Goal: Task Accomplishment & Management: Complete application form

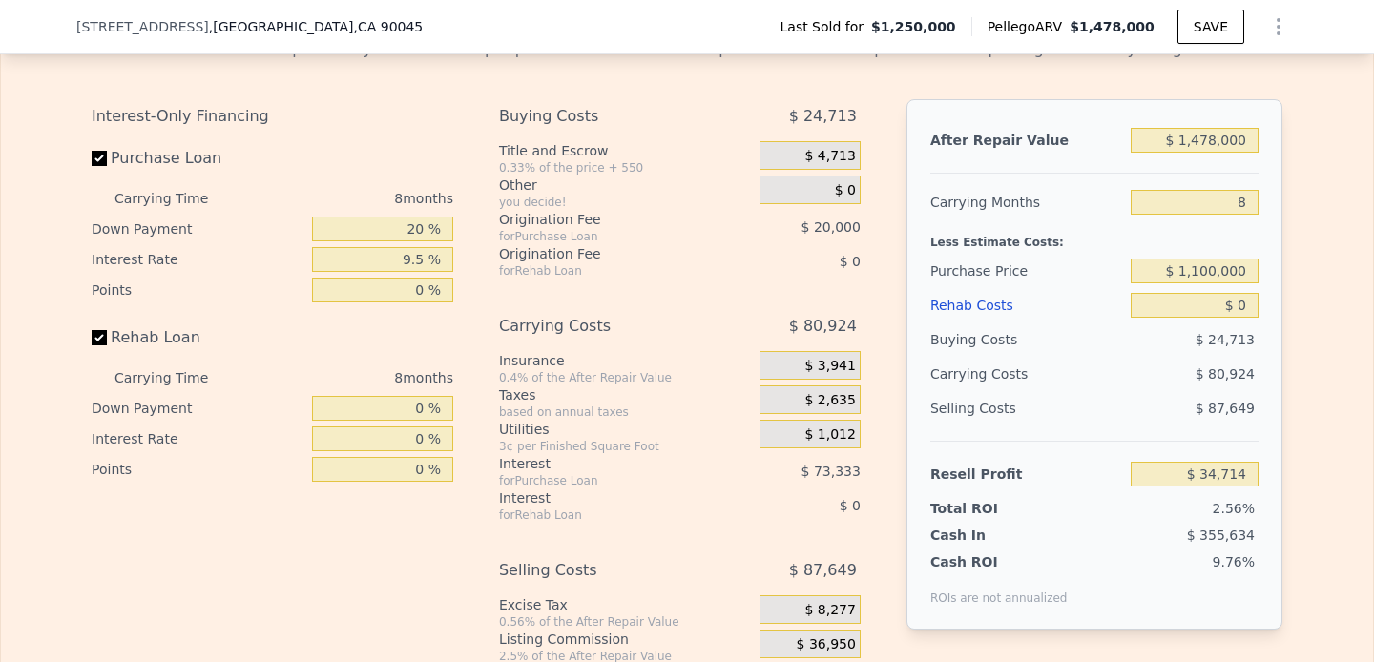
scroll to position [2734, 0]
click at [409, 375] on div "8 months" at bounding box center [349, 379] width 207 height 31
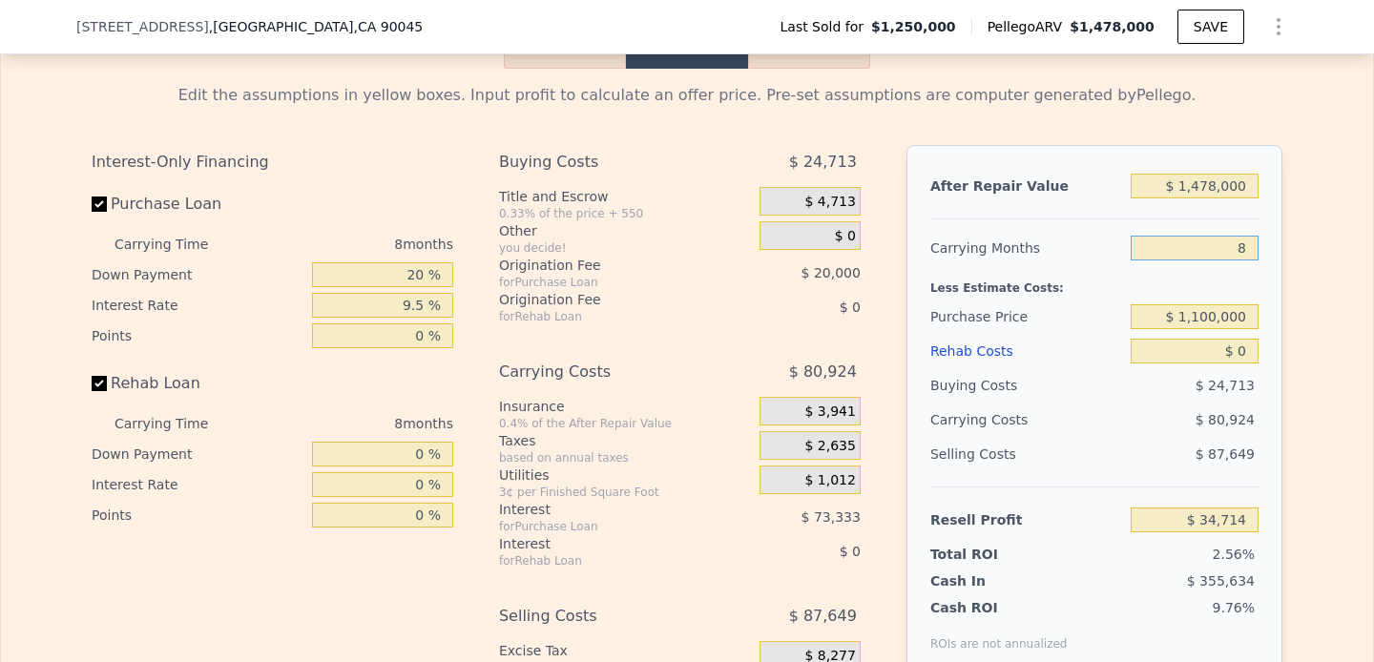
click at [1222, 251] on input "8" at bounding box center [1195, 248] width 128 height 25
type input "9"
type input "$ 24,597"
type input "9"
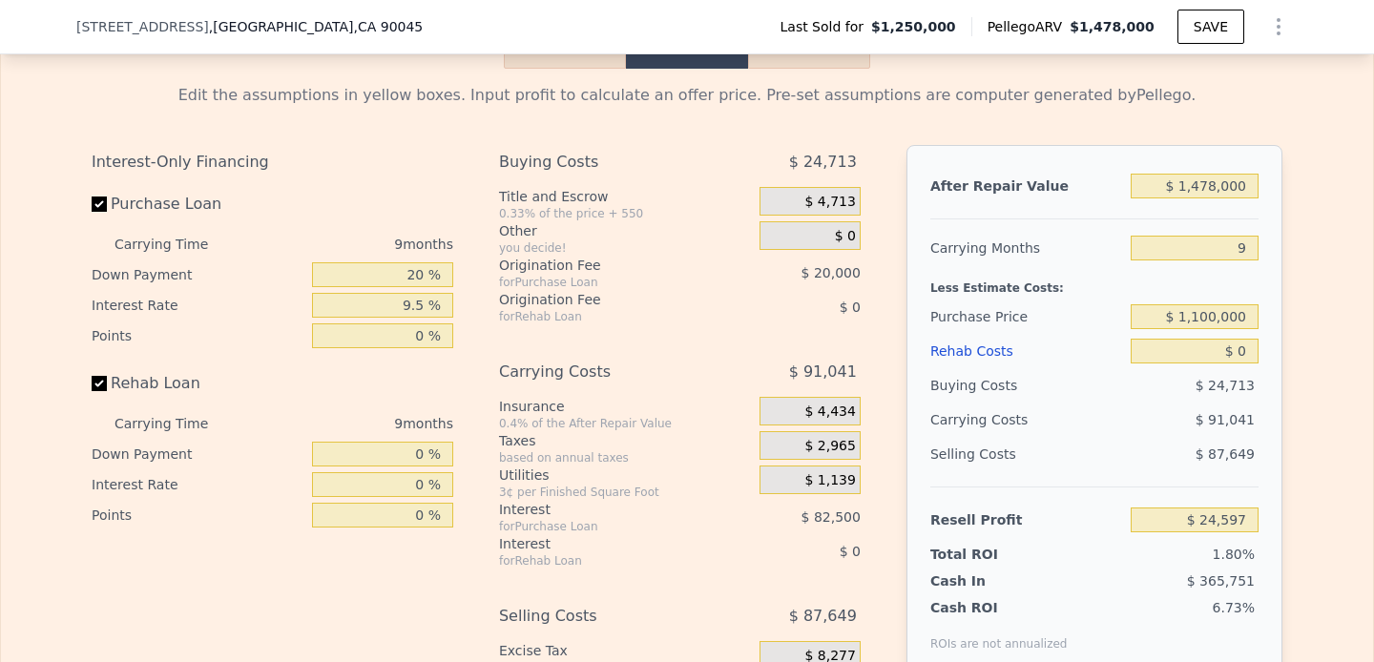
click at [1285, 282] on div "Edit the assumptions in yellow boxes. Input profit to calculate an offer price.…" at bounding box center [687, 424] width 1222 height 710
click at [1186, 201] on div "$ 1,478,000" at bounding box center [1195, 186] width 128 height 34
click at [1186, 178] on input "$ 1,478,000" at bounding box center [1195, 186] width 128 height 25
type input "$ 11,478,000"
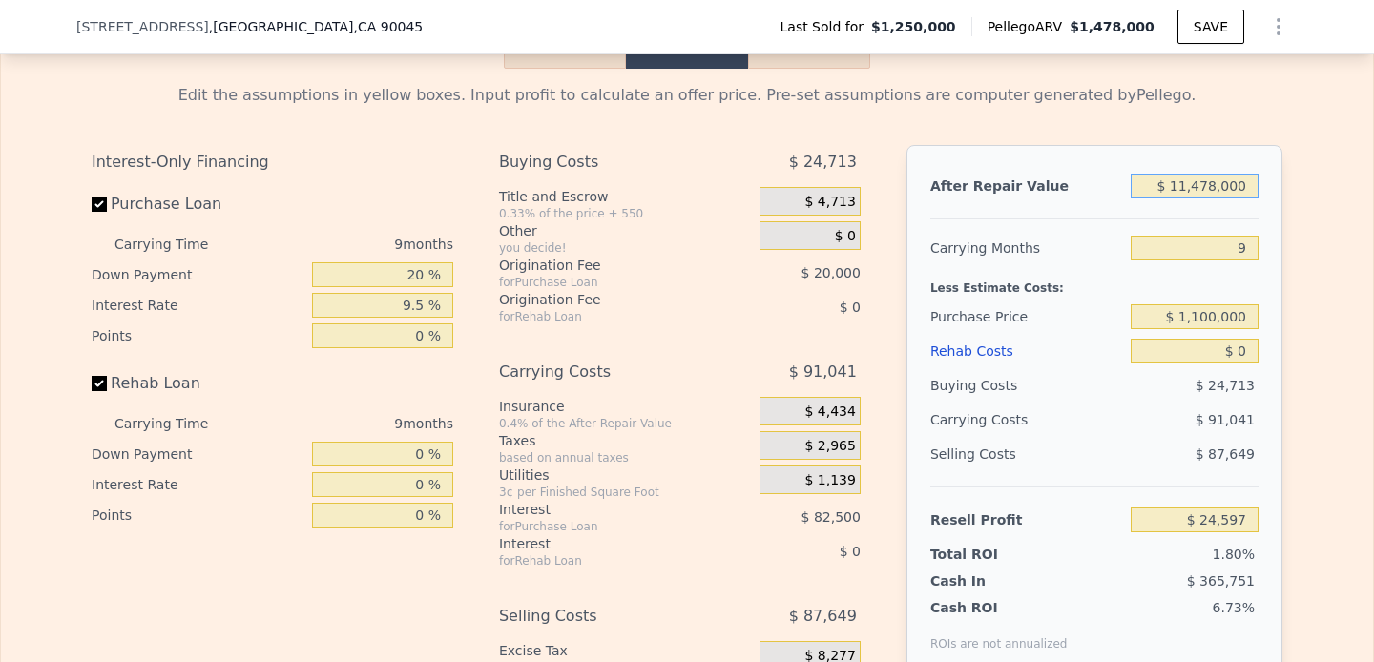
type input "$ 9,405,297"
type input "$ 161,478,000"
type input "$ 150,115,797"
type input "$ 1,651,478,000"
type input "$ 1,547,840,097"
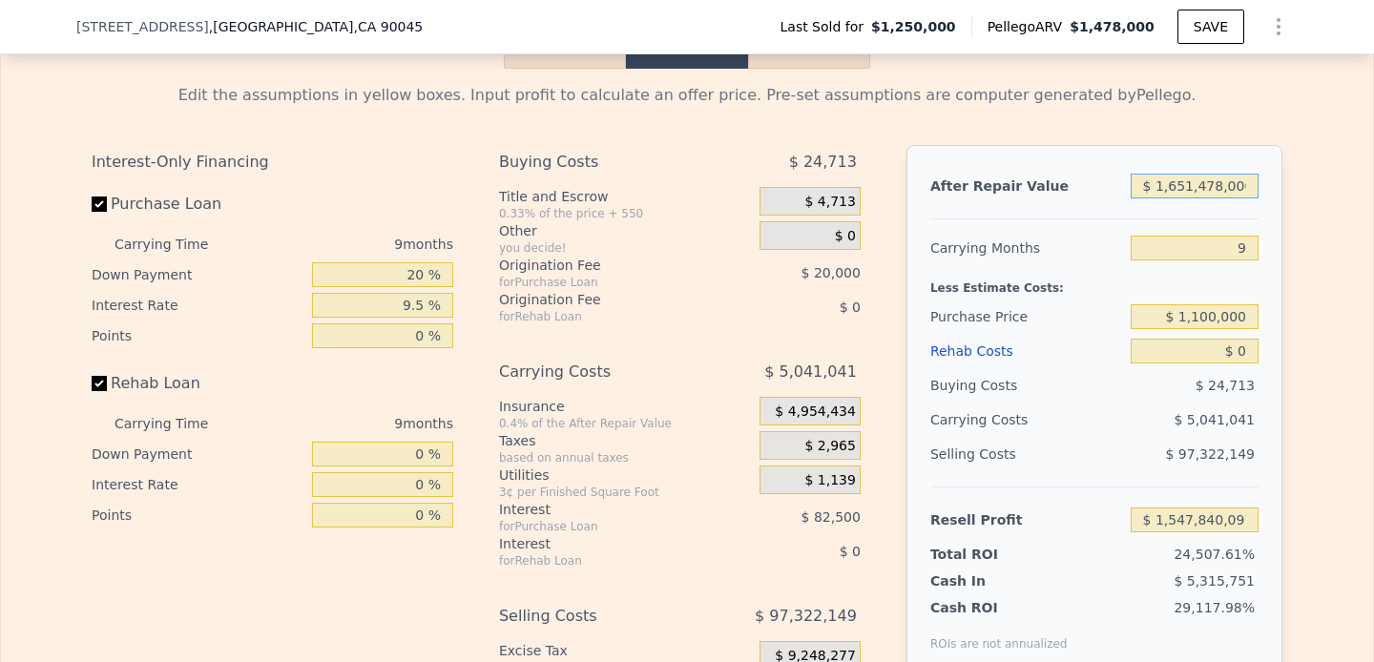
type input "$ 16,501,478,000"
type input "$ 15,478,179,597"
type input "$ 165,001,478,000"
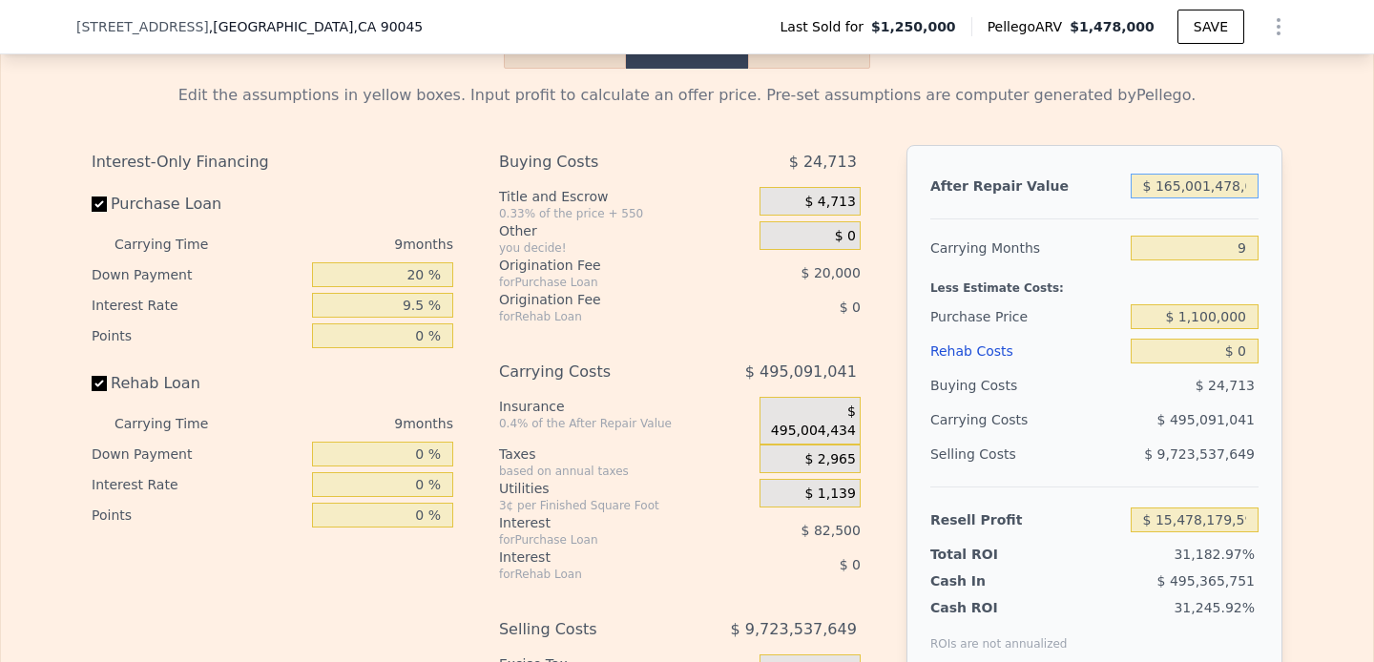
type input "$ 154,781,574,597"
click at [1186, 178] on input "$ 165,001,478,000" at bounding box center [1195, 186] width 128 height 25
type input "$ 1"
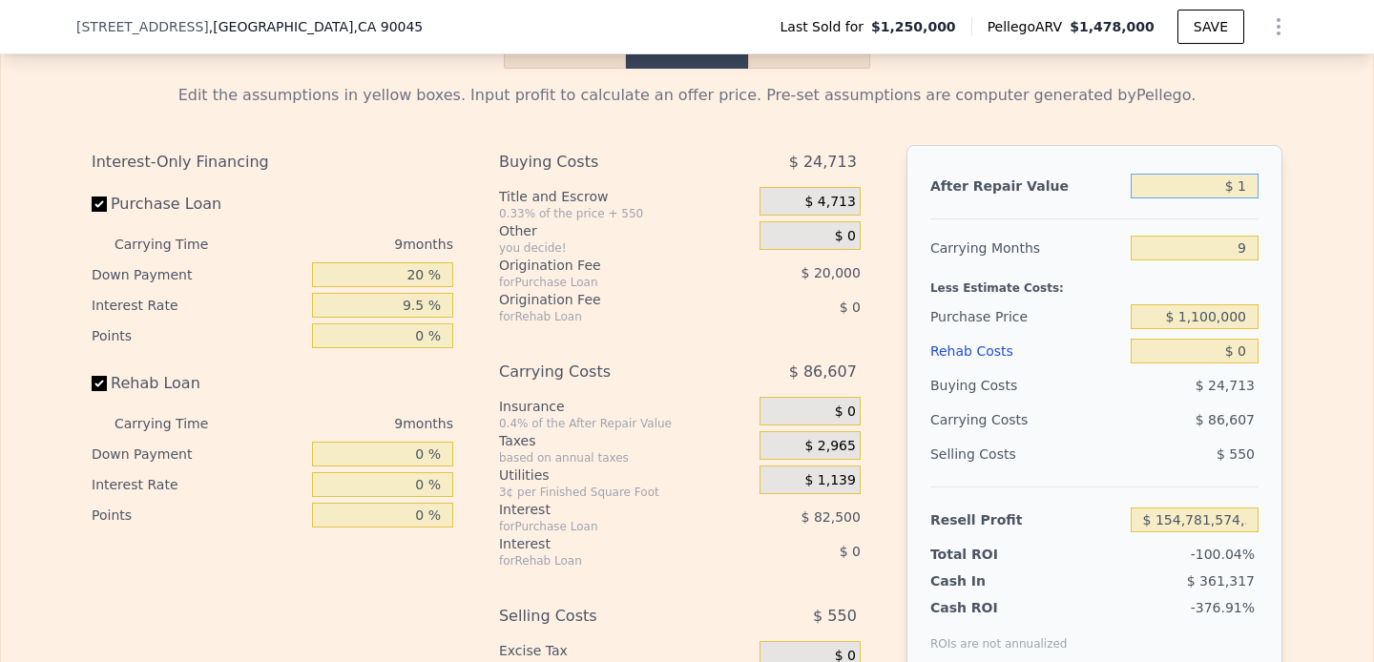
type input "-$ 1,361,869"
type input "$ 16"
type input "-$ 1,361,854"
type input "$ 1,659"
type input "-$ 1,360,313"
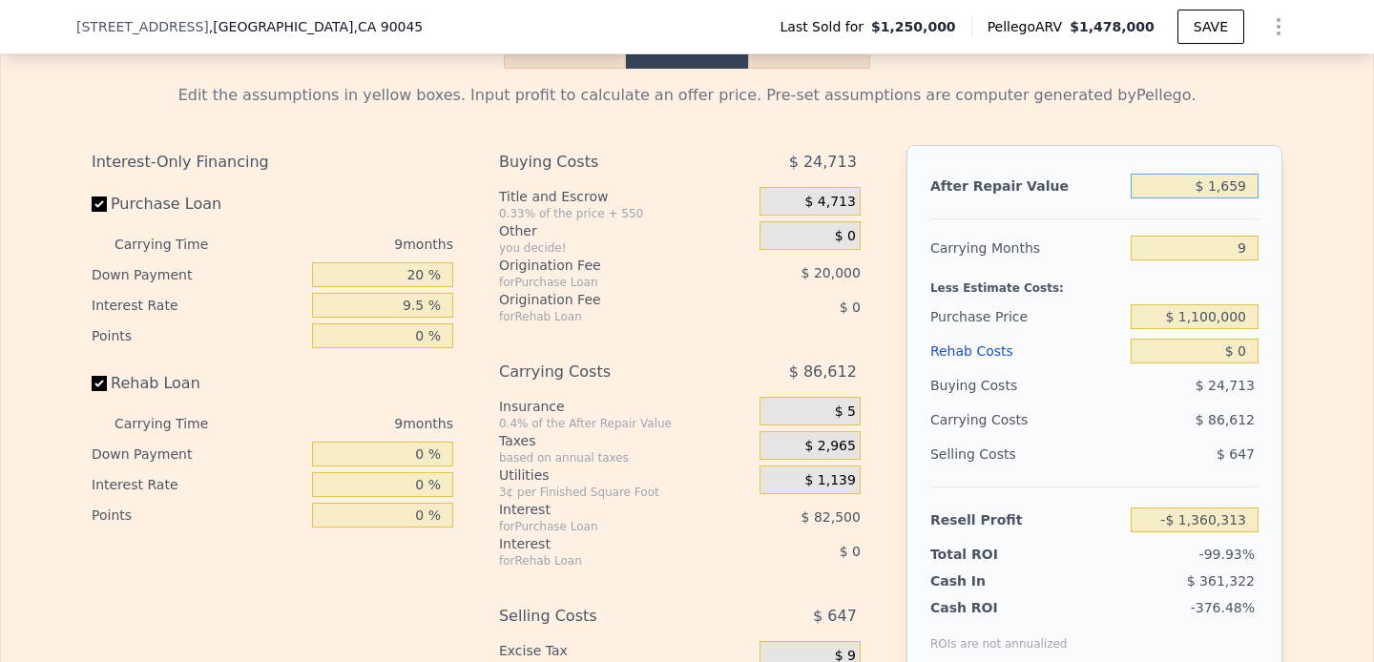
type input "$ 165"
type input "-$ 1,361,715"
type input "$ 1,650"
type input "-$ 1,360,321"
type input "$ 1,650,000"
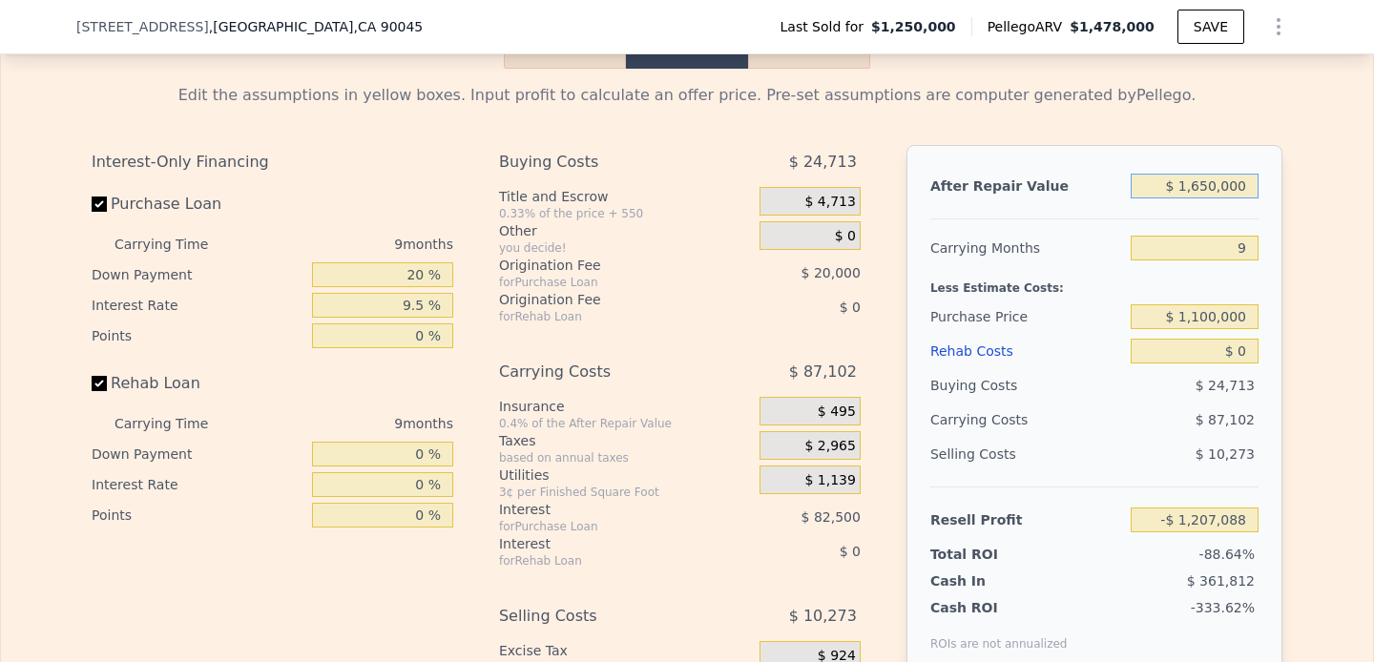
type input "$ 185,945"
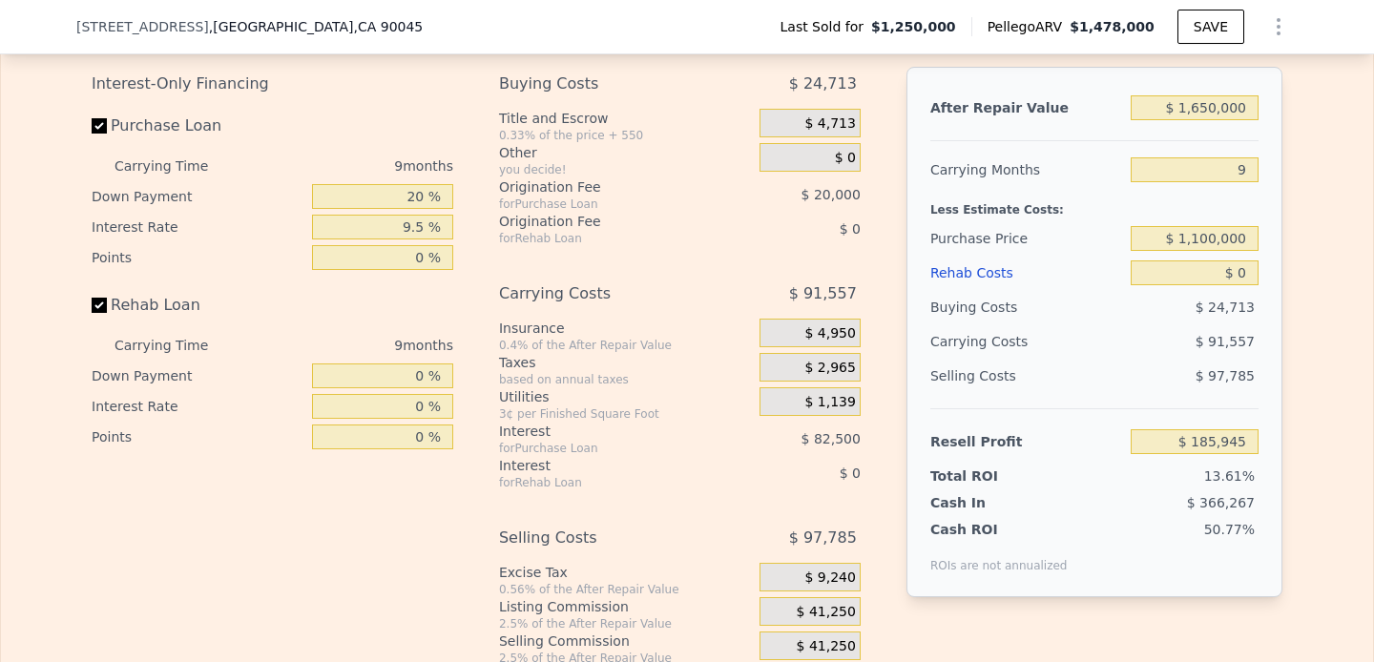
click at [825, 346] on div "$ 4,950" at bounding box center [810, 333] width 101 height 29
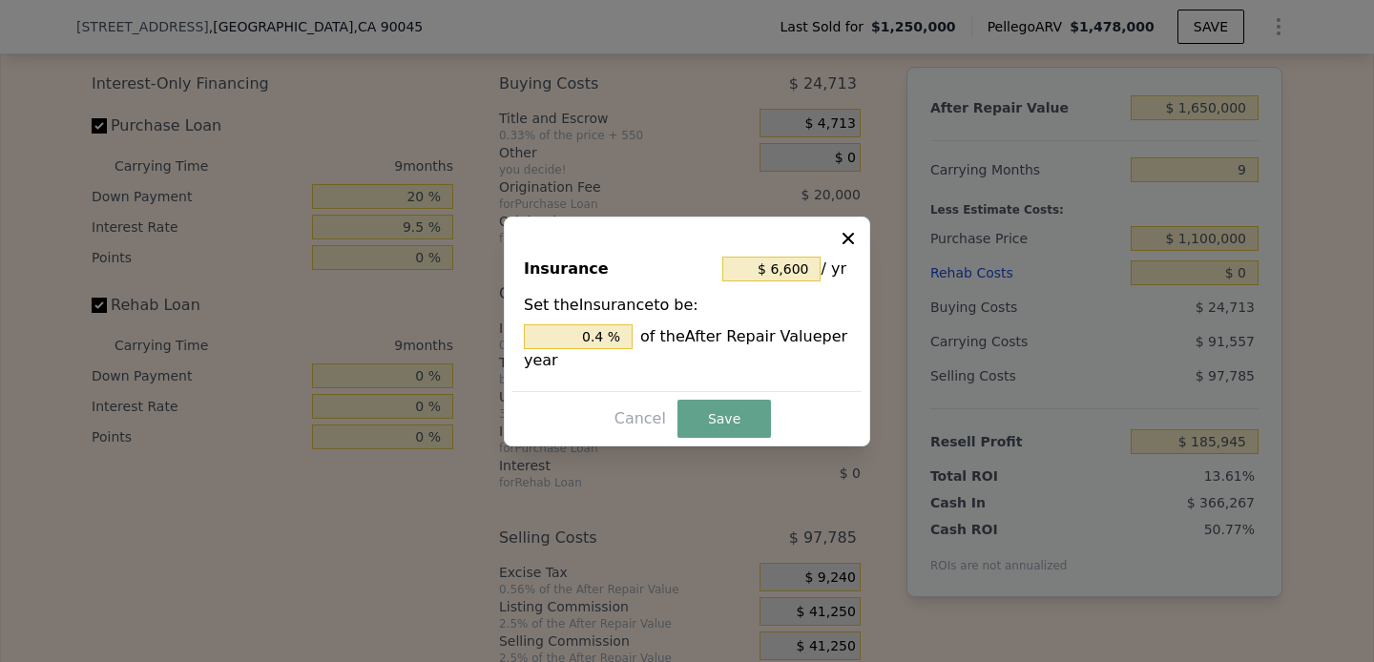
click at [851, 234] on icon at bounding box center [848, 237] width 11 height 11
type input "$ 1,478,000"
type input "8"
type input "$ 34,714"
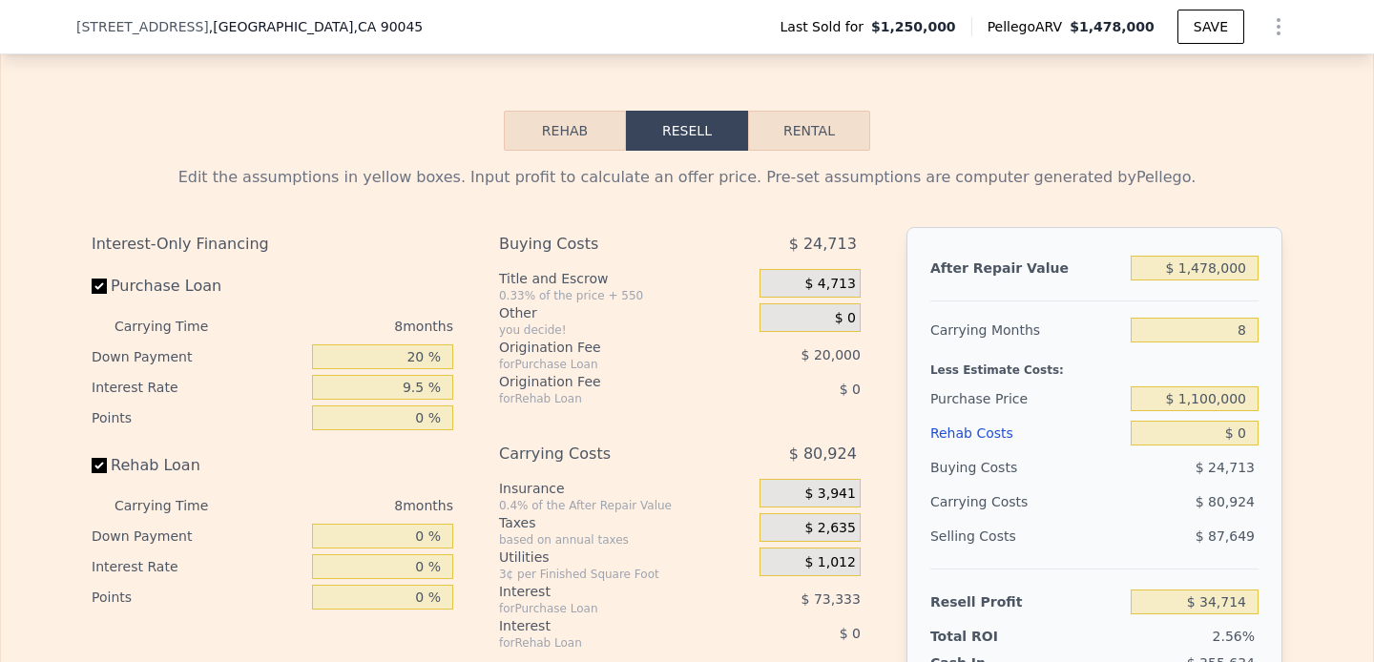
scroll to position [2555, 0]
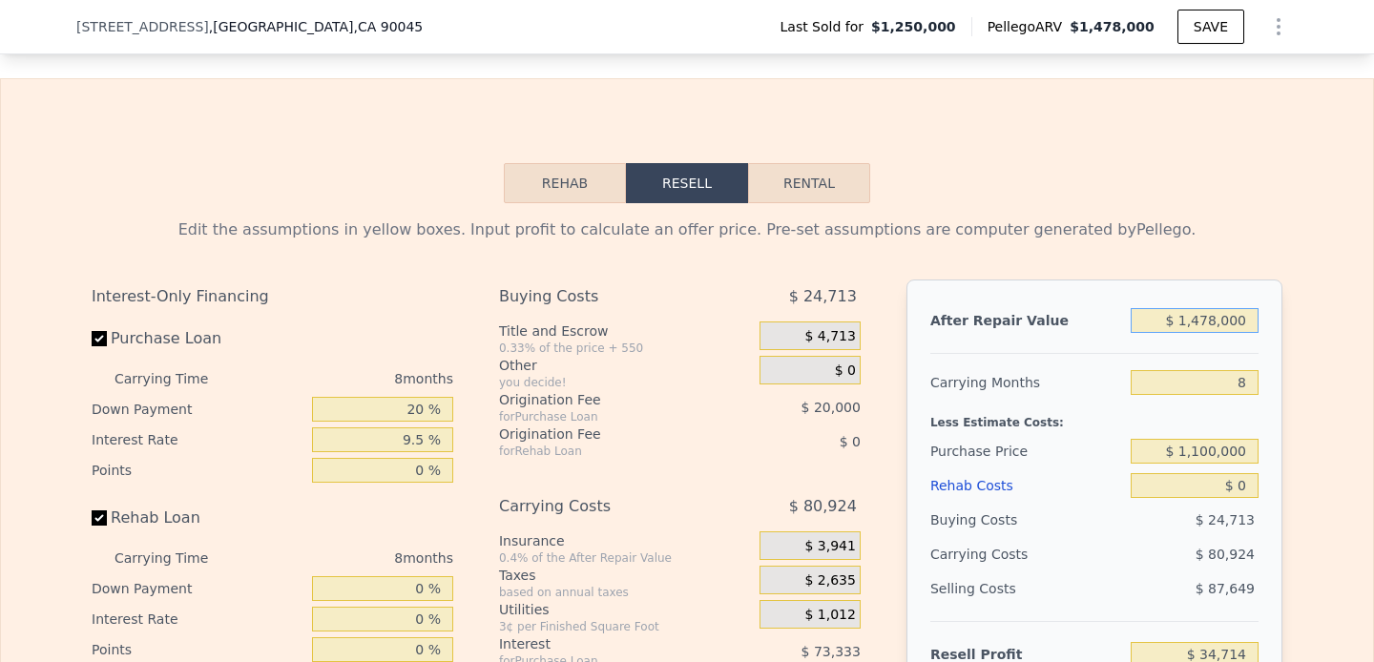
click at [1194, 325] on input "$ 1,478,000" at bounding box center [1195, 320] width 128 height 25
type input "$ 1"
type input "-$ 1,352,245"
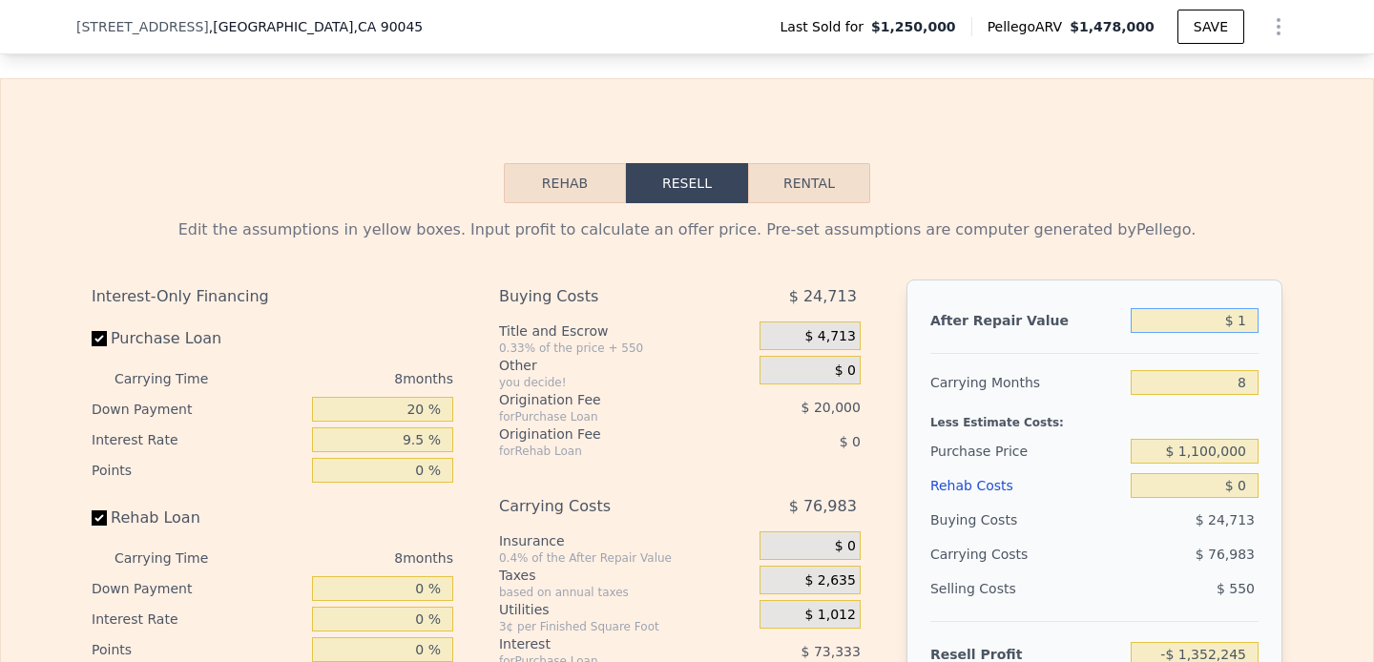
type input "$ 16"
type input "-$ 1,352,230"
type input "$ 165"
type input "-$ 1,352,091"
type input "$ 1,650"
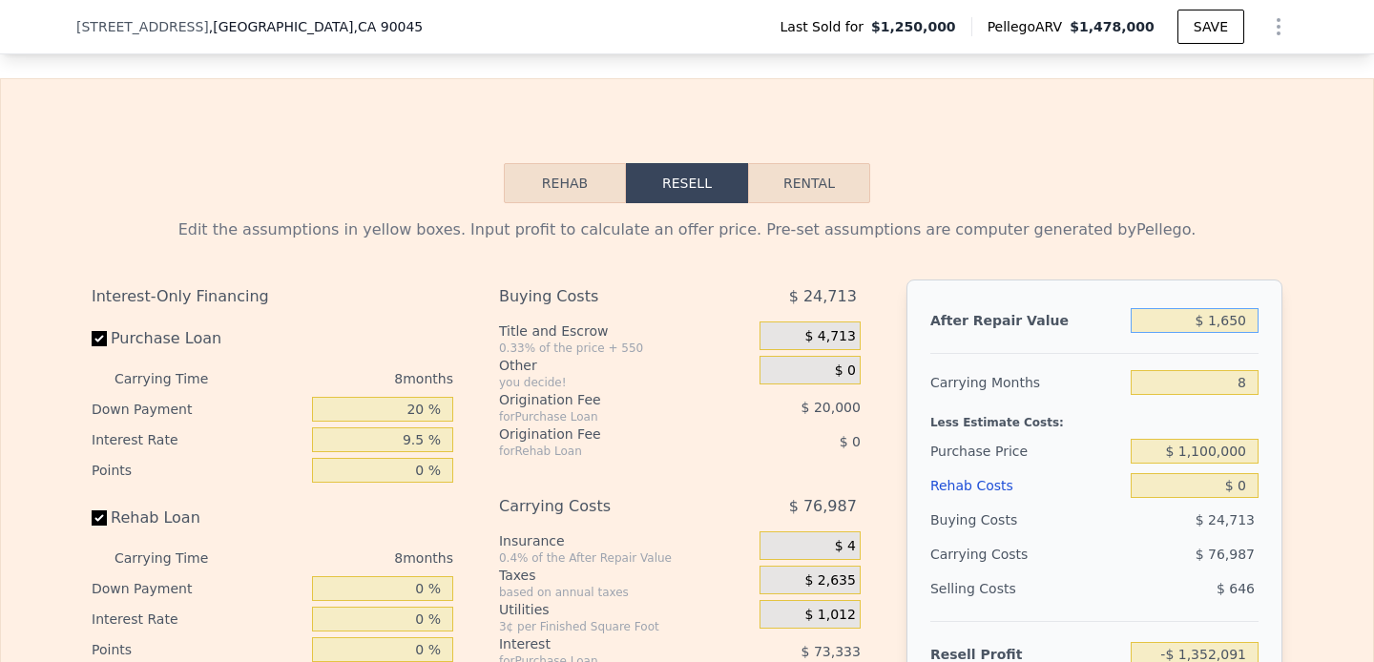
type input "-$ 1,350,696"
type input "$ 165,000"
type input "-$ 1,197,409"
type input "$ 1,650,000"
type input "$ 196,119"
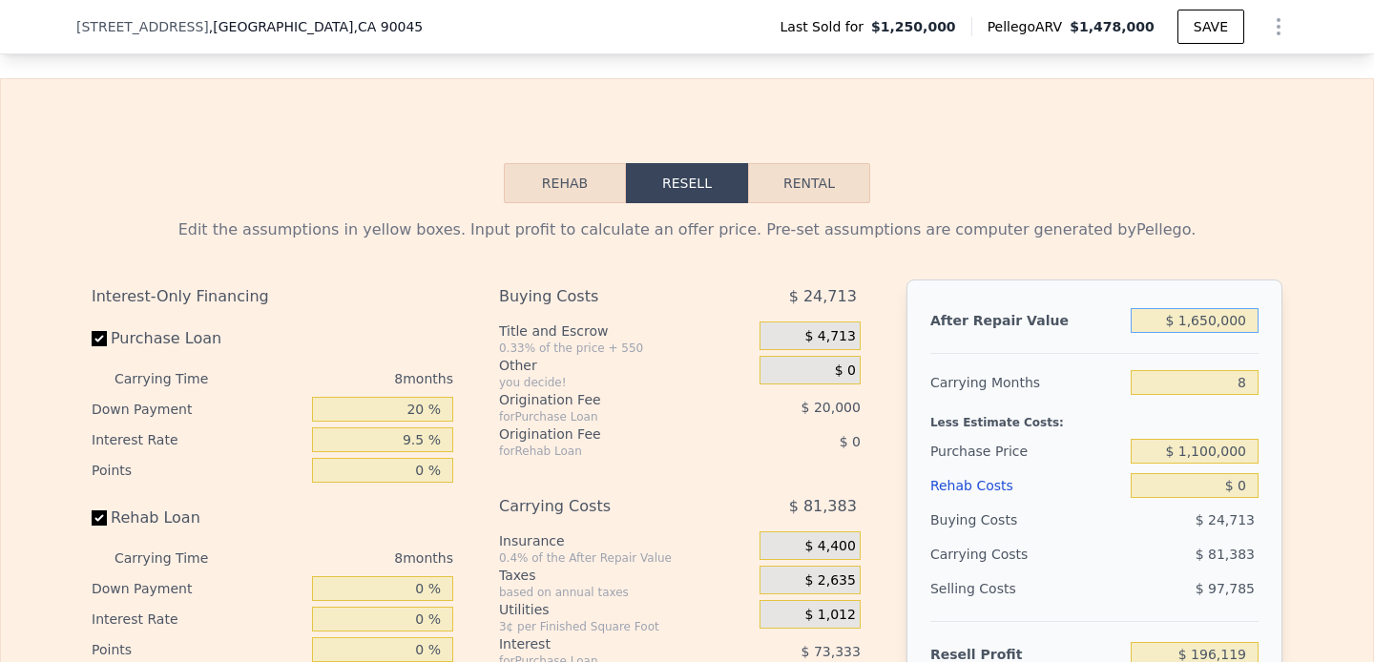
type input "$ 1,650,000"
click at [1249, 216] on div "Edit the assumptions in yellow boxes. Input profit to calculate an offer price.…" at bounding box center [687, 558] width 1222 height 710
click at [1225, 376] on input "8" at bounding box center [1195, 382] width 128 height 25
click at [1225, 375] on input "8" at bounding box center [1195, 382] width 128 height 25
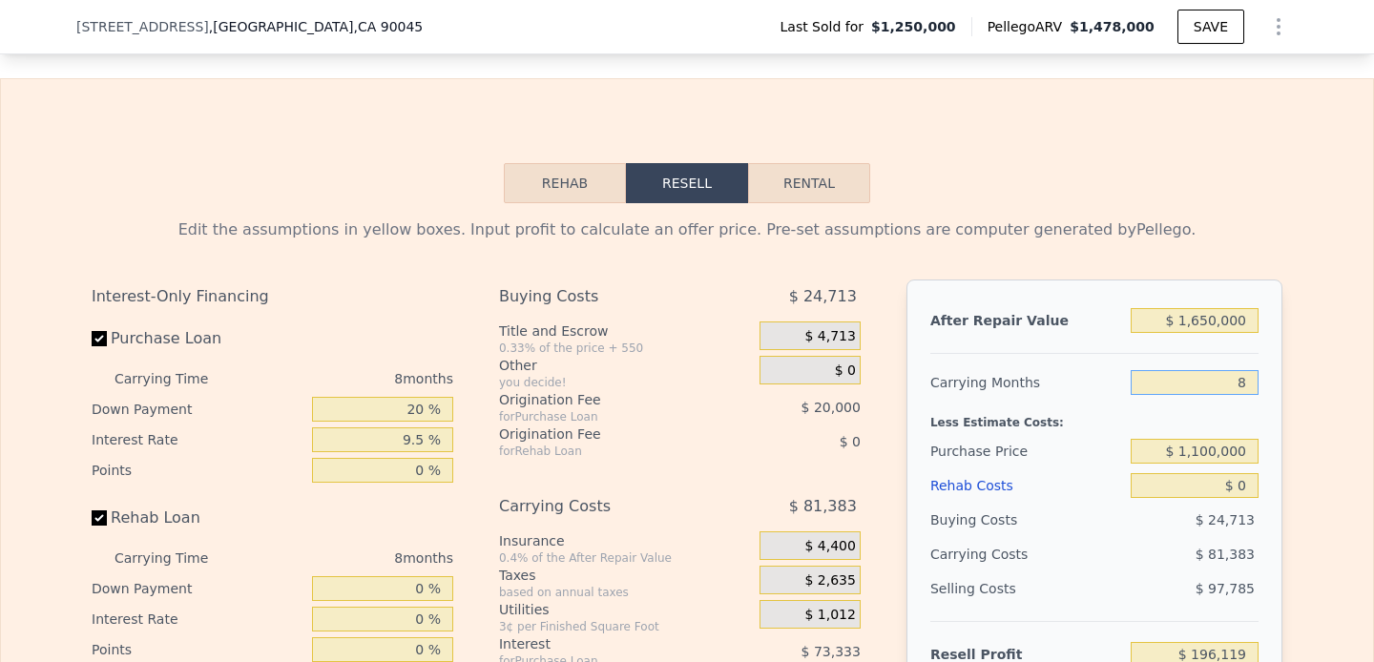
type input "9"
type input "$ 185,945"
type input "9"
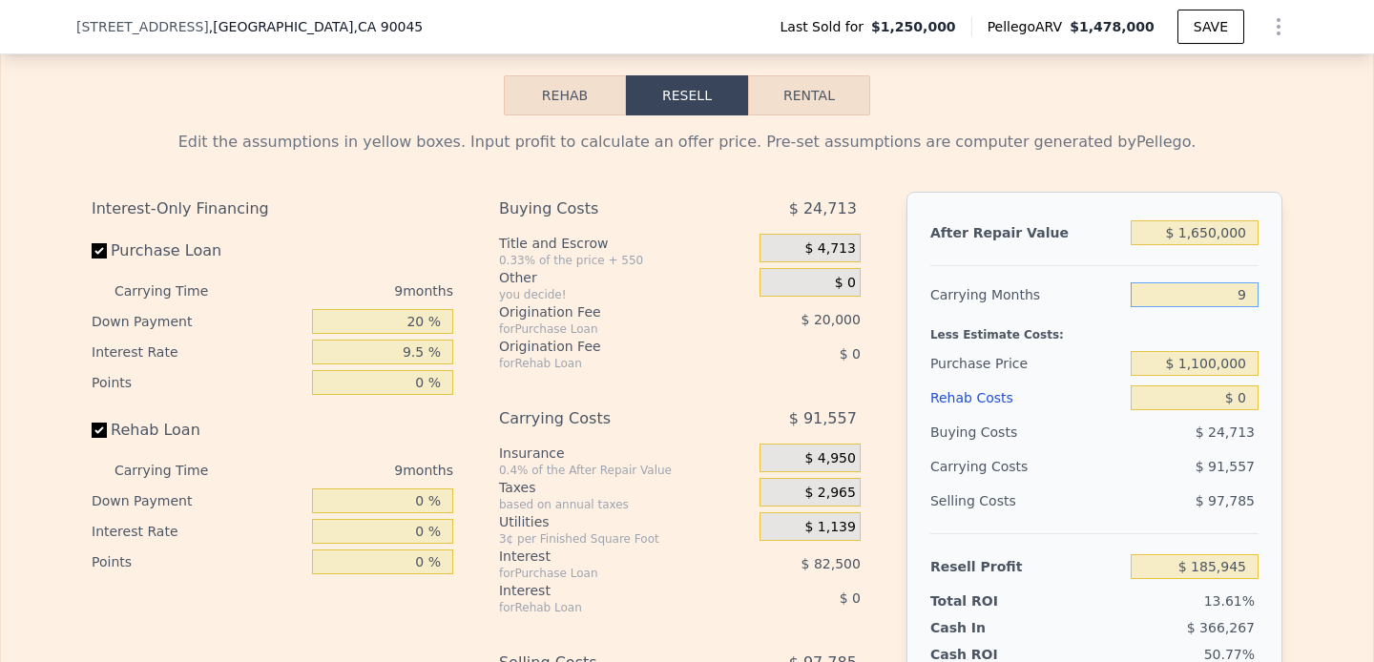
scroll to position [2647, 0]
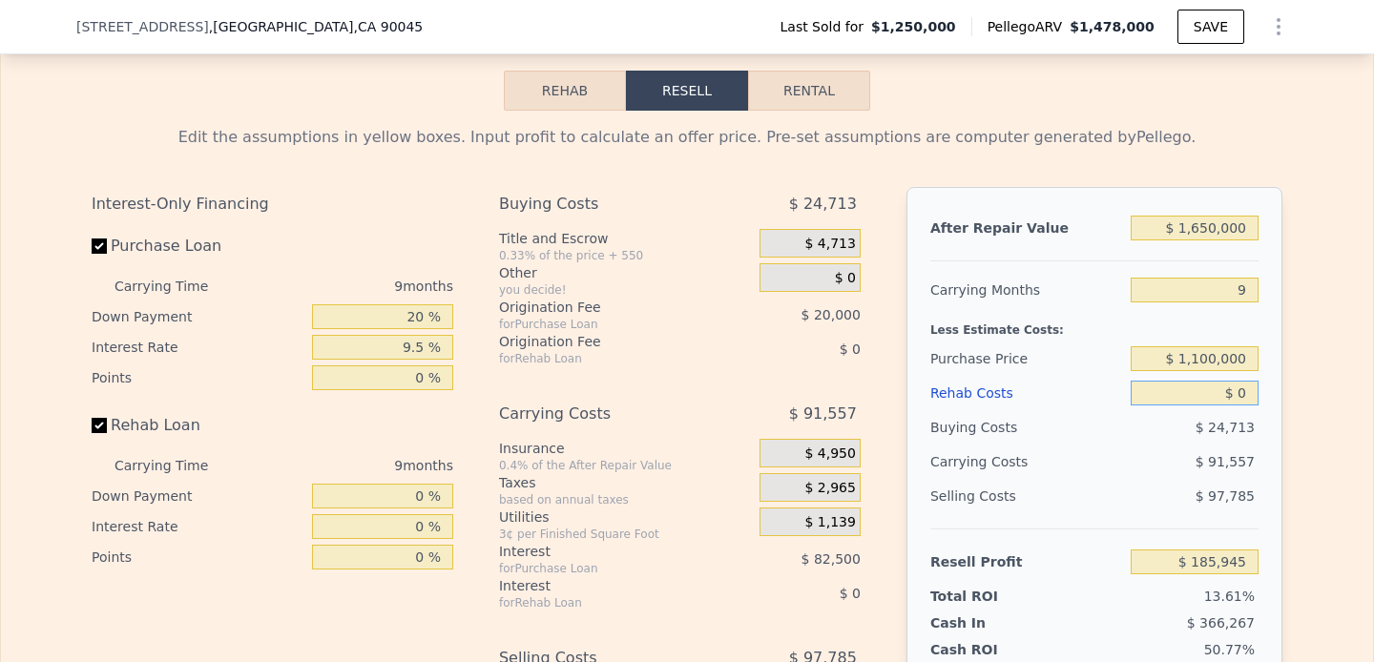
click at [1211, 396] on input "$ 0" at bounding box center [1195, 393] width 128 height 25
type input "$ 20"
type input "$ 185,925"
type input "$ 2,000"
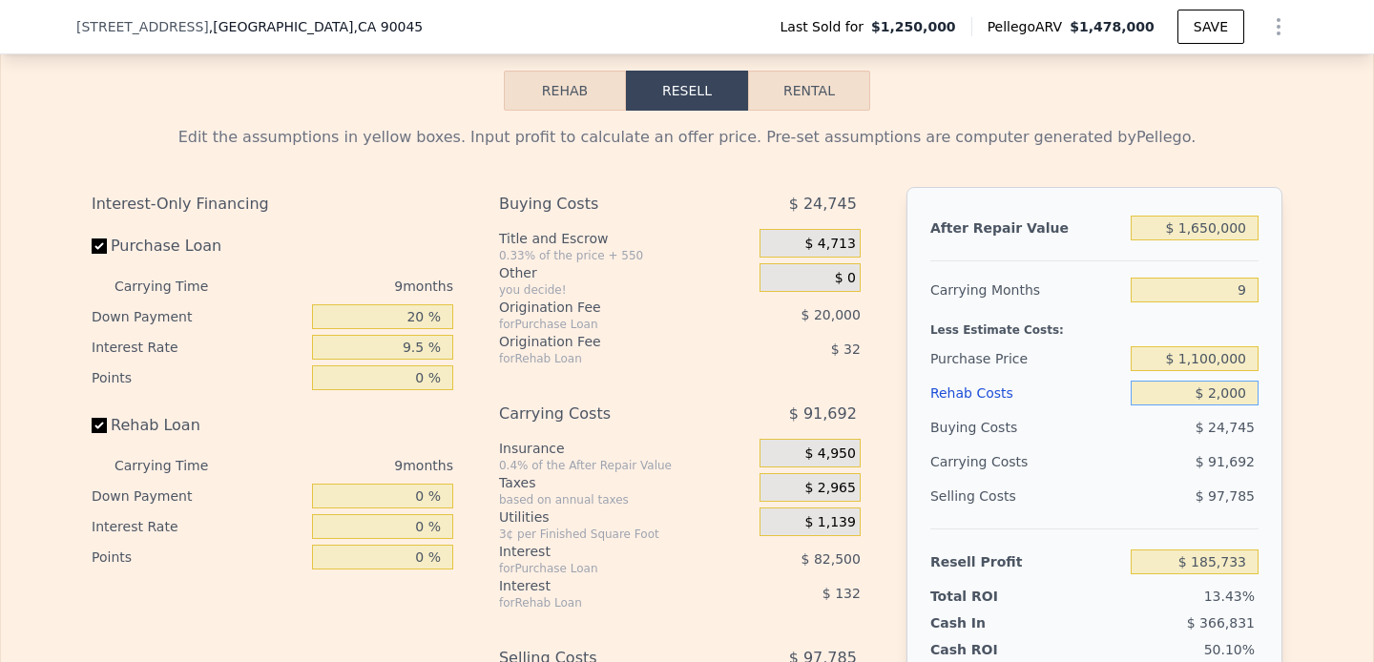
type input "$ 183,778"
type input "$ 20,000"
type input "$ 164,302"
type input "$ 200,000"
type input "-$ 30,458"
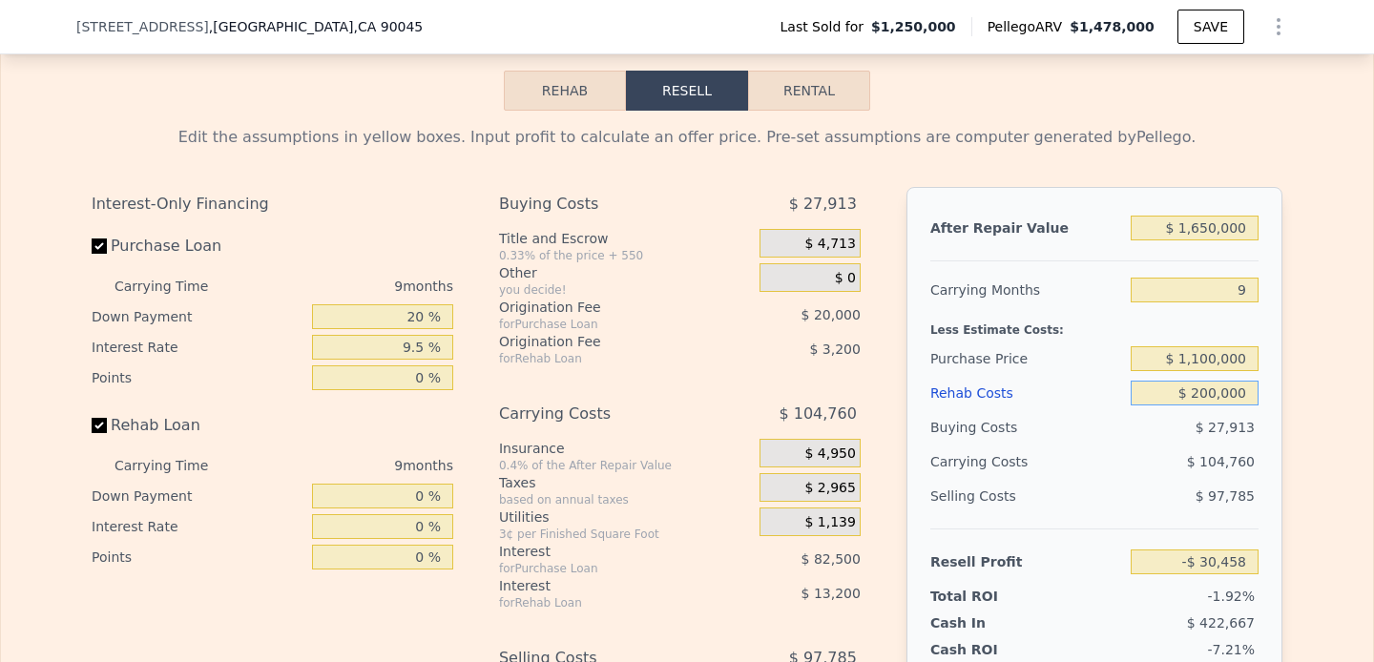
type input "$ 200,000"
click at [1298, 481] on div "Edit the assumptions in yellow boxes. Input profit to calculate an offer price.…" at bounding box center [687, 466] width 1372 height 710
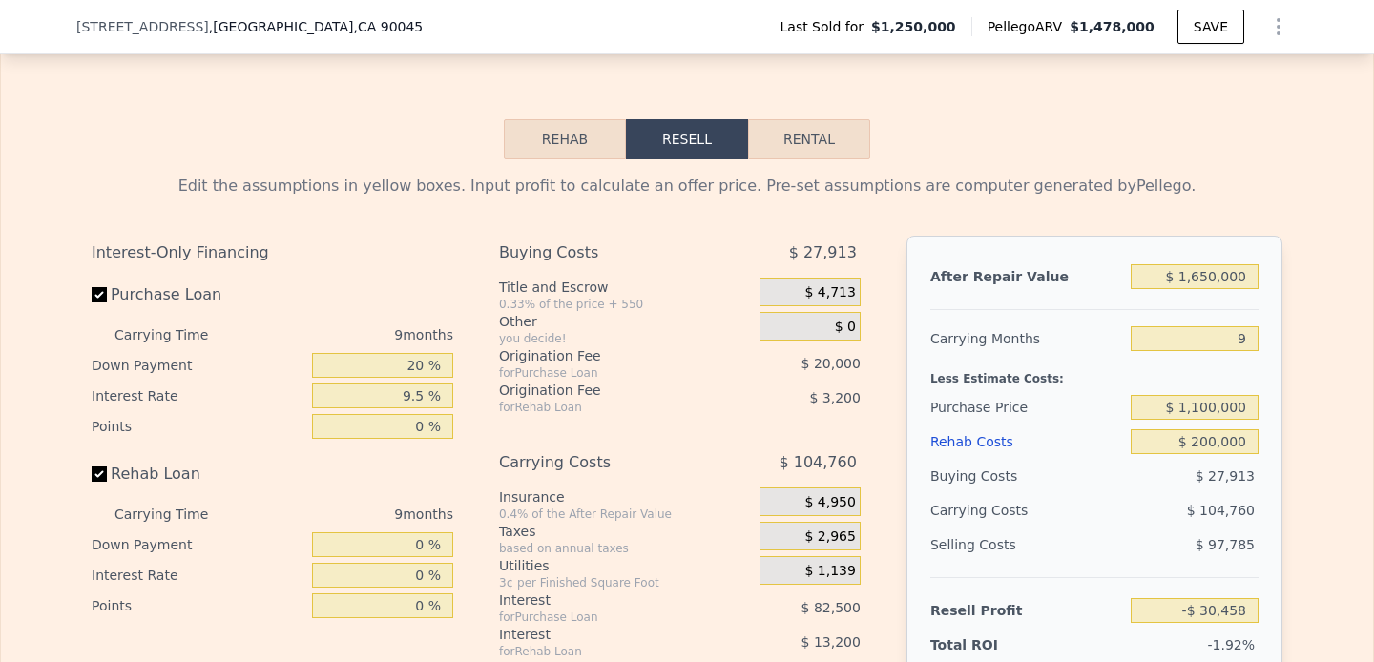
scroll to position [2597, 0]
click at [409, 365] on input "20 %" at bounding box center [382, 367] width 141 height 25
type input "1 %"
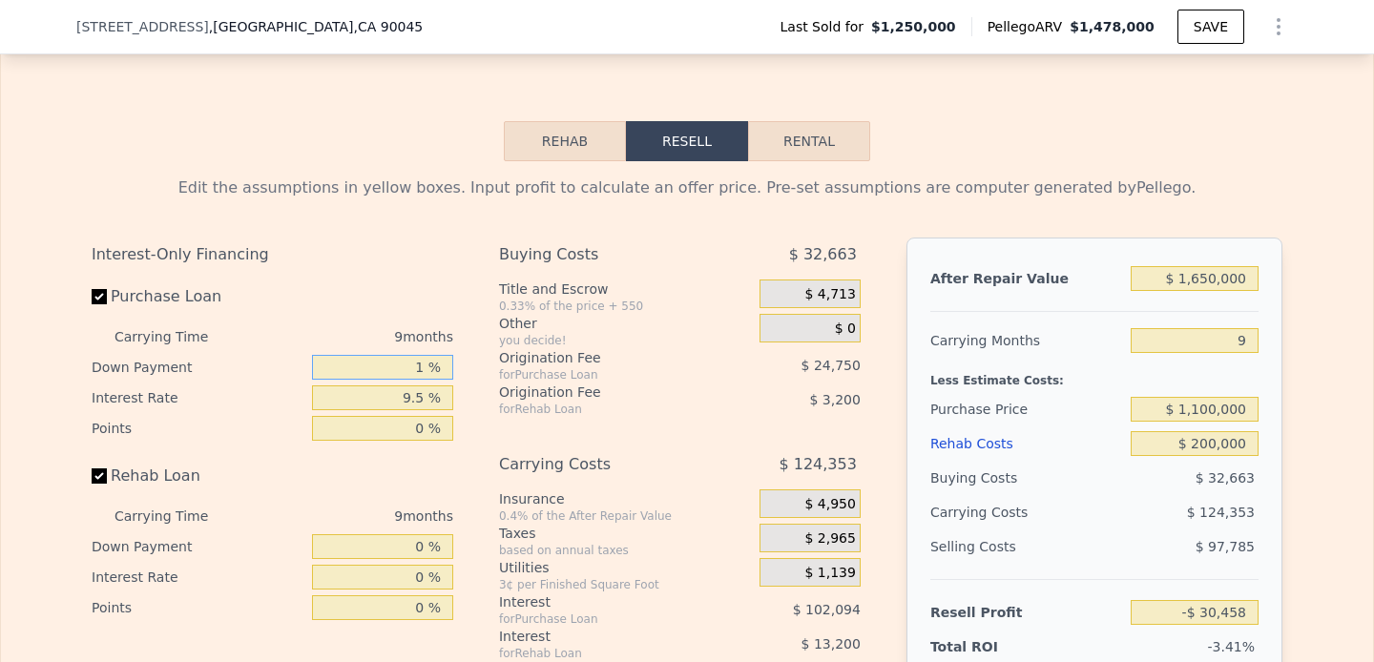
type input "-$ 54,801"
type input "15 %"
type input "-$ 36,865"
type input "15 %"
click at [460, 286] on div "Interest-Only Financing Purchase Loan Carrying Time 9 months Down Payment 15 % …" at bounding box center [280, 555] width 377 height 634
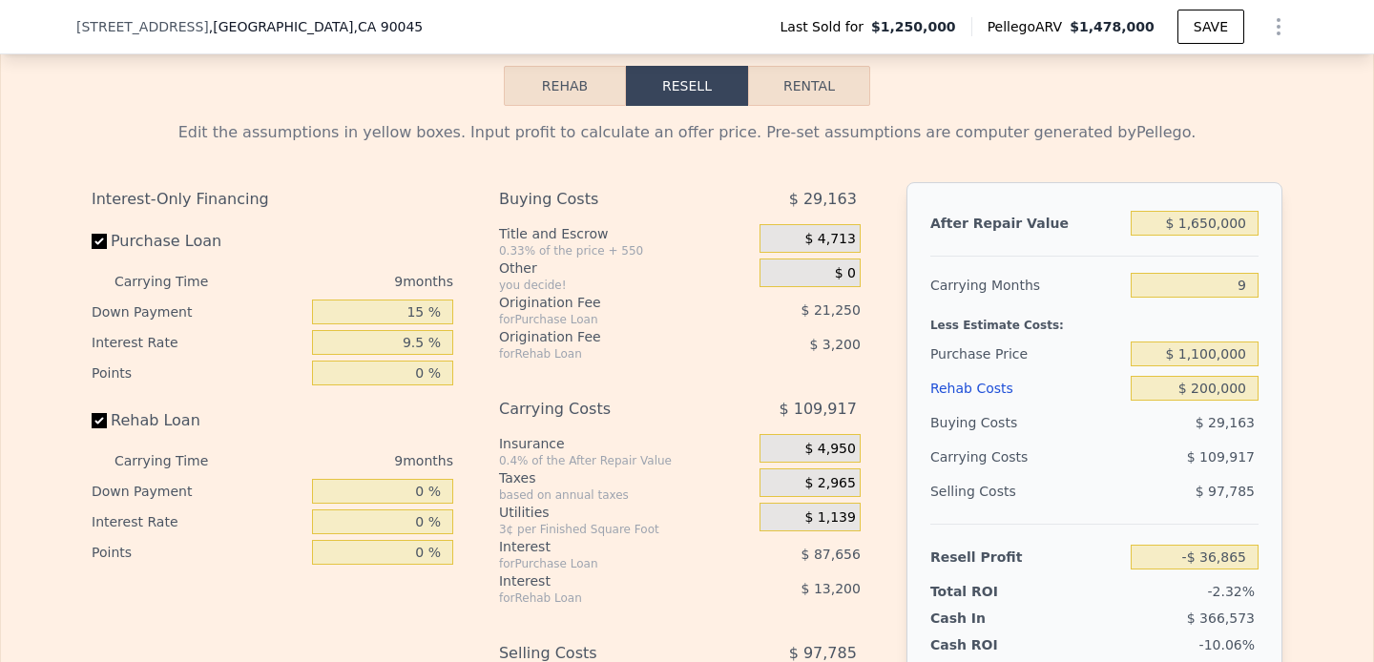
scroll to position [2656, 0]
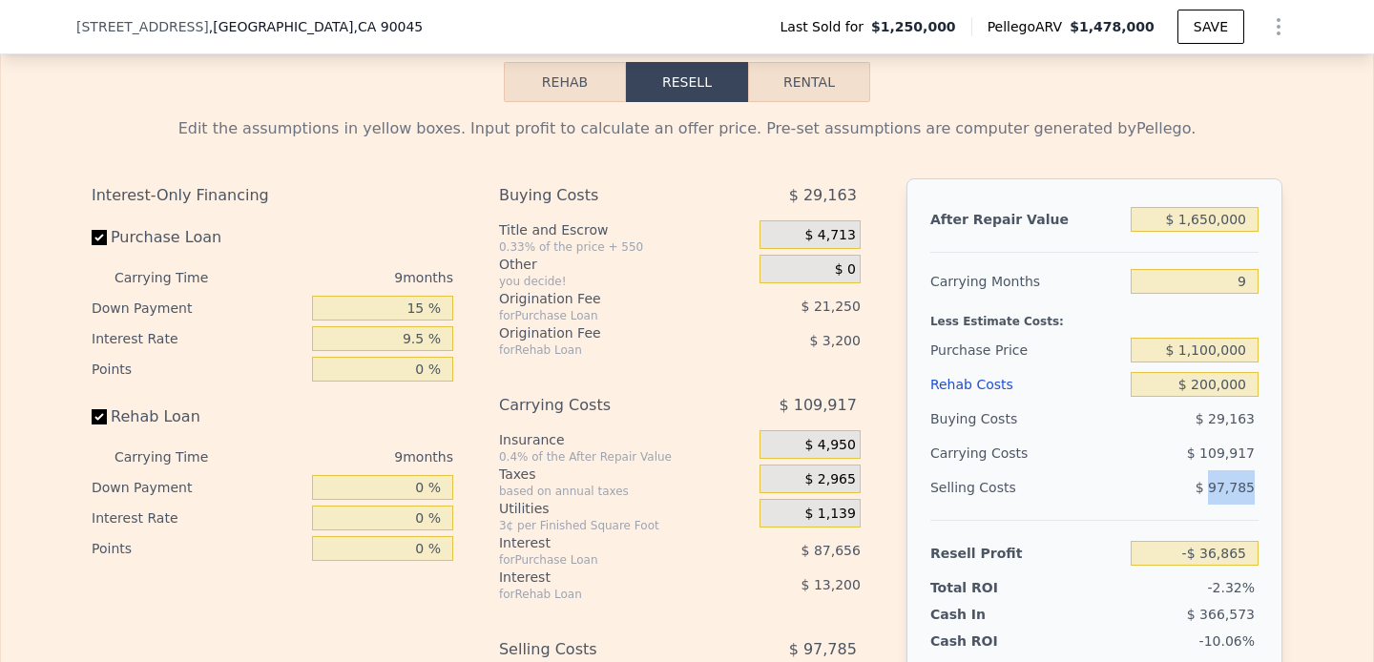
drag, startPoint x: 1212, startPoint y: 489, endPoint x: 1264, endPoint y: 489, distance: 52.5
click at [1264, 489] on div "After Repair Value $ 1,650,000 Carrying Months 9 Less Estimate Costs: Purchase …" at bounding box center [1095, 443] width 376 height 531
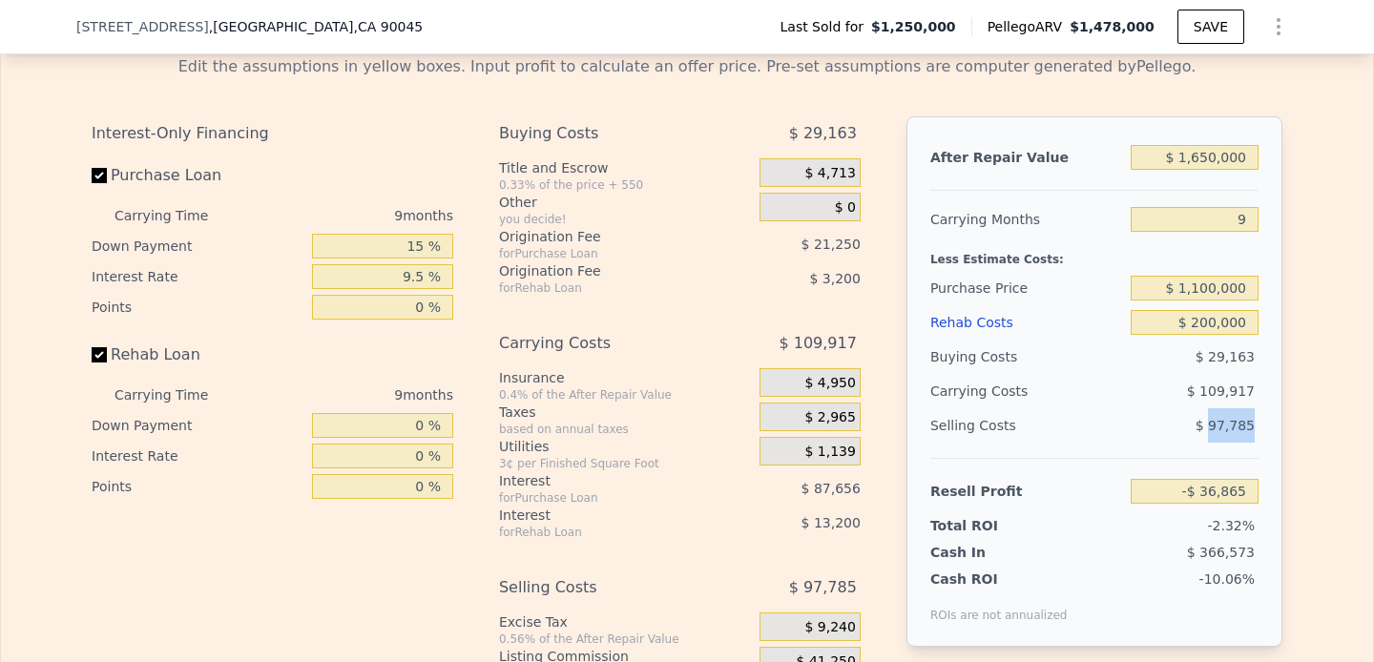
scroll to position [2711, 0]
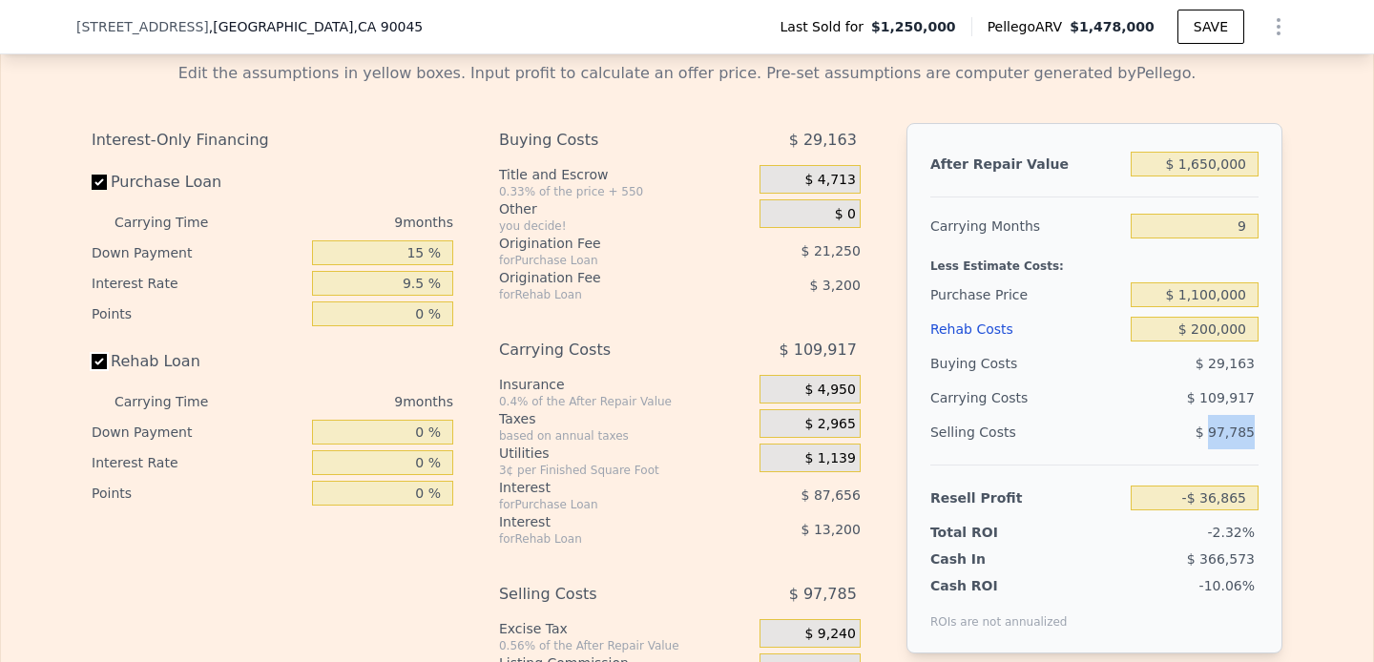
click at [104, 362] on input "Rehab Loan" at bounding box center [99, 361] width 15 height 15
checkbox input "false"
type input "-$ 20,462"
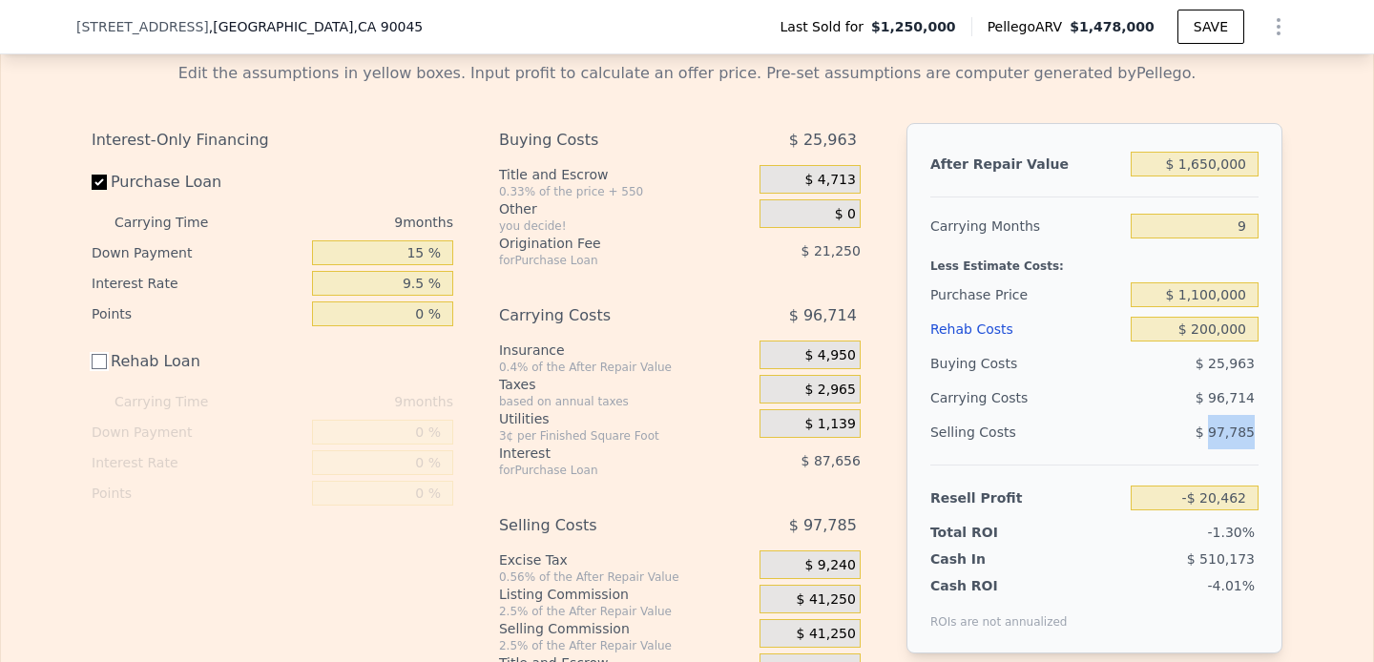
click at [104, 361] on input "Rehab Loan" at bounding box center [99, 361] width 15 height 15
checkbox input "true"
type input "-$ 36,865"
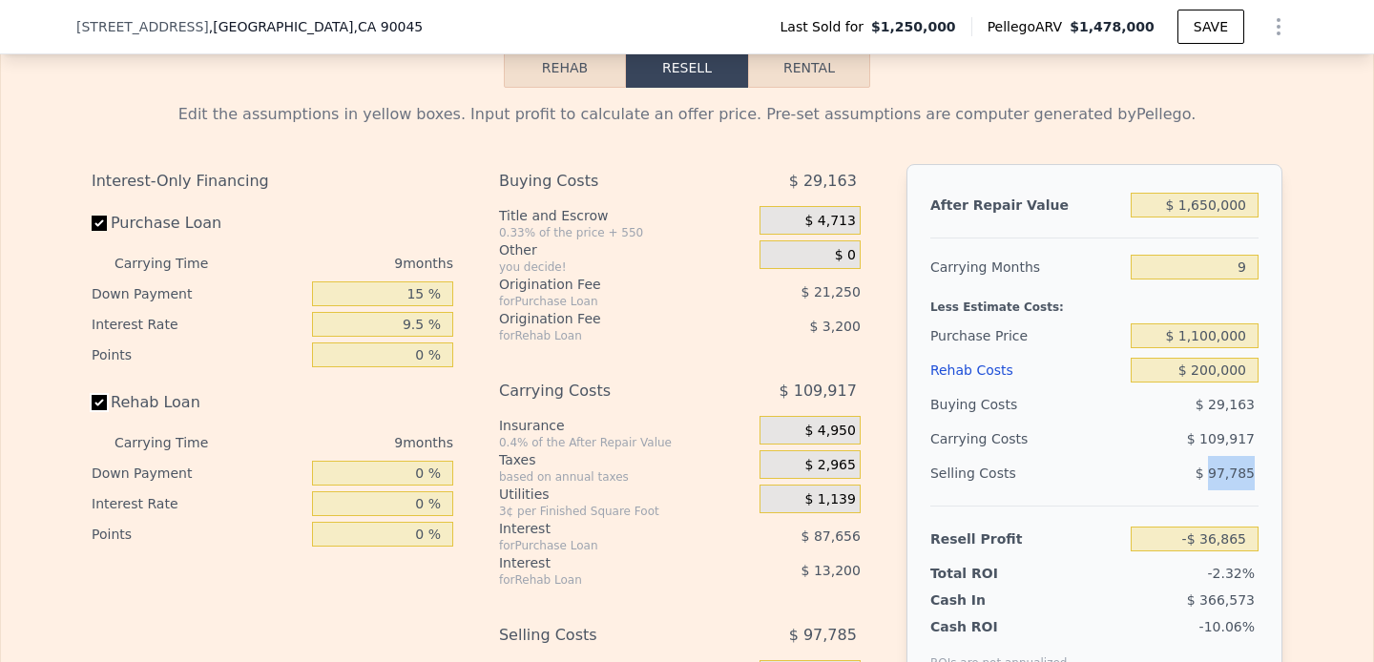
scroll to position [2585, 0]
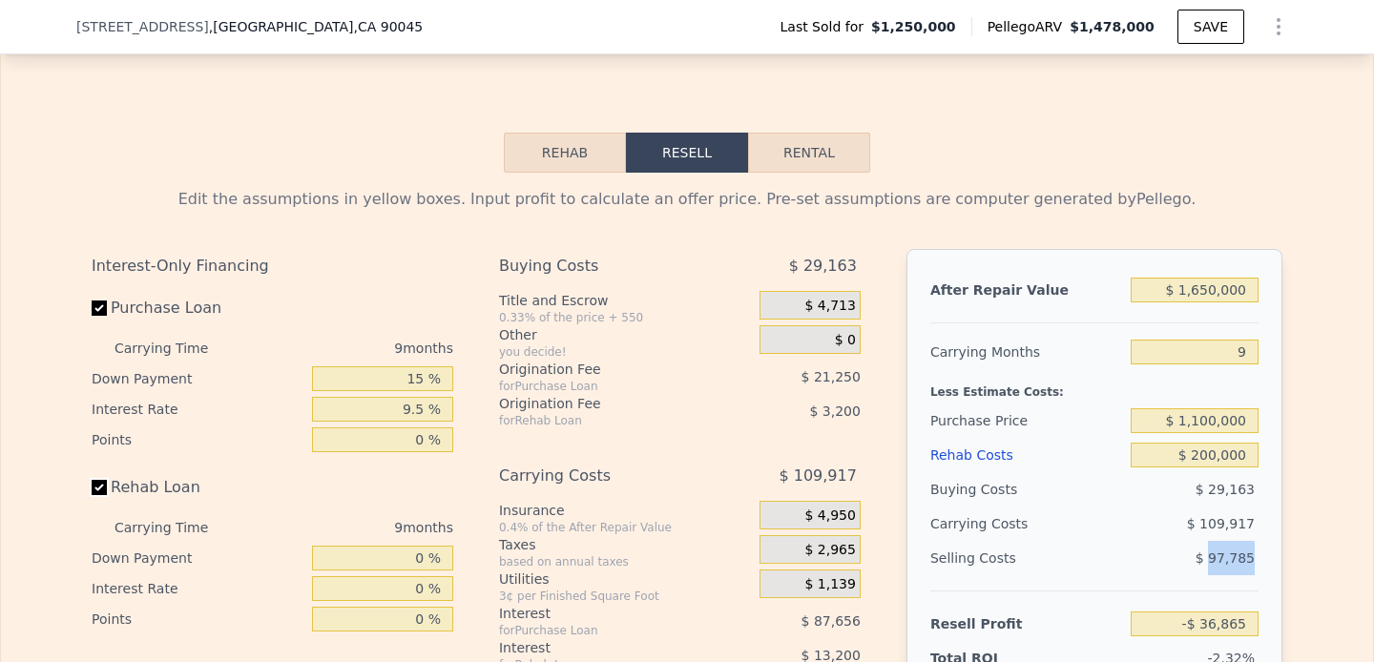
type input "$ 1,478,000"
type input "8"
type input "$ 0"
type input "$ 34,714"
click at [584, 161] on button "Rehab" at bounding box center [565, 153] width 122 height 40
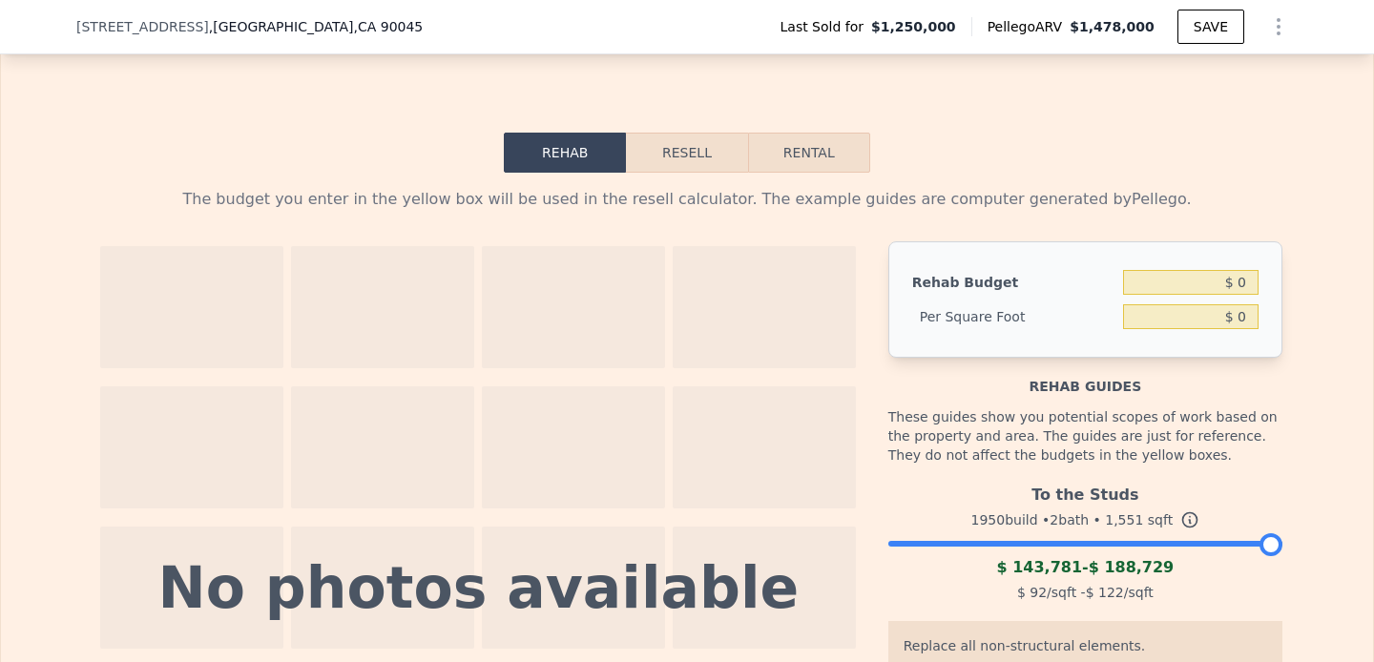
scroll to position [2695, 0]
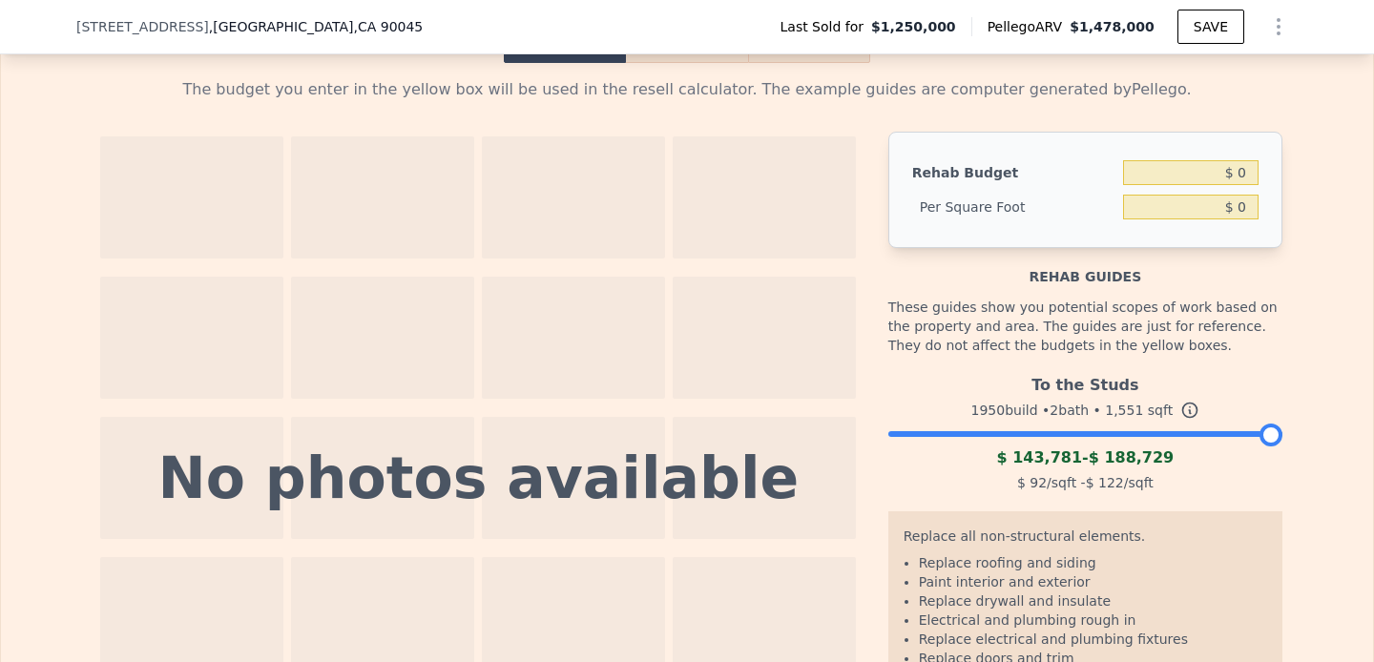
click at [1274, 436] on div at bounding box center [1271, 435] width 23 height 23
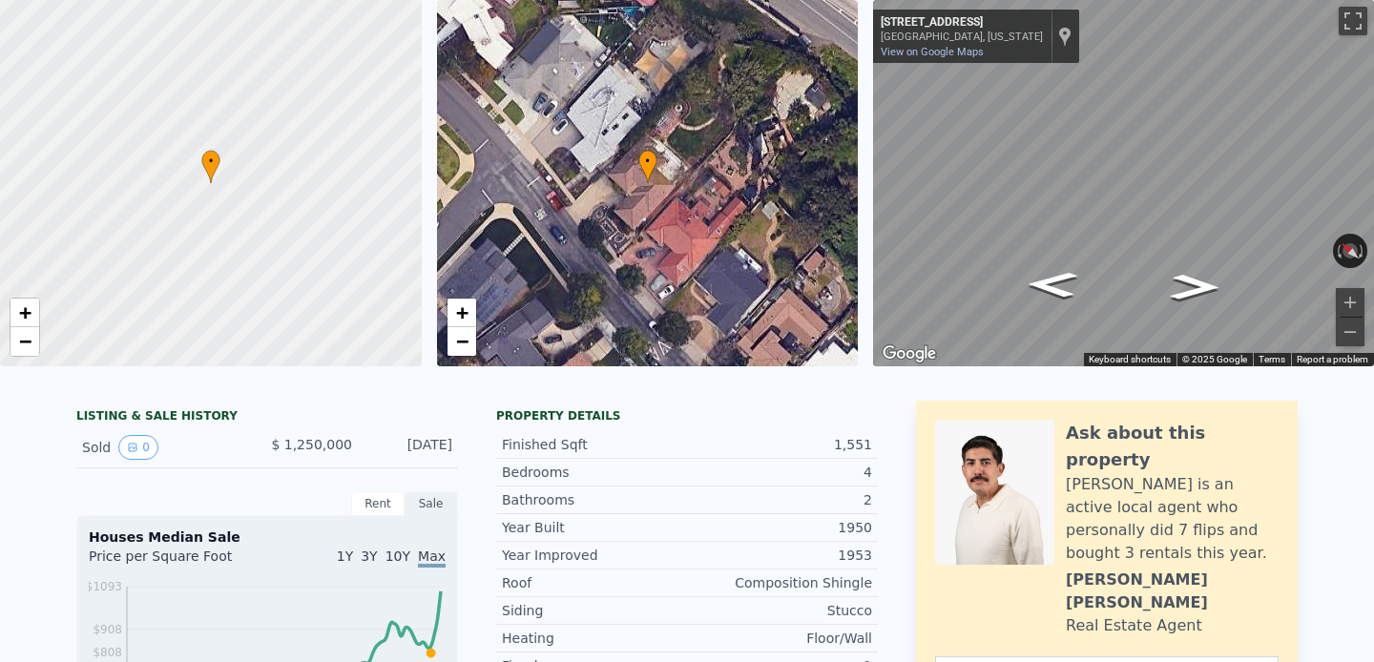
scroll to position [7, 0]
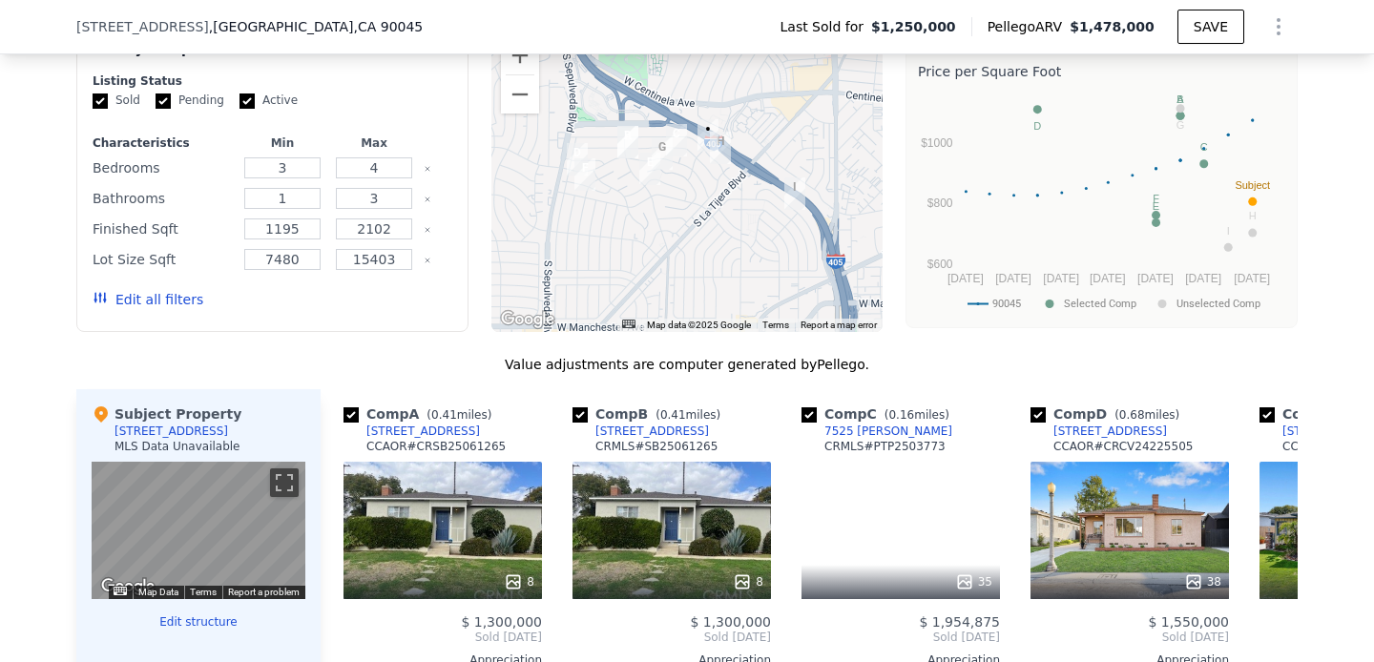
scroll to position [1637, 0]
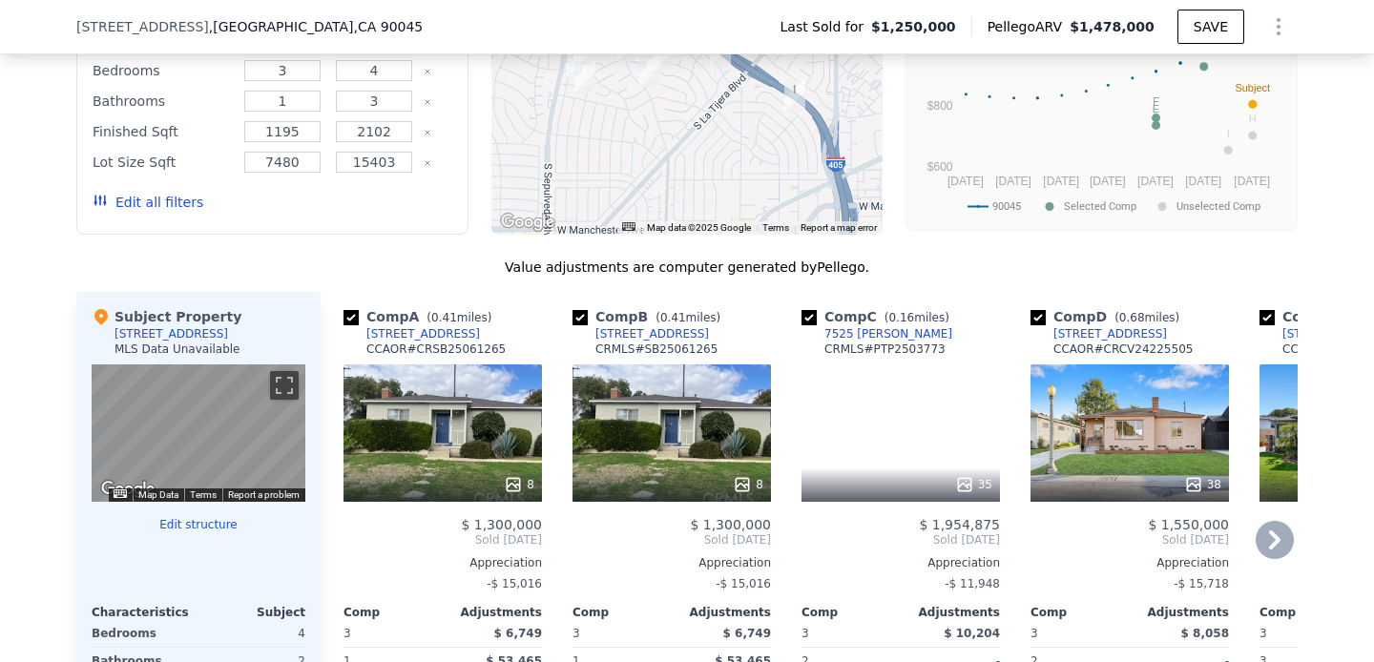
click at [876, 441] on div "35" at bounding box center [901, 433] width 199 height 137
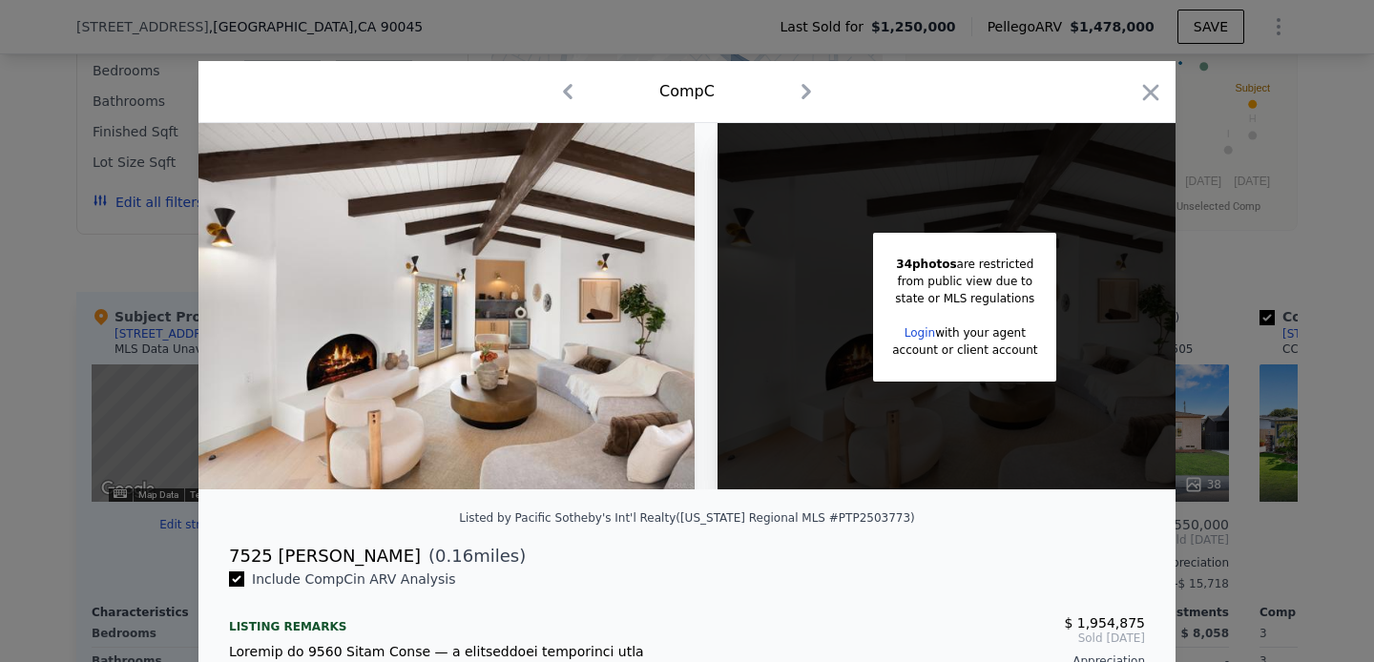
click at [804, 95] on icon "button" at bounding box center [806, 91] width 31 height 31
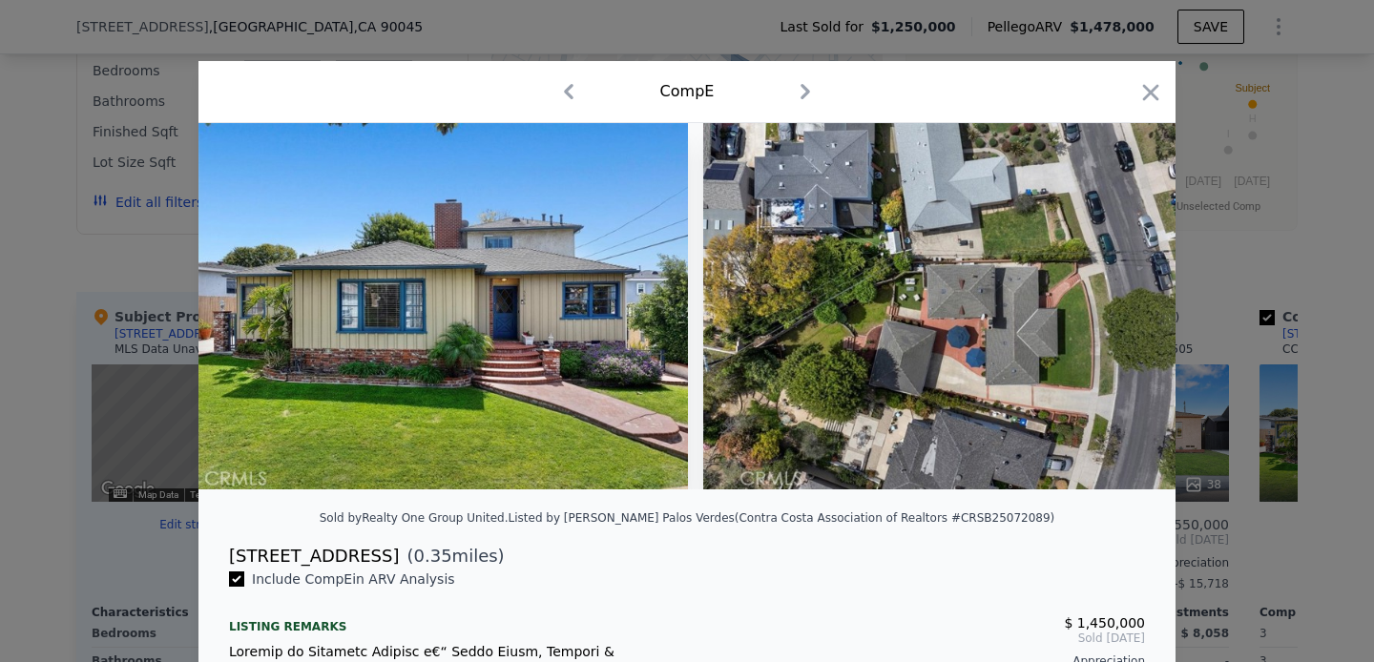
click at [804, 95] on icon "button" at bounding box center [807, 91] width 10 height 15
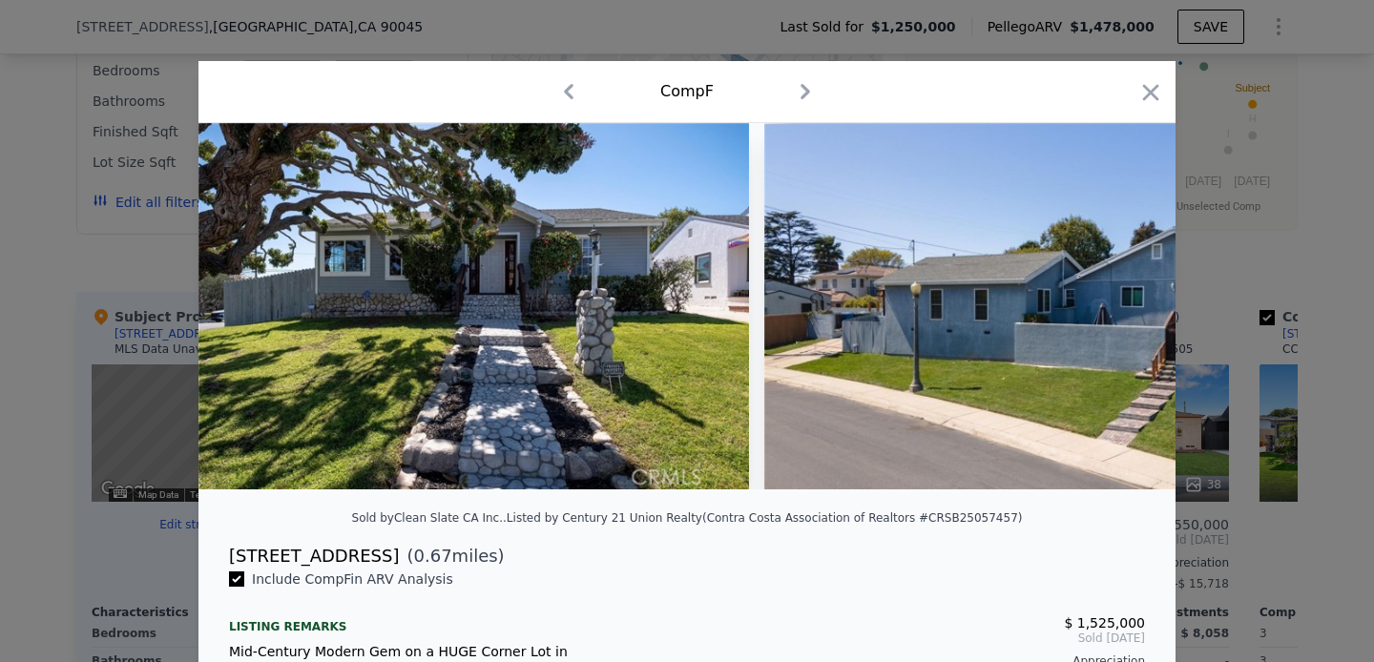
click at [800, 85] on icon "button" at bounding box center [805, 91] width 31 height 31
checkbox input "false"
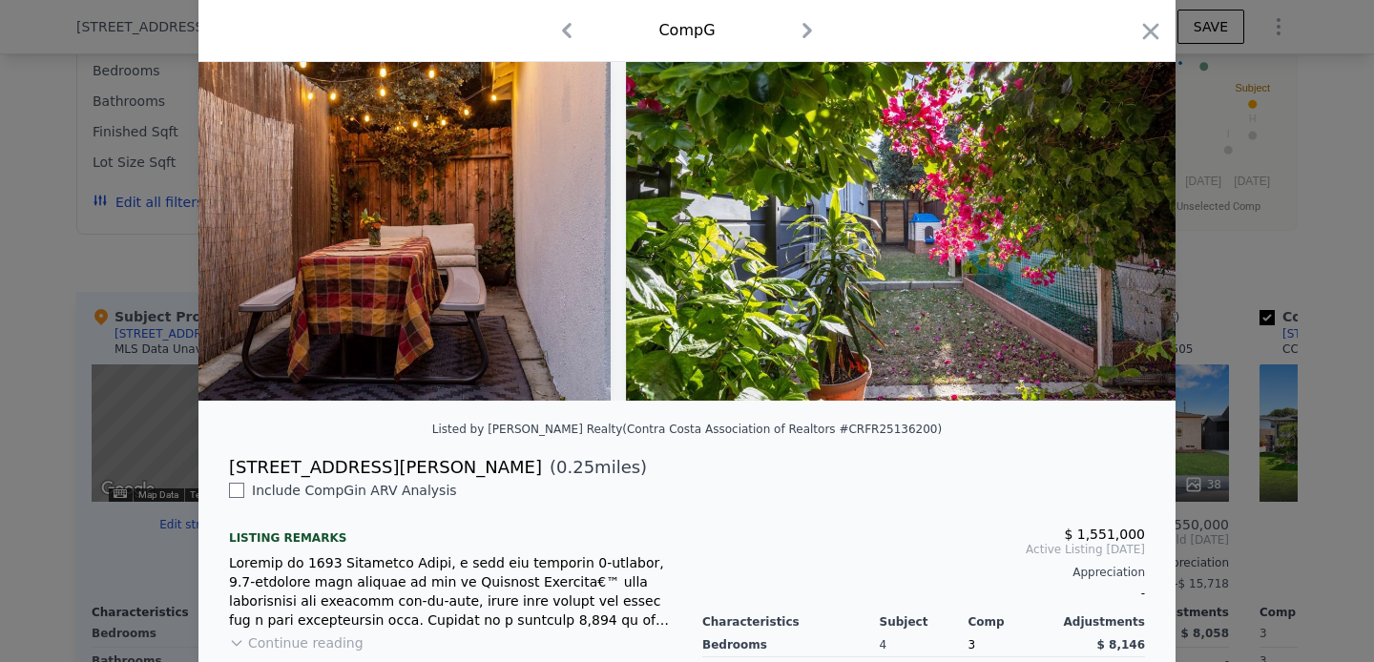
scroll to position [161, 0]
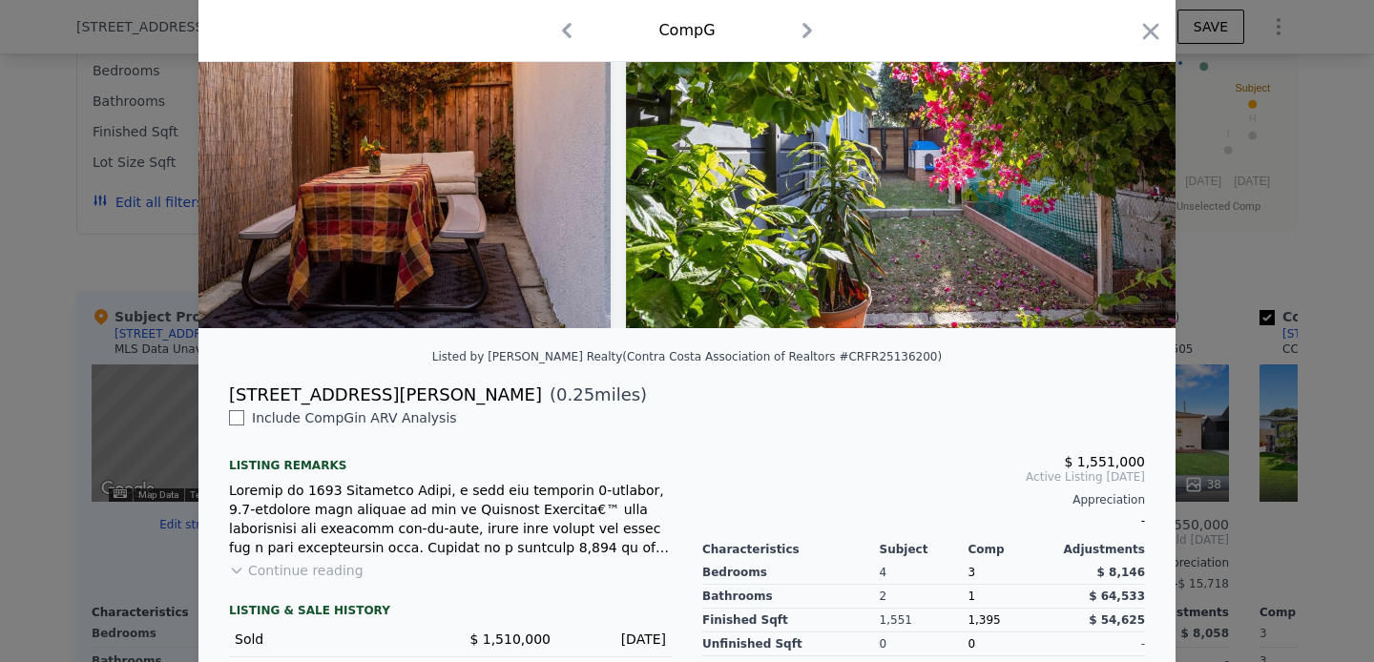
click at [294, 396] on div "[STREET_ADDRESS][PERSON_NAME]" at bounding box center [385, 395] width 313 height 27
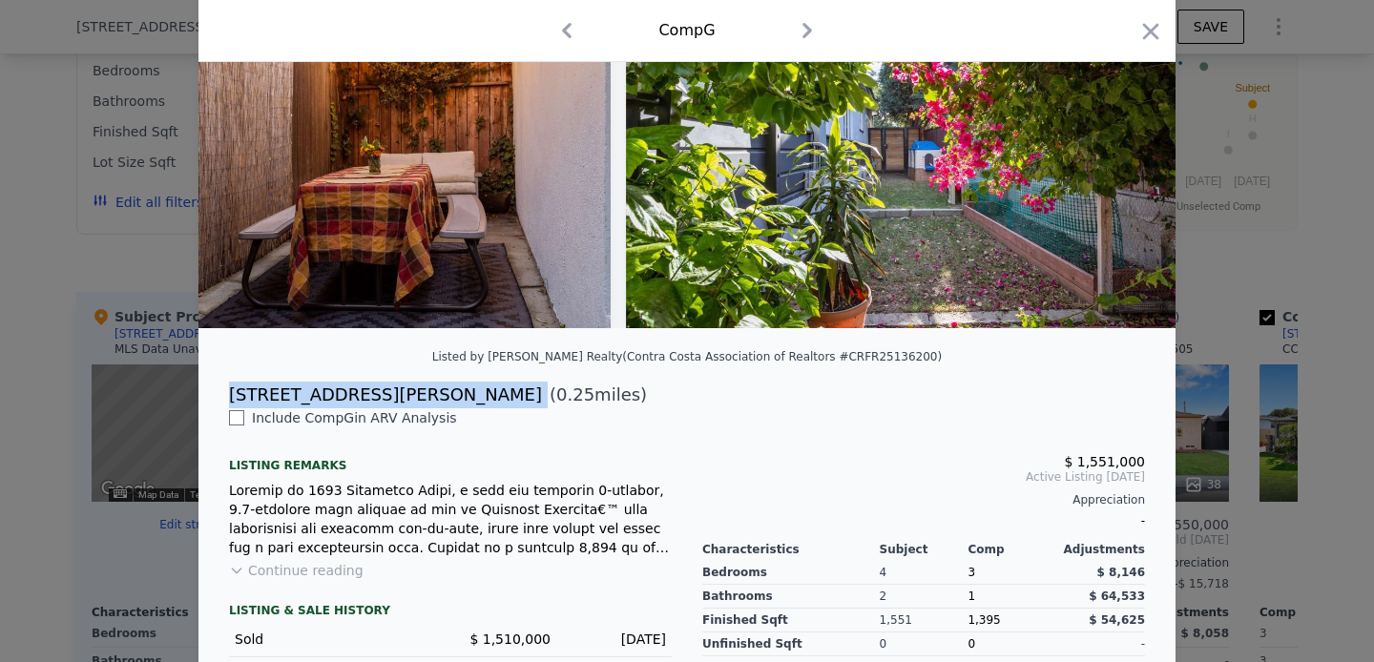
click at [294, 396] on div "[STREET_ADDRESS][PERSON_NAME]" at bounding box center [385, 395] width 313 height 27
click at [332, 572] on button "Continue reading" at bounding box center [296, 570] width 135 height 19
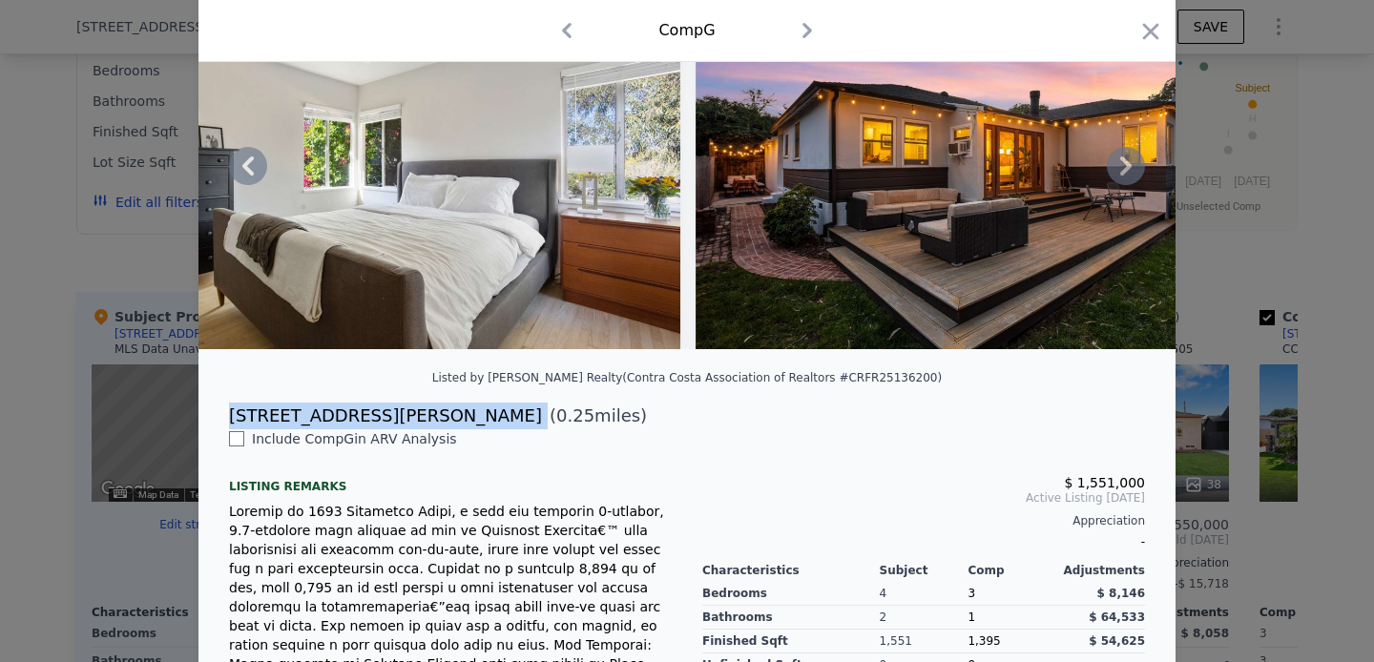
scroll to position [141, 0]
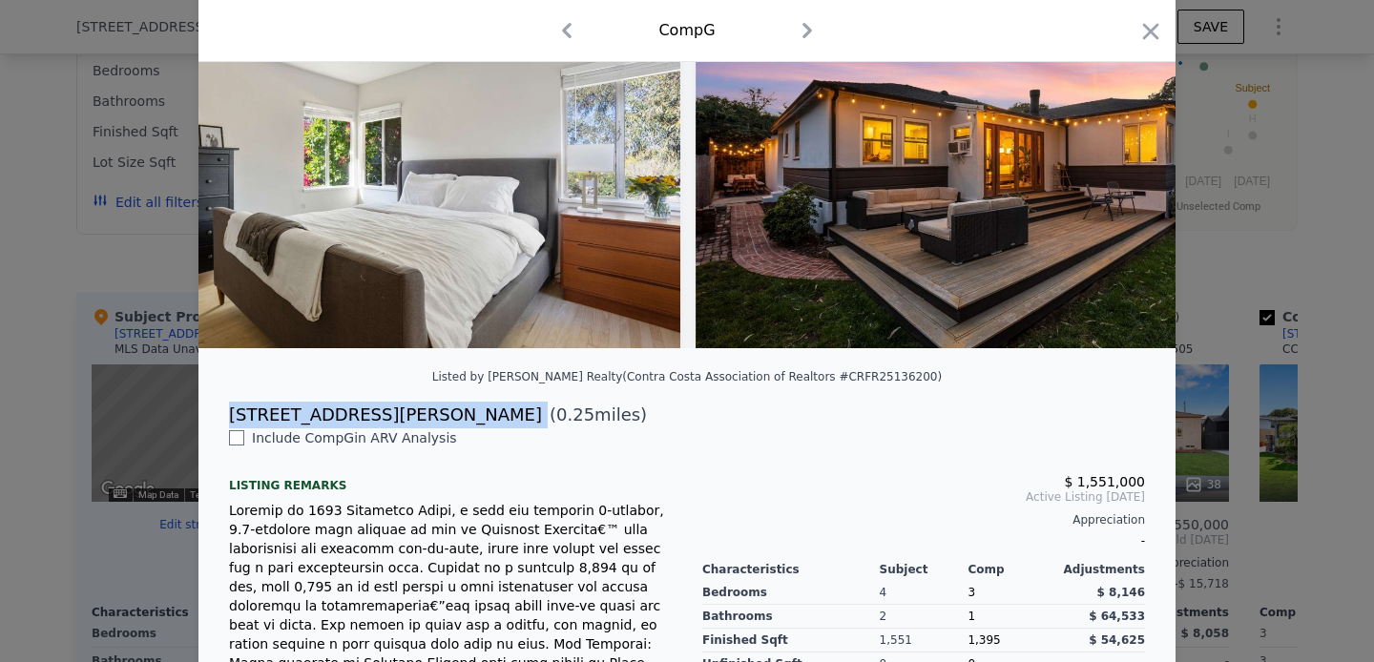
click at [797, 34] on icon "button" at bounding box center [807, 30] width 31 height 31
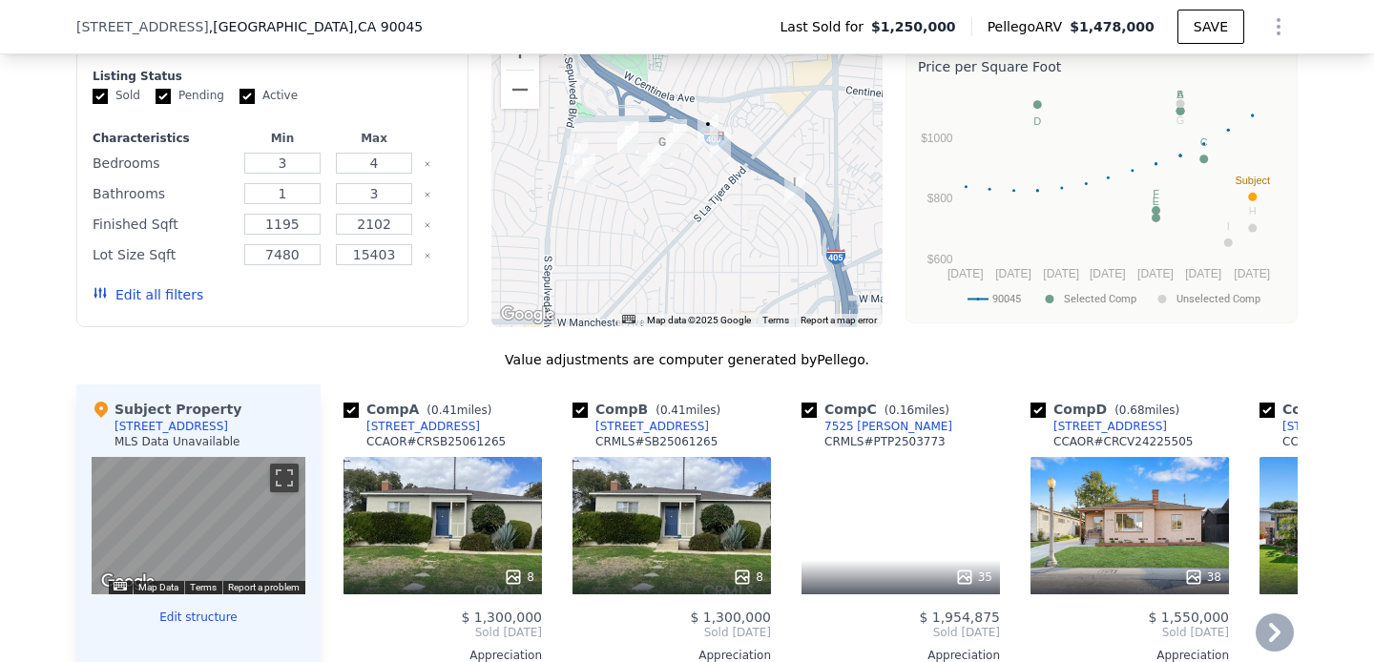
scroll to position [1665, 0]
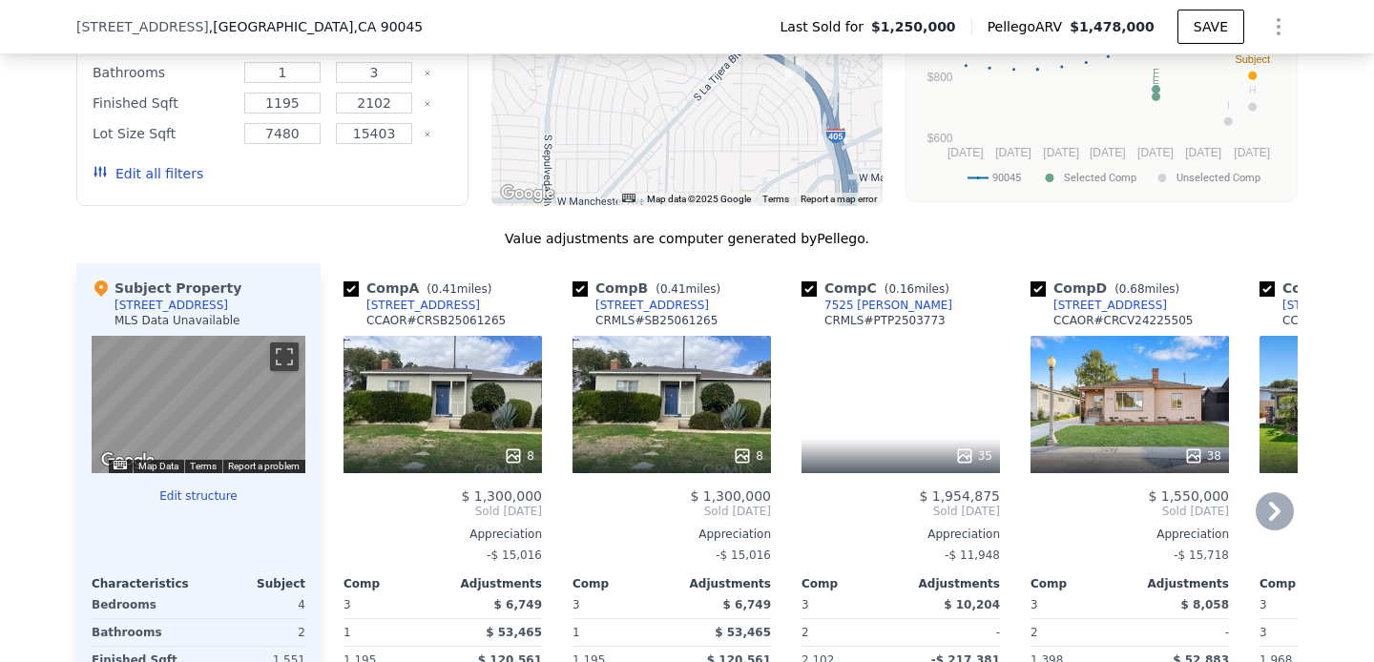
click at [1270, 510] on icon at bounding box center [1275, 511] width 38 height 38
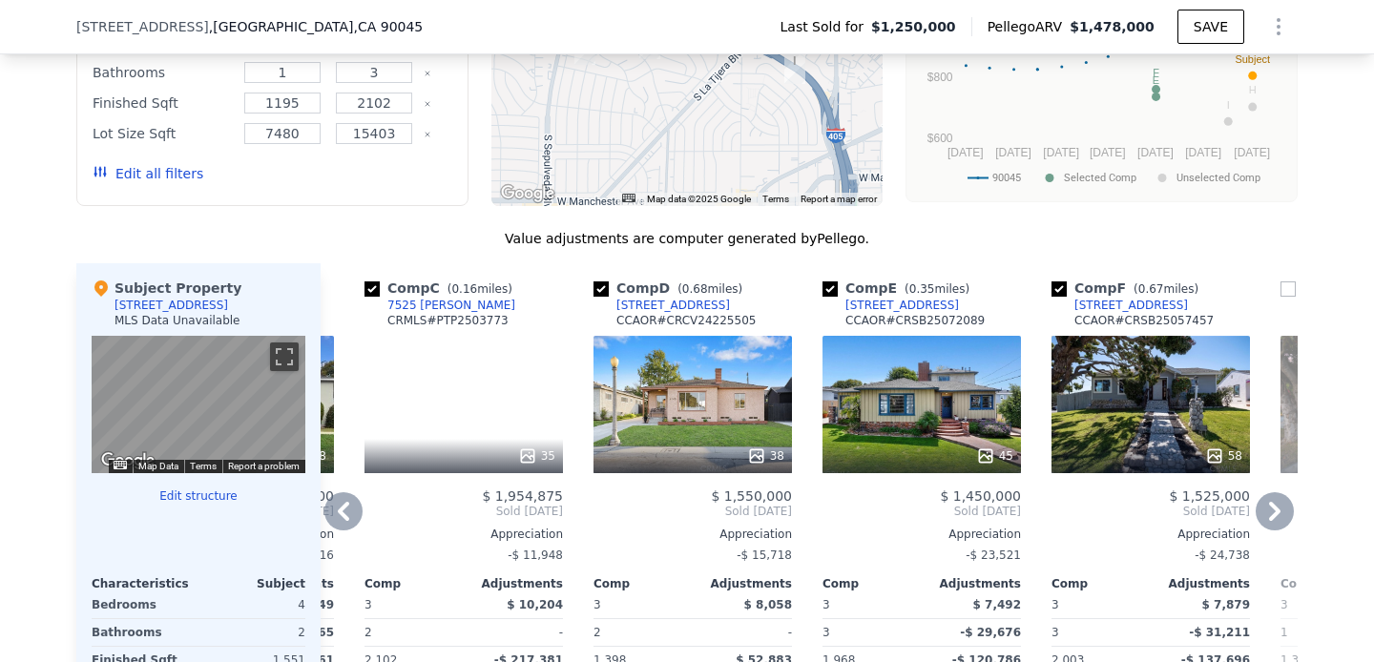
scroll to position [0, 458]
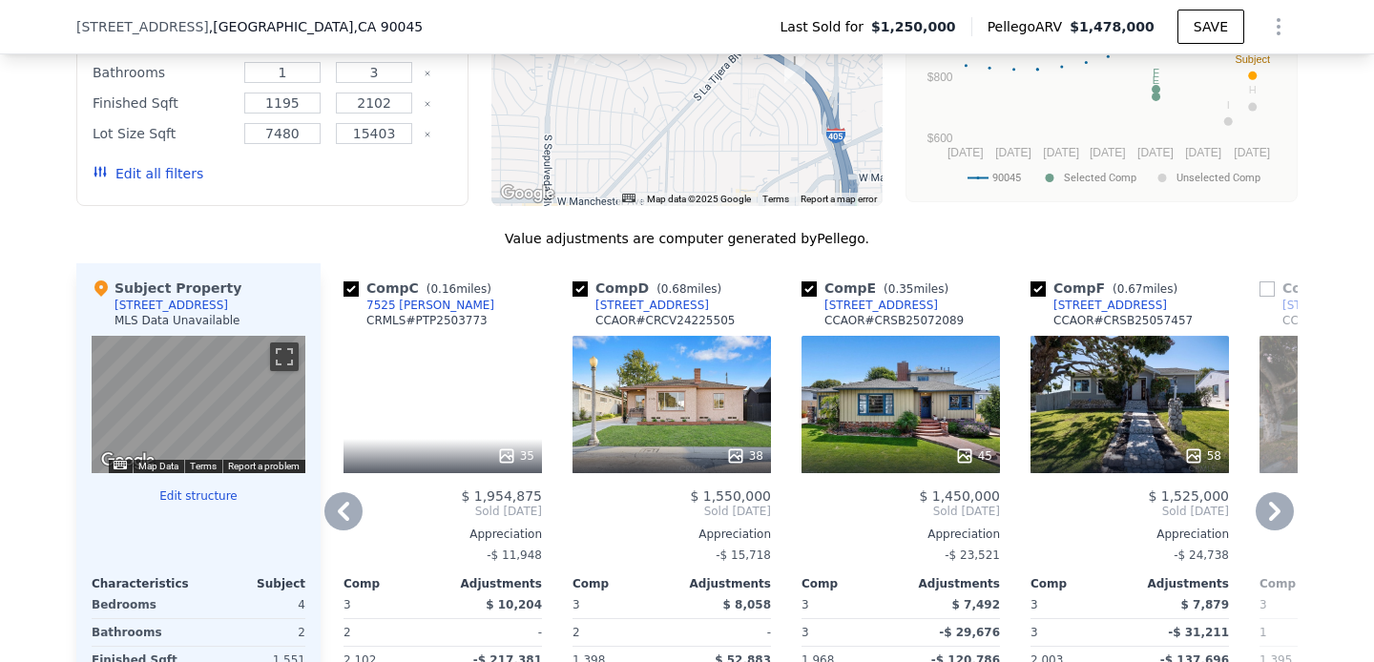
click at [1270, 512] on icon at bounding box center [1275, 511] width 38 height 38
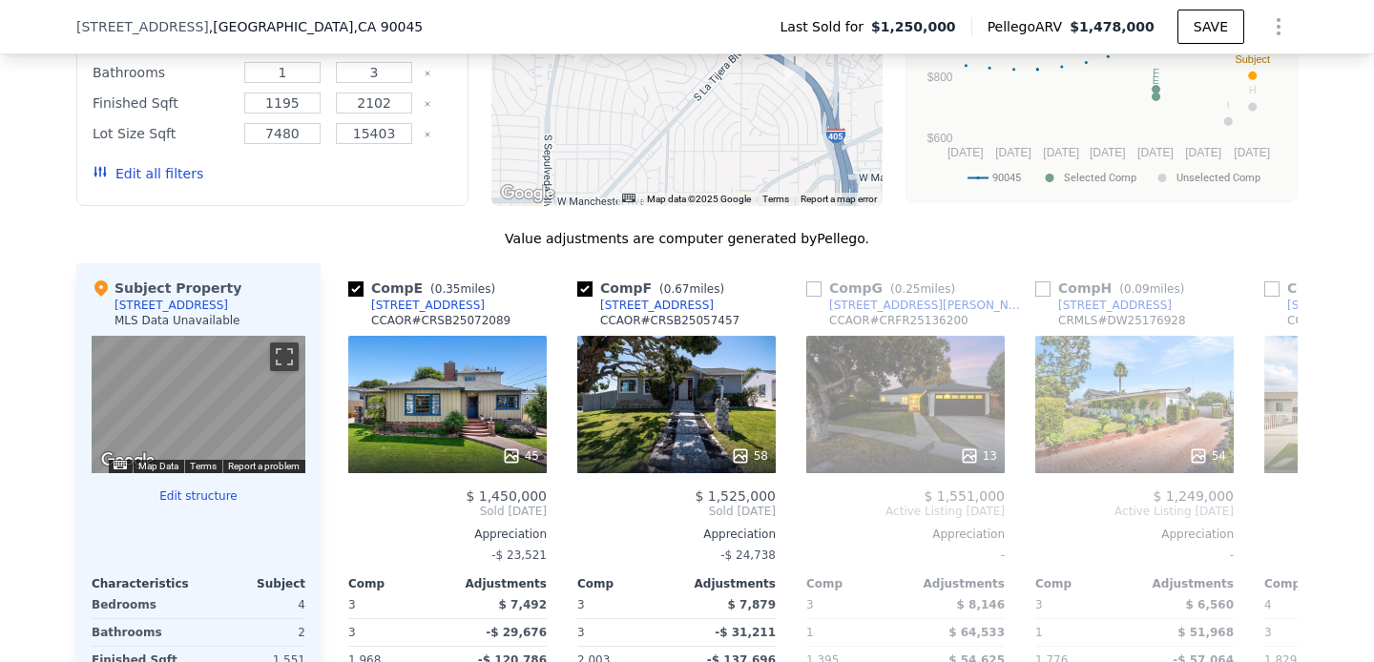
scroll to position [0, 916]
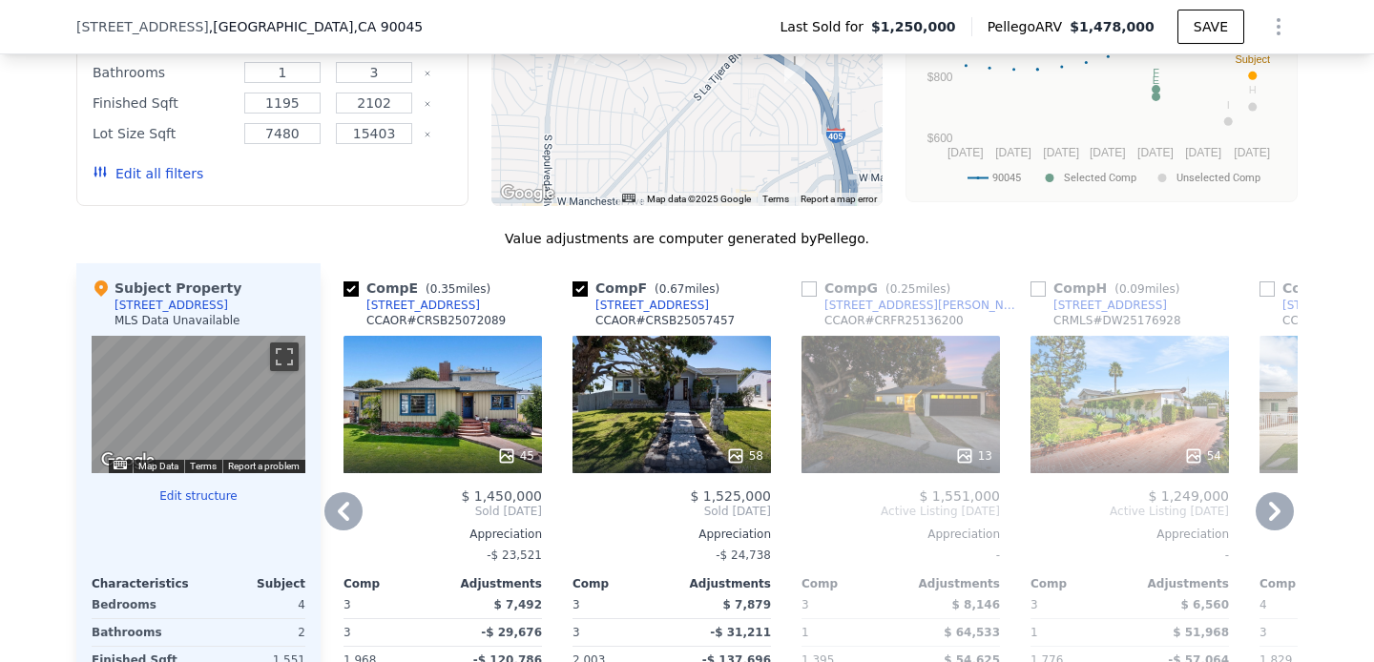
click at [1271, 516] on icon at bounding box center [1274, 511] width 11 height 19
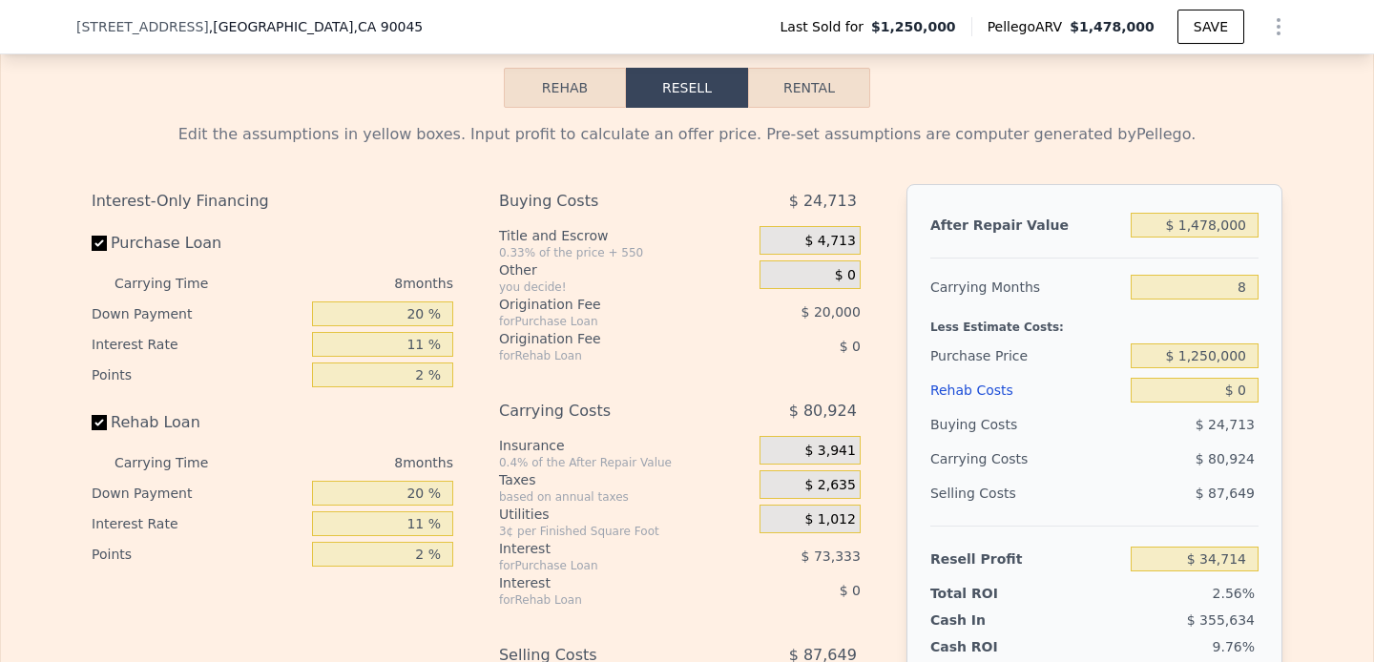
scroll to position [2655, 0]
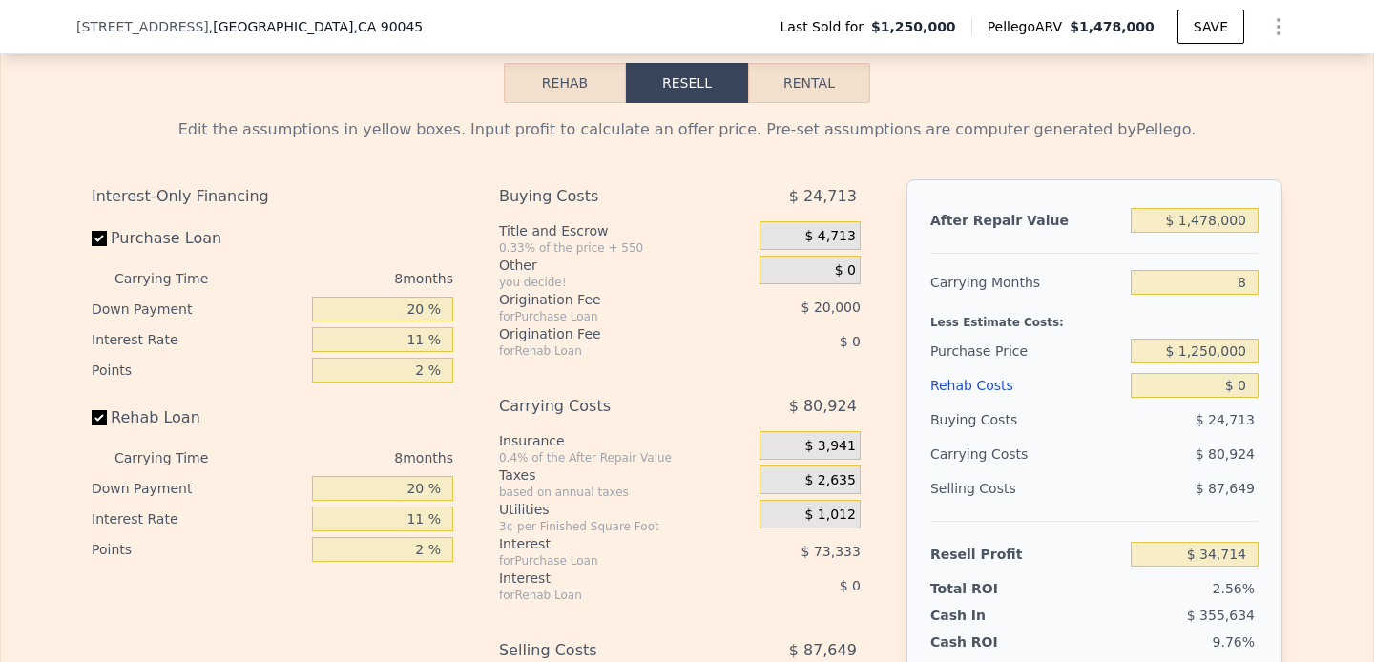
click at [1176, 200] on div "After Repair Value $ 1,478,000 Carrying Months 8 Less Estimate Costs: Purchase …" at bounding box center [1095, 444] width 376 height 531
click at [1184, 214] on input "$ 1,478,000" at bounding box center [1195, 220] width 128 height 25
type input "$ 1"
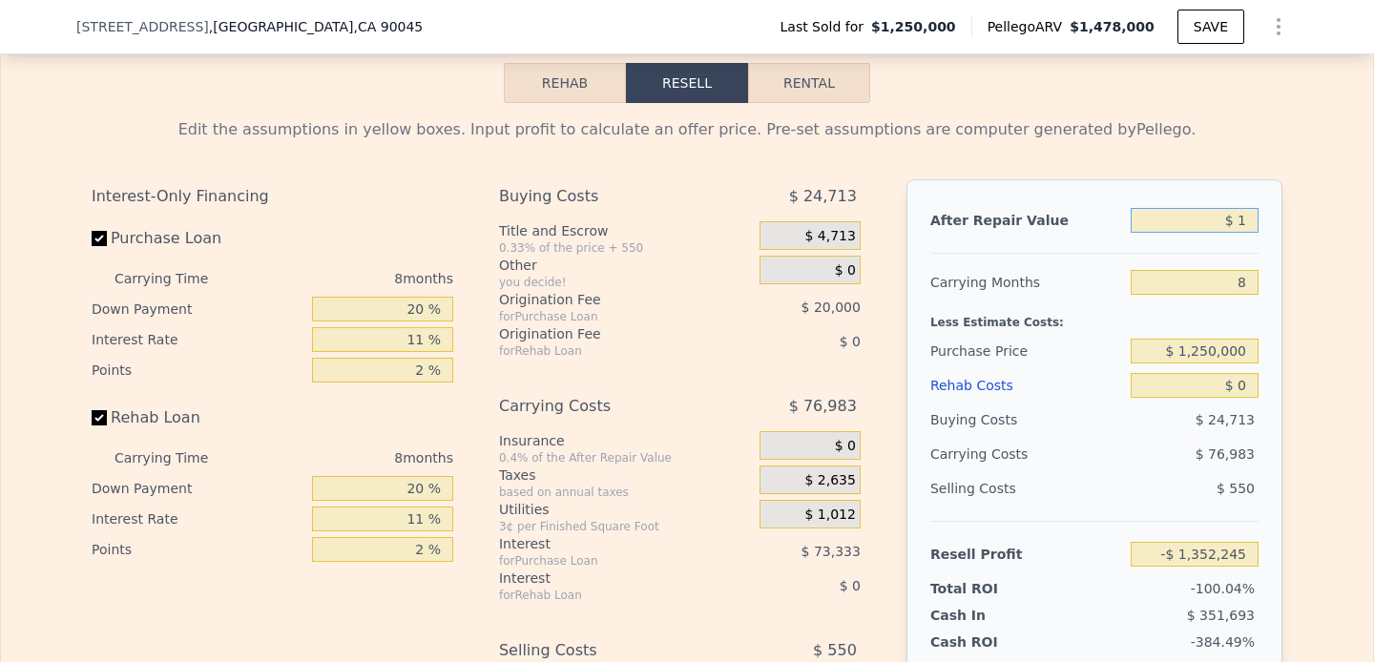
type input "-$ 1,352,245"
type input "$ 16"
type input "-$ 1,352,230"
type input "$ 165"
type input "-$ 1,352,091"
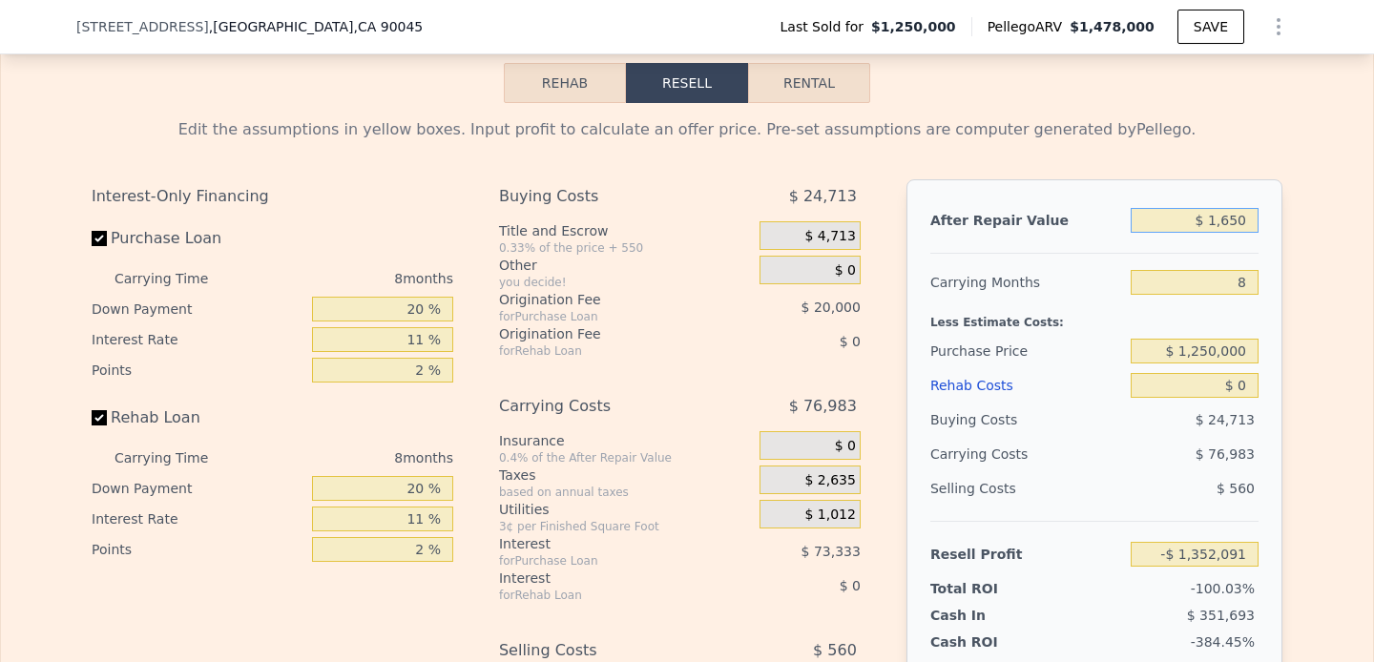
type input "$ 16,500"
type input "-$ 1,336,763"
type input "$ 165,000"
type input "-$ 1,197,409"
type input "$ 1,650,000"
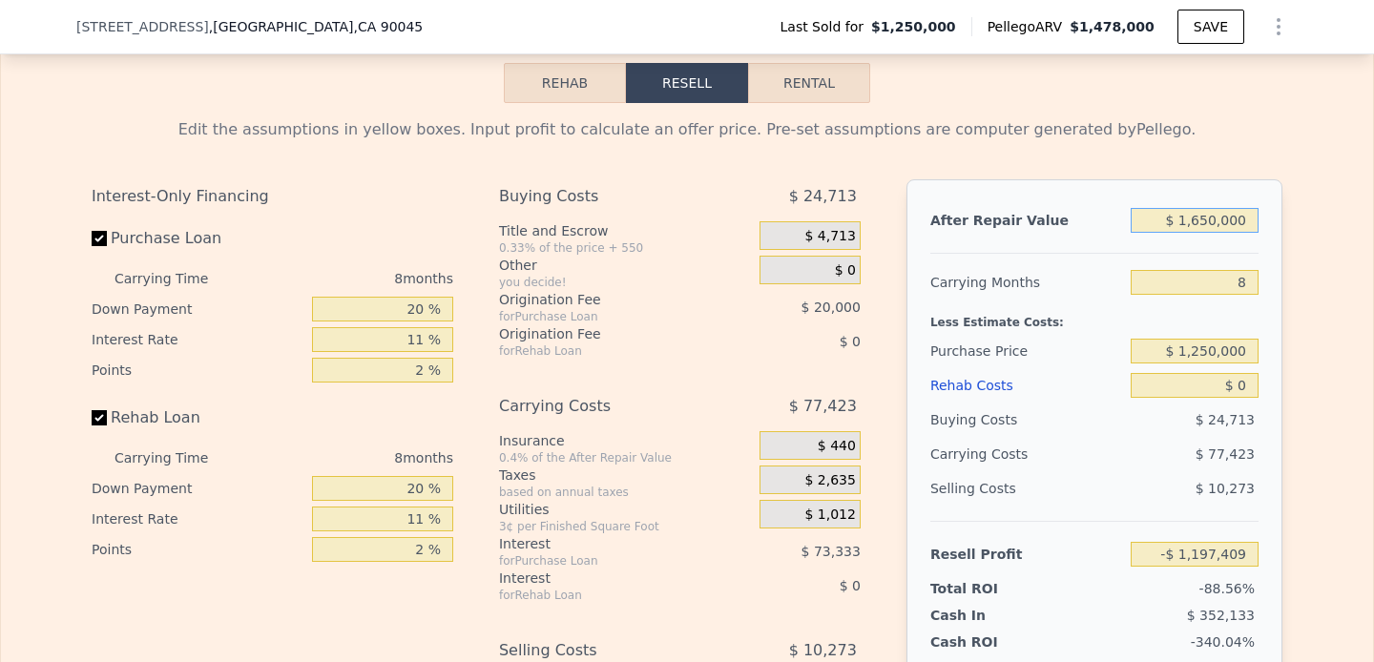
type input "$ 196,119"
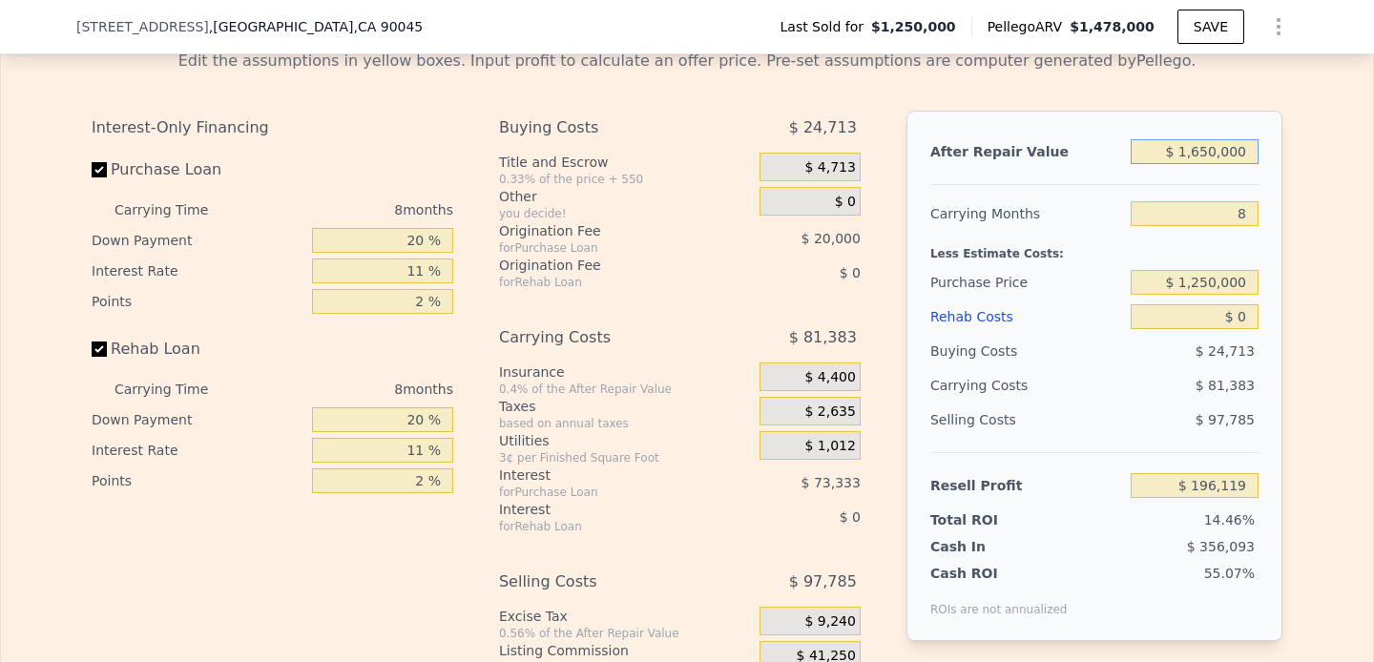
scroll to position [2725, 0]
click at [1193, 320] on input "$ 0" at bounding box center [1195, 315] width 128 height 25
type input "$ 1,478,000"
type input "$ 34,714"
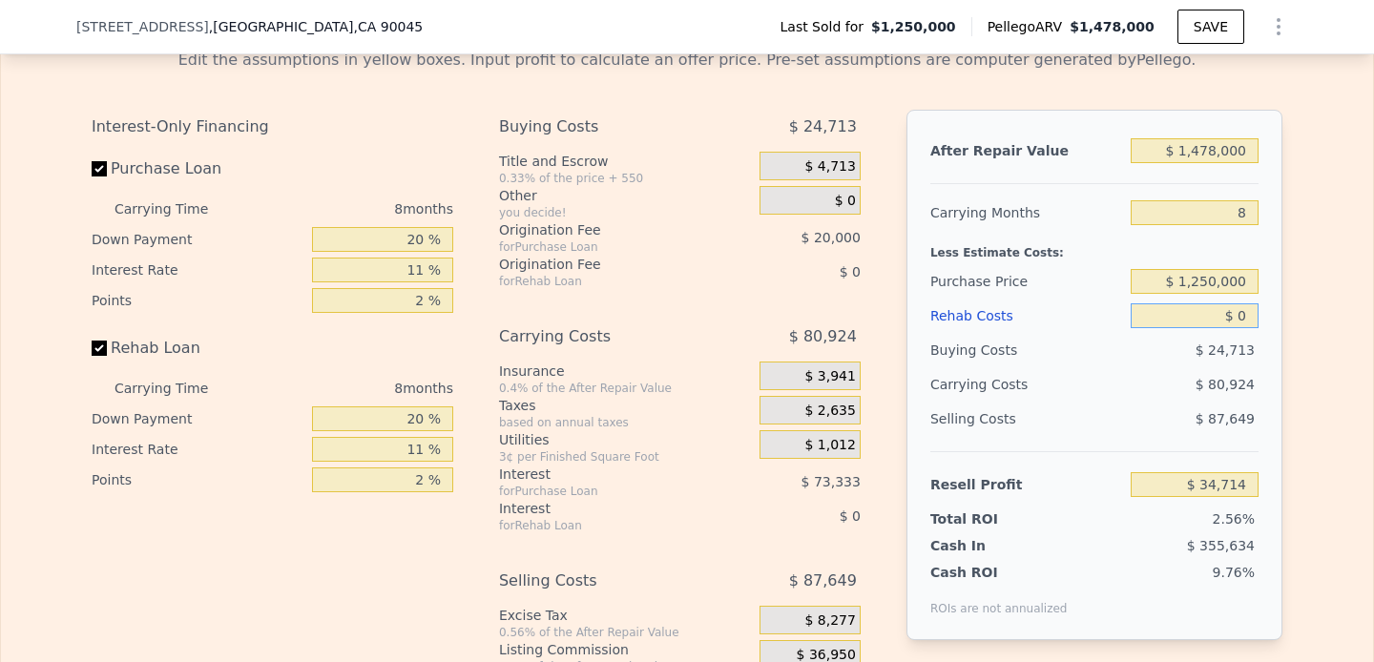
type input "$ 20"
type input "$ 34,694"
type input "$ 200"
type input "$ 34,503"
type input "$ 2,000"
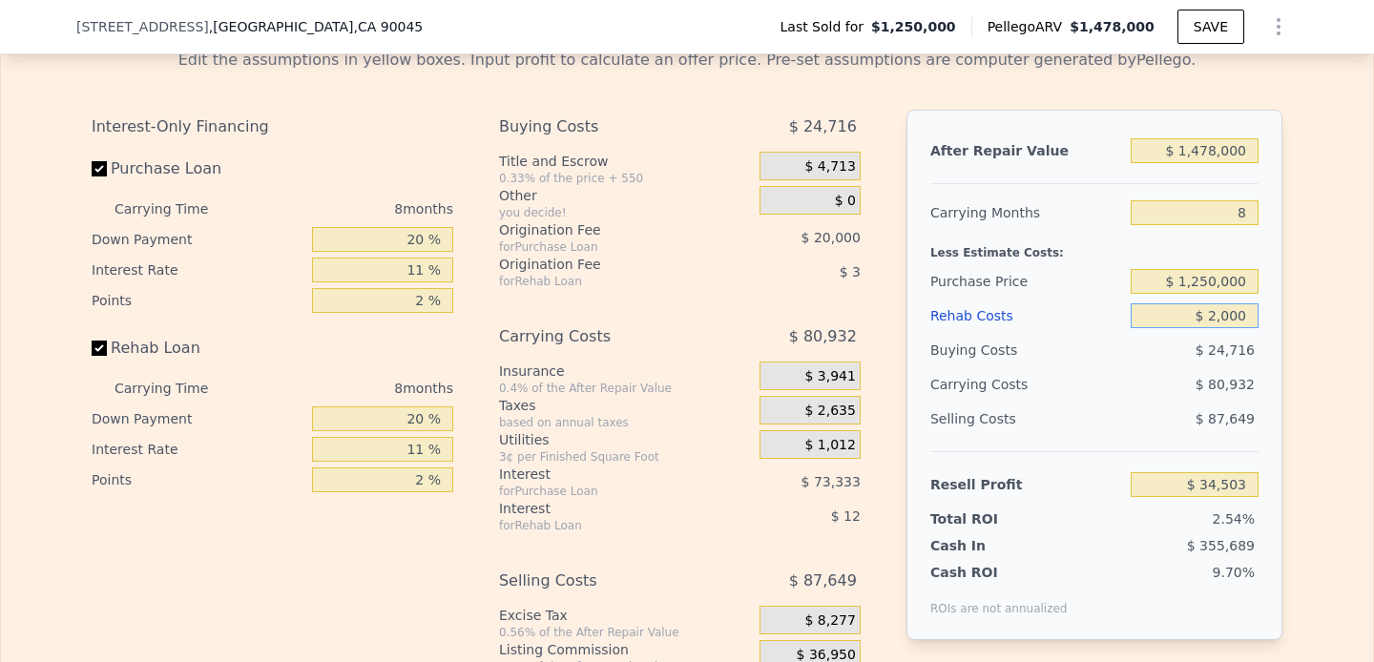
type input "$ 32,562"
type input "$ 20,000"
type input "$ 13,218"
type input "$ 200,000"
type input "-$ 180,222"
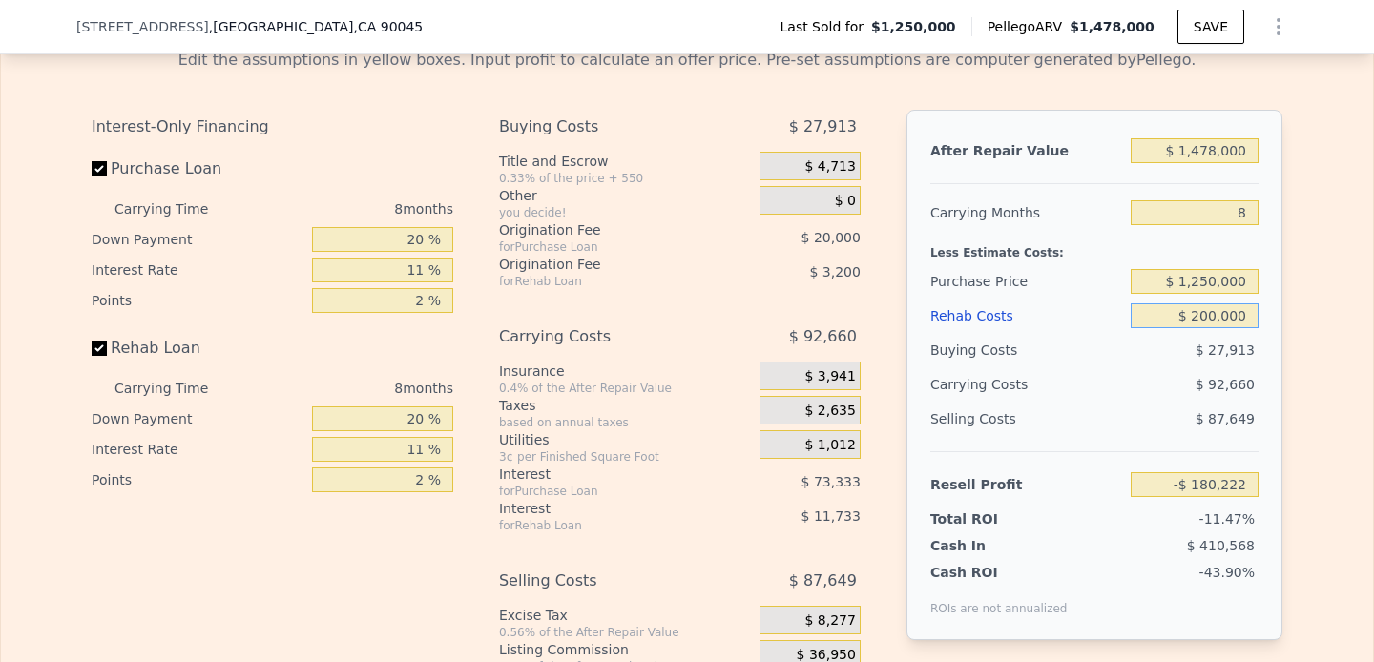
type input "$ 200,000"
click at [1329, 360] on div "Edit the assumptions in yellow boxes. Input profit to calculate an offer price.…" at bounding box center [687, 388] width 1372 height 710
click at [1174, 152] on input "$ 1,478,000" at bounding box center [1195, 150] width 128 height 25
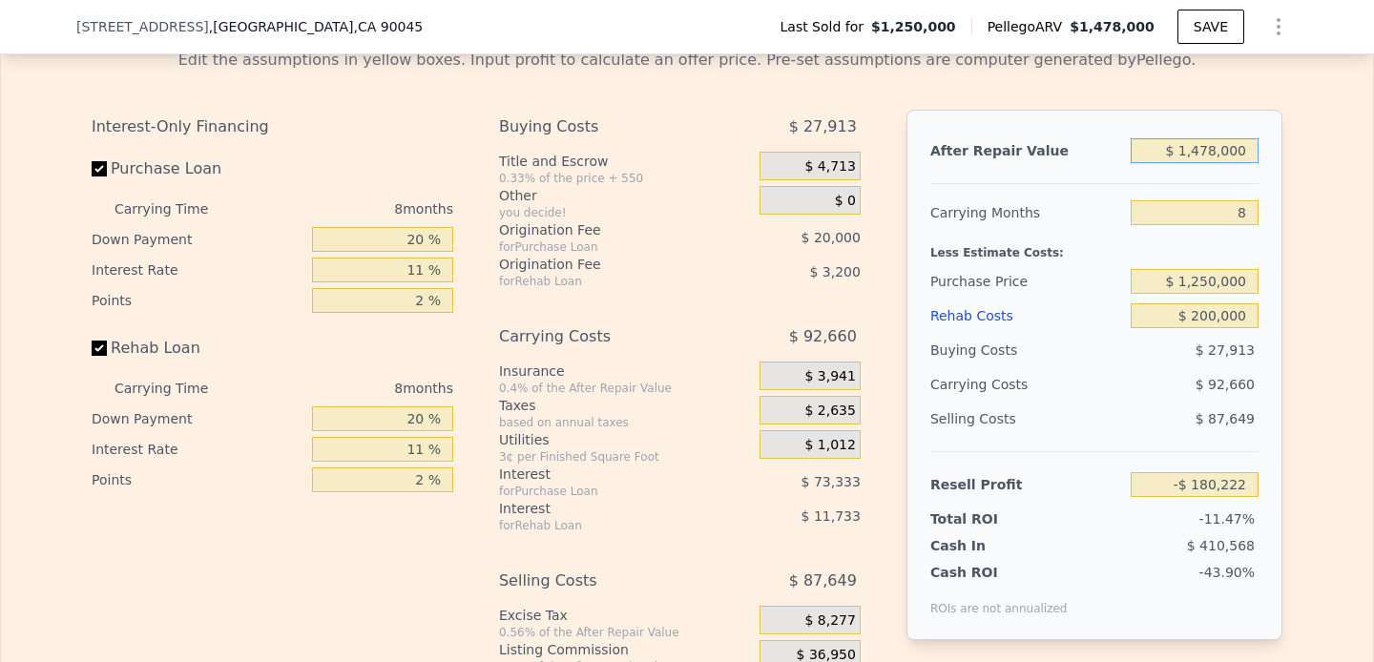
type input "$ 1"
type input "-$ 1,567,181"
type input "$ 16"
type input "-$ 1,567,166"
type input "$ 16,500"
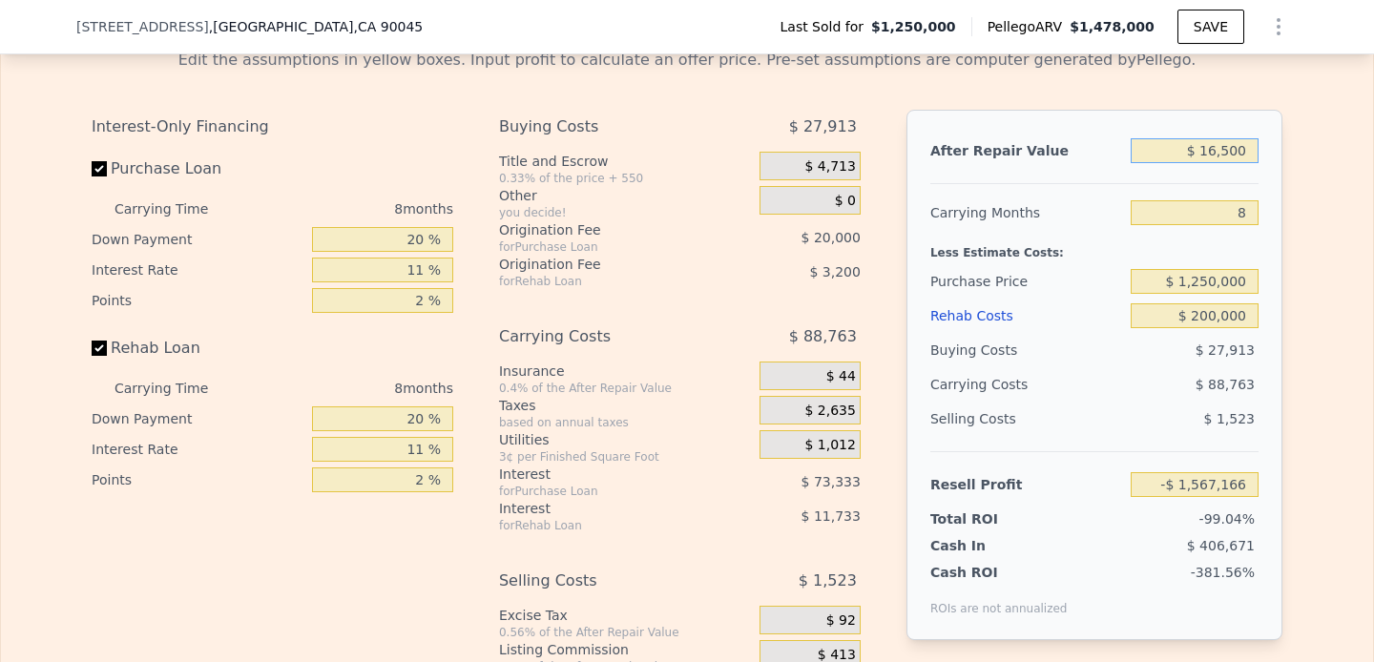
type input "-$ 1,565,632"
type input "$ 165,000"
type input "-$ 1,412,345"
type input "$ 1,650,000"
type input "-$ 18,817"
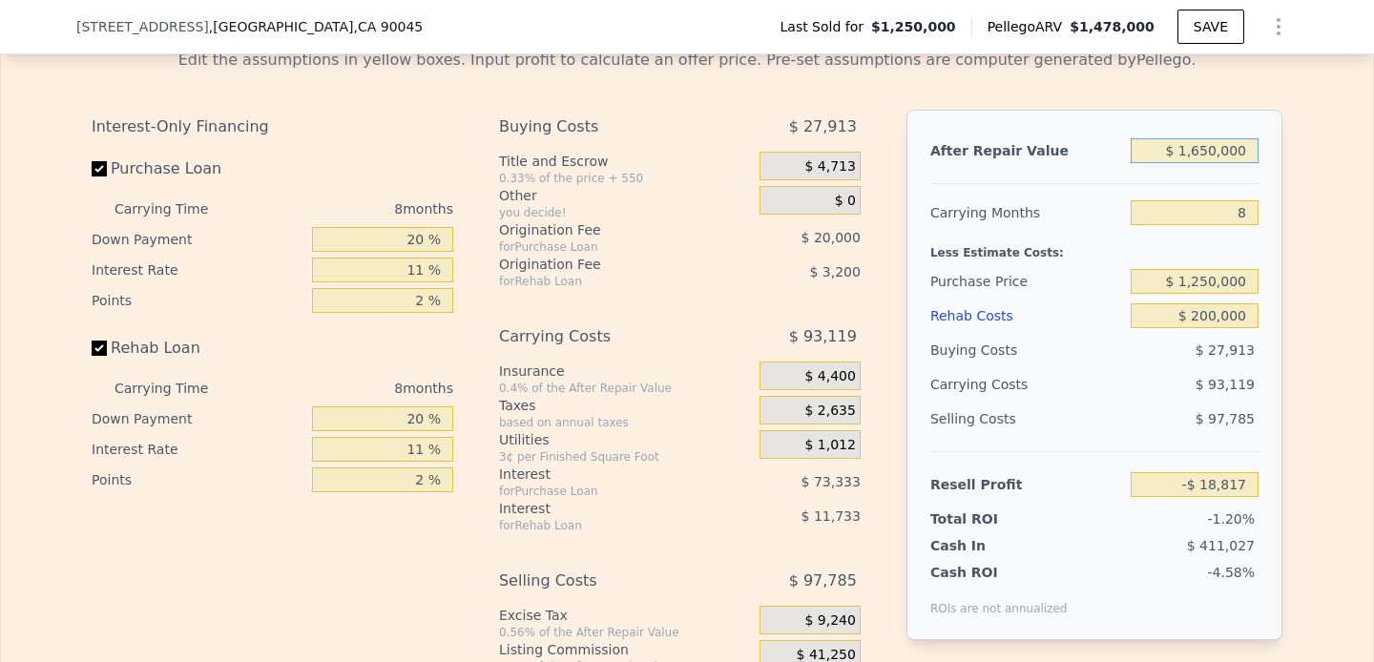
type input "$ 1,650,000"
click at [1321, 211] on div "Edit the assumptions in yellow boxes. Input profit to calculate an offer price.…" at bounding box center [687, 388] width 1372 height 710
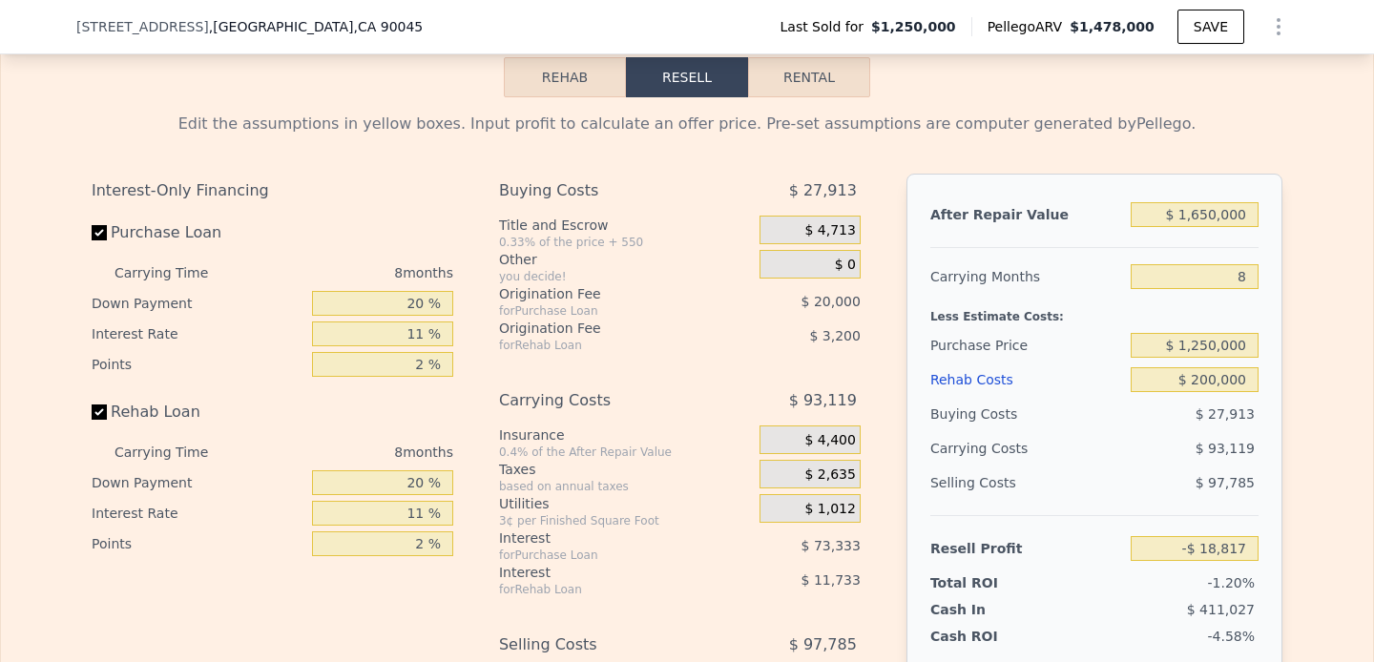
scroll to position [2675, 0]
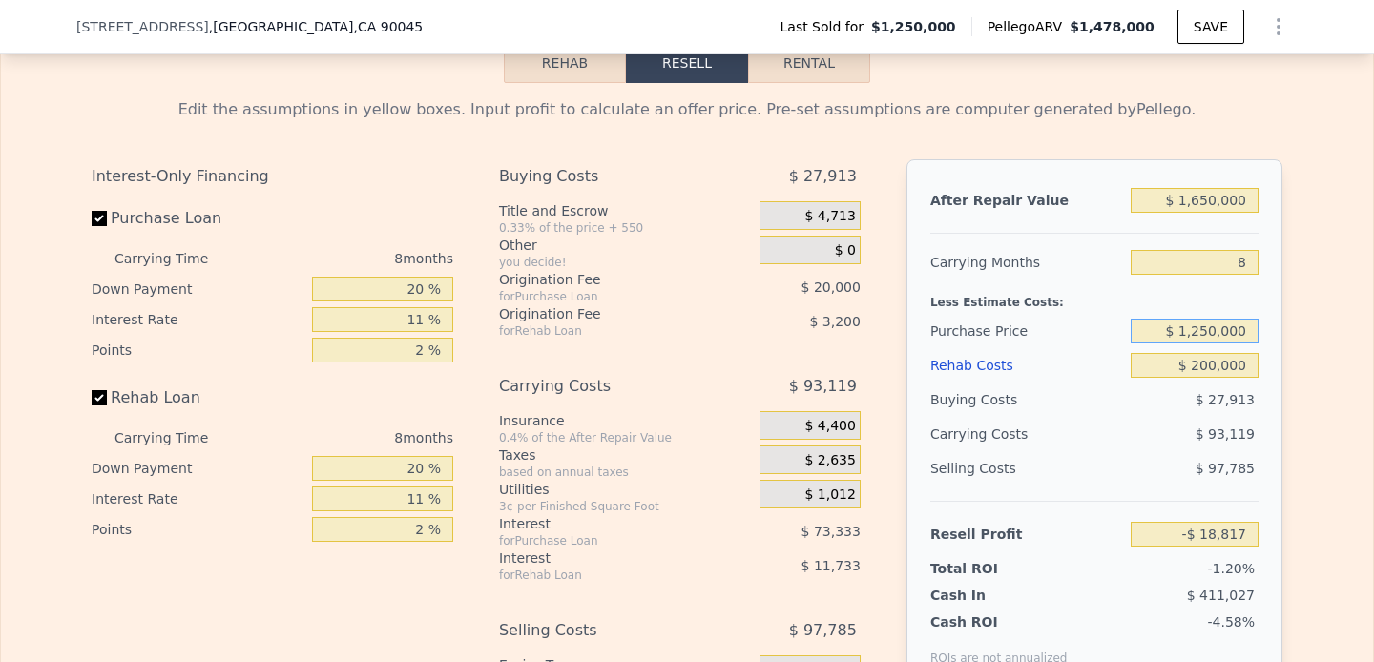
click at [1206, 338] on input "$ 1,250,000" at bounding box center [1195, 331] width 128 height 25
type input "$ 110,000"
type input "$ 1,210,100"
click at [1206, 338] on input "$ 110,000" at bounding box center [1195, 331] width 128 height 25
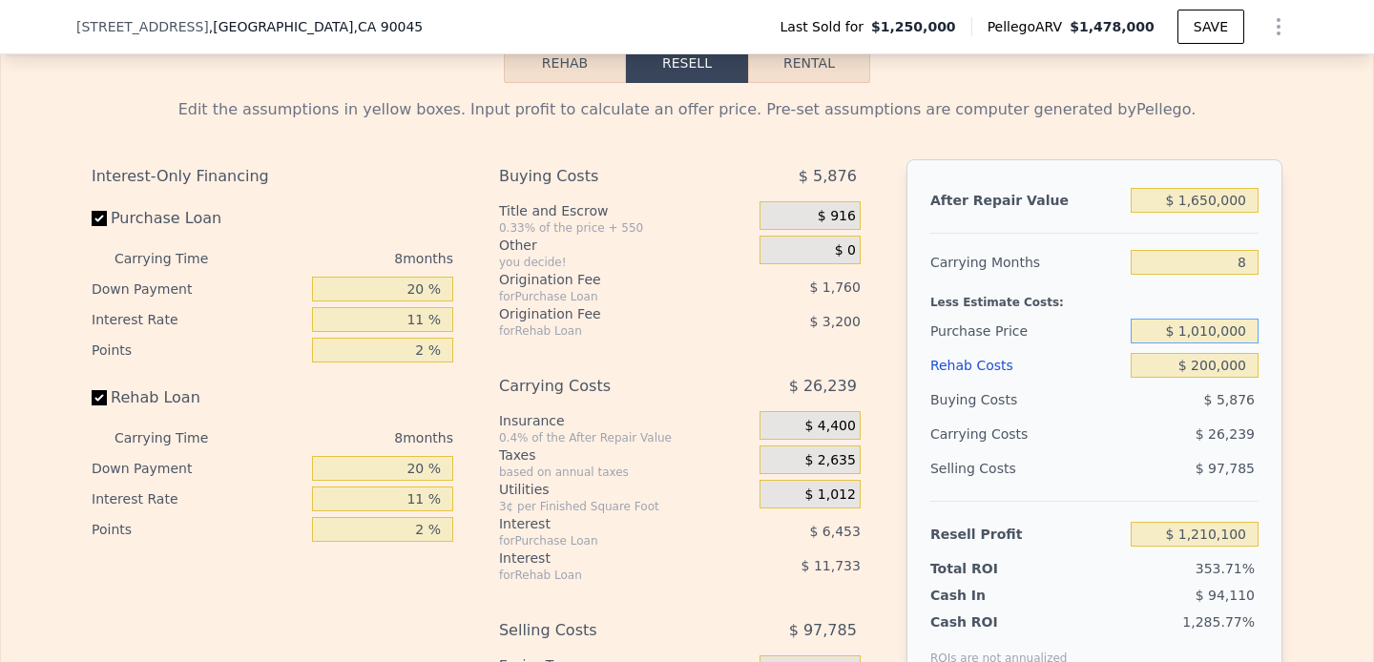
type input "$ 1,010,000"
type input "$ 239,903"
type input "$ 1,100,000"
type input "$ 142,883"
click at [1322, 373] on div "Edit the assumptions in yellow boxes. Input profit to calculate an offer price.…" at bounding box center [687, 438] width 1372 height 710
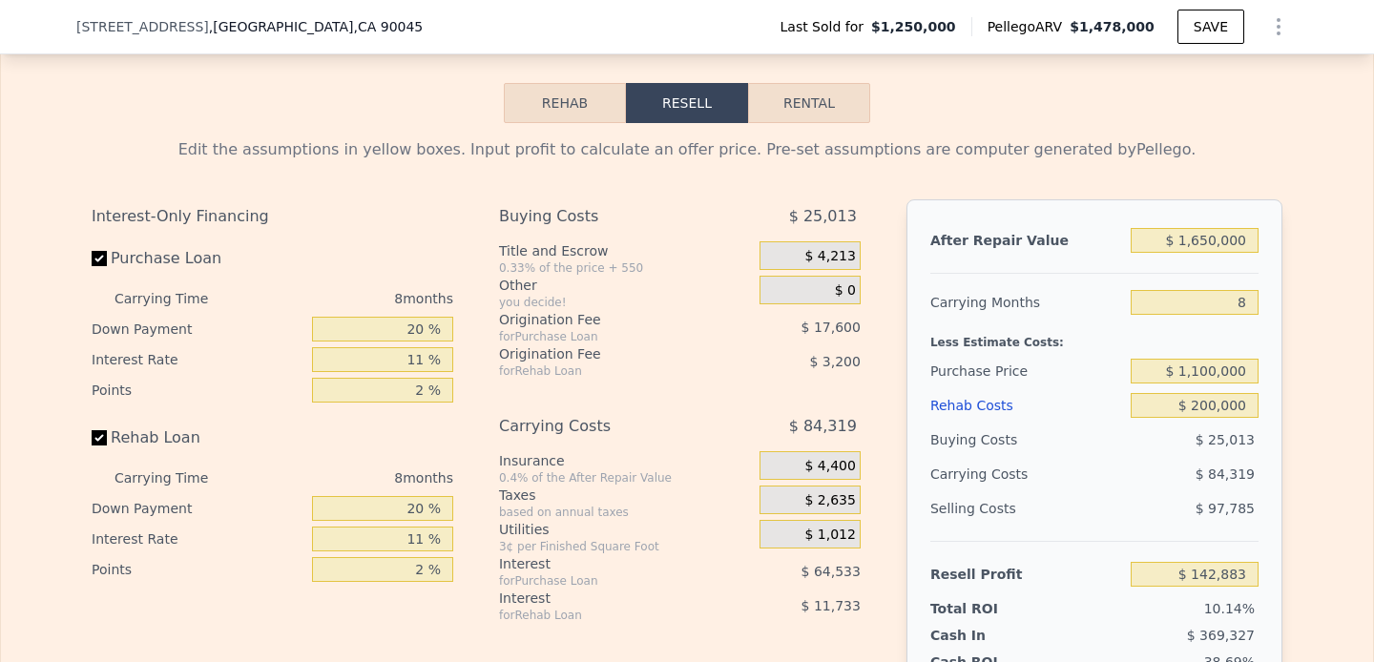
scroll to position [2636, 0]
type input "$ 1,478,000"
type input "$ 0"
type input "$ 34,714"
click at [1205, 23] on button "SAVE" at bounding box center [1211, 27] width 67 height 34
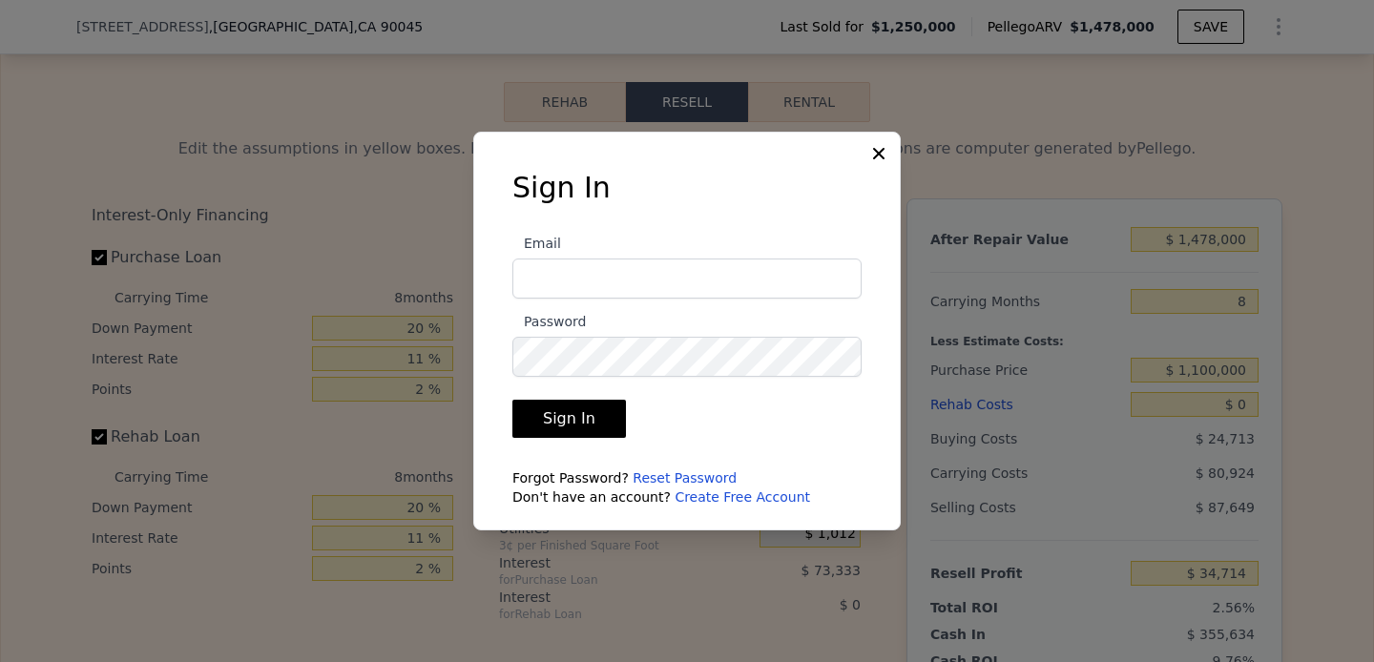
click at [701, 499] on link "Create Free Account" at bounding box center [743, 497] width 136 height 15
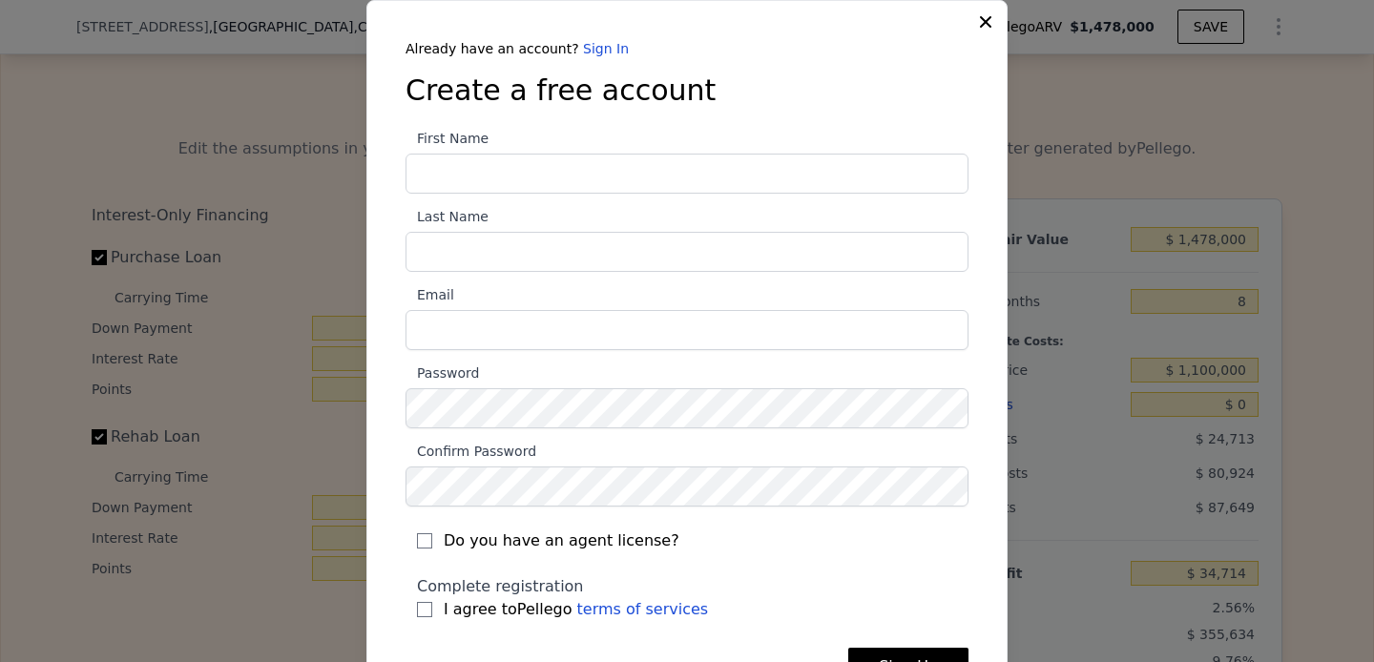
click at [989, 11] on button at bounding box center [987, 20] width 23 height 23
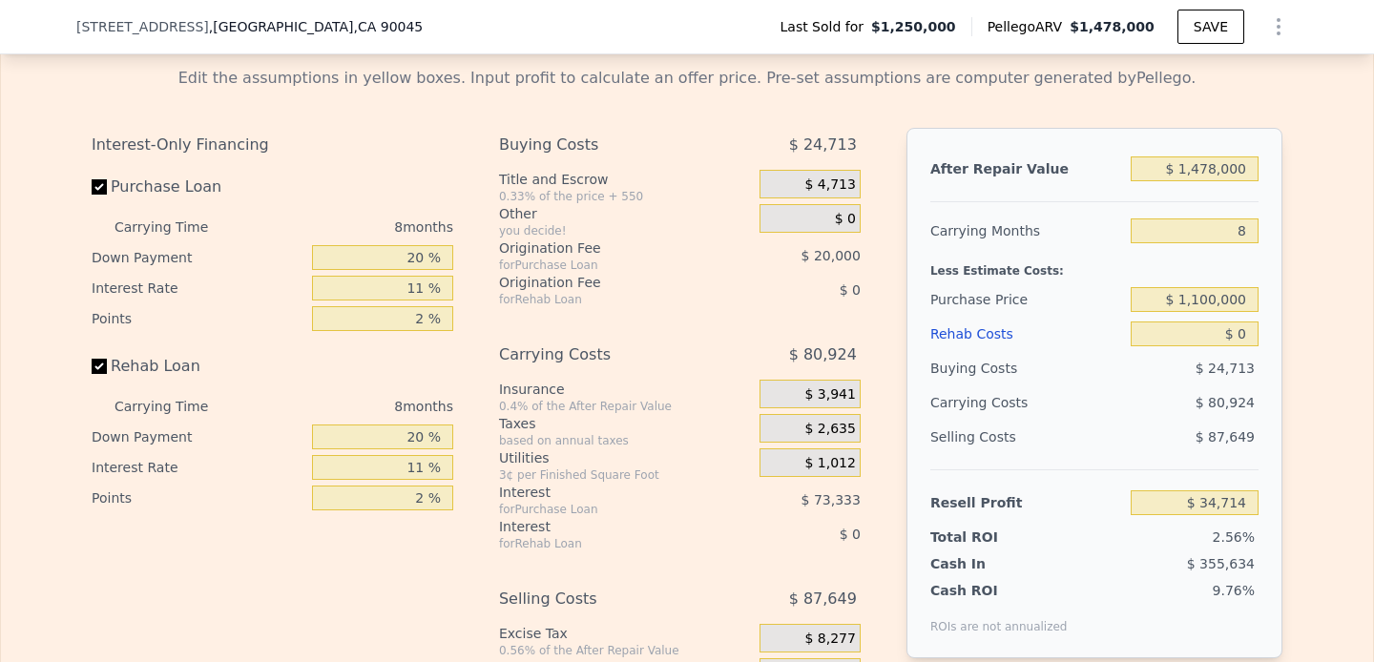
scroll to position [2703, 0]
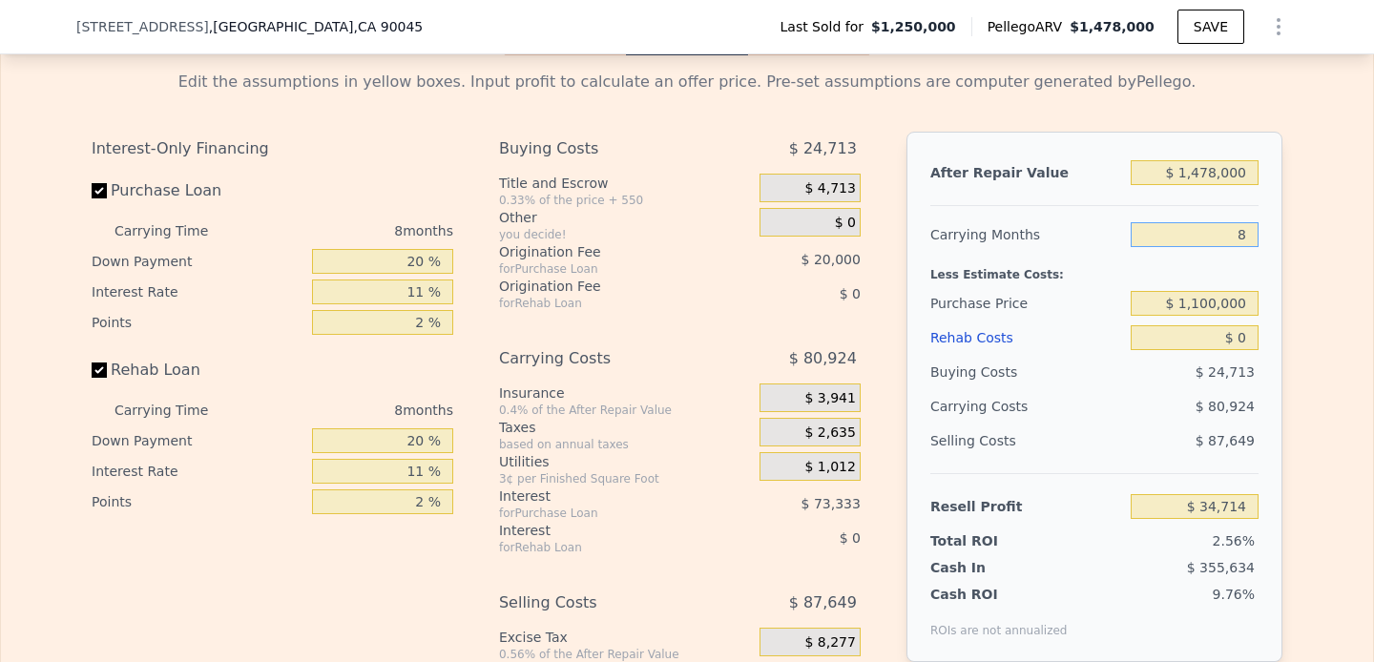
click at [1194, 229] on input "8" at bounding box center [1195, 234] width 128 height 25
type input "9"
type input "$ 24,597"
type input "9"
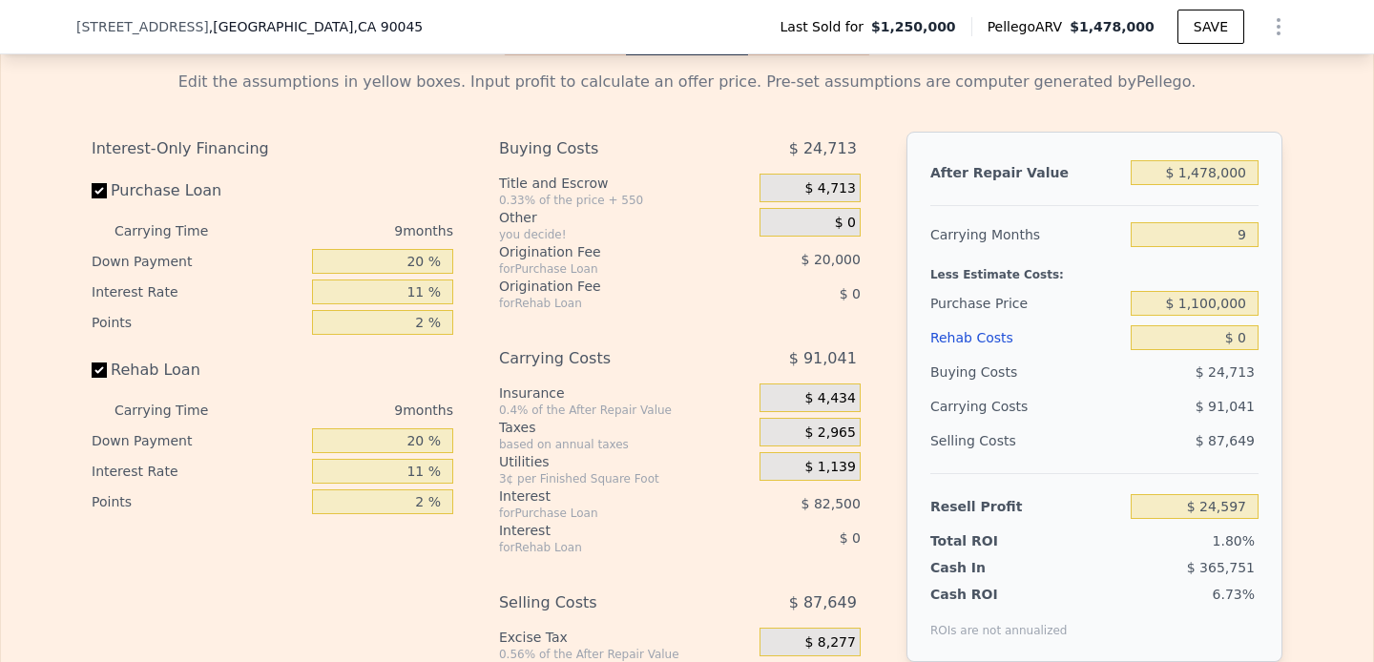
click at [1301, 243] on div "Edit the assumptions in yellow boxes. Input profit to calculate an offer price.…" at bounding box center [687, 410] width 1372 height 710
click at [1190, 332] on input "$ 0" at bounding box center [1195, 337] width 128 height 25
type input "$ 20"
type input "$ 24,577"
type input "$ 20,000"
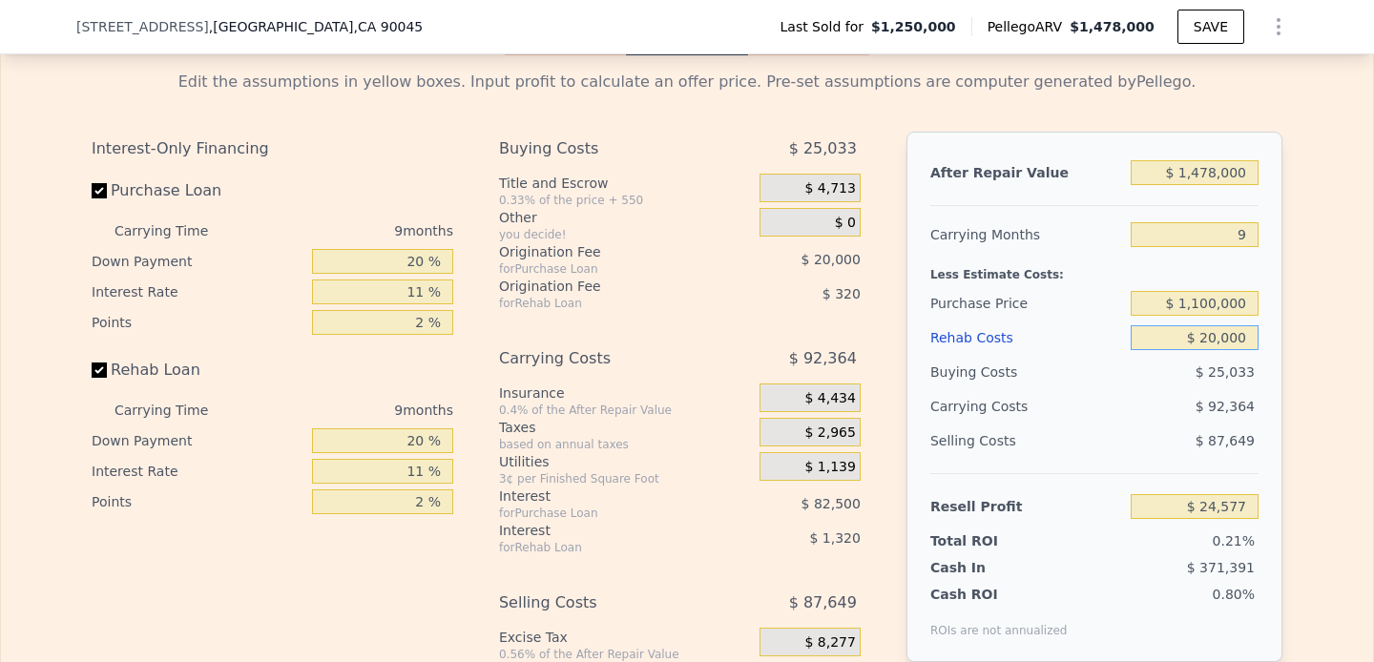
type input "$ 2,954"
type input "$ 200,000"
type input "-$ 191,806"
type input "$ 200,000"
click at [1172, 174] on input "$ 1,478,000" at bounding box center [1195, 172] width 128 height 25
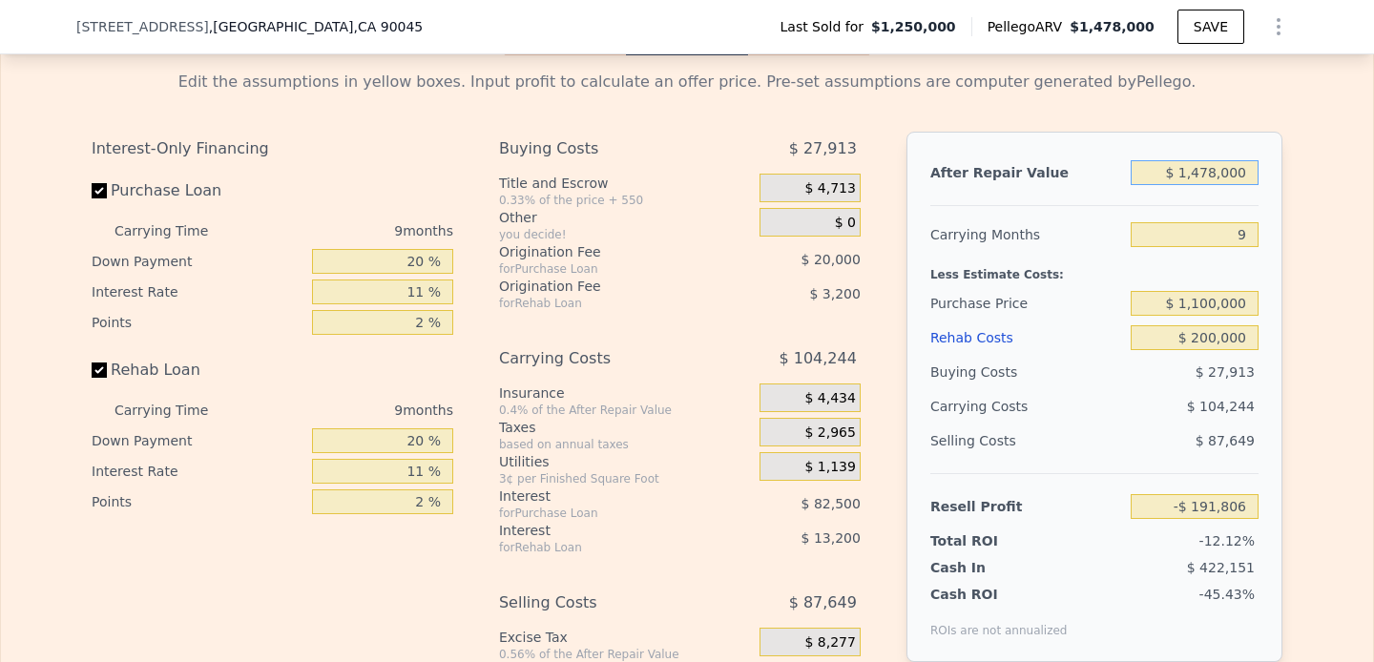
click at [1172, 174] on input "$ 1,478,000" at bounding box center [1195, 172] width 128 height 25
click at [1217, 173] on input "$ 1,478,000" at bounding box center [1195, 172] width 128 height 25
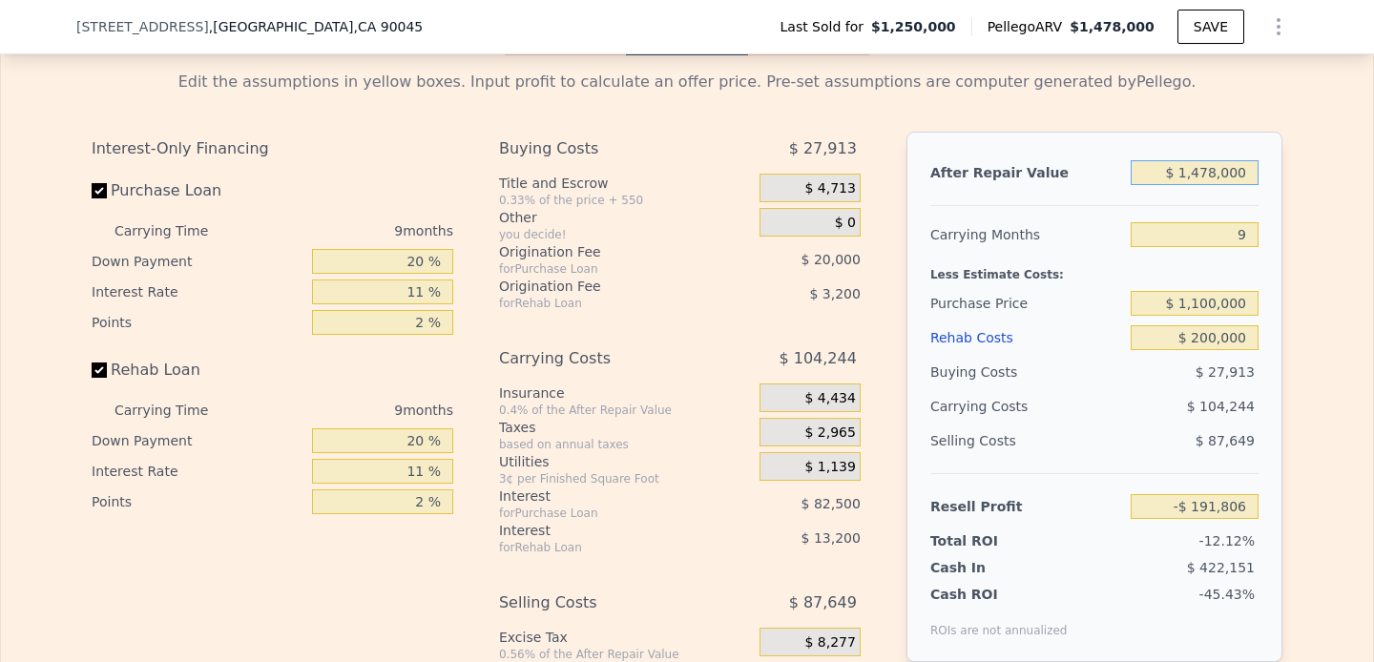
type input "$ 1"
type input "-$ 1,578,272"
type input "$ 16"
type input "-$ 1,578,257"
type input "$ 1,650"
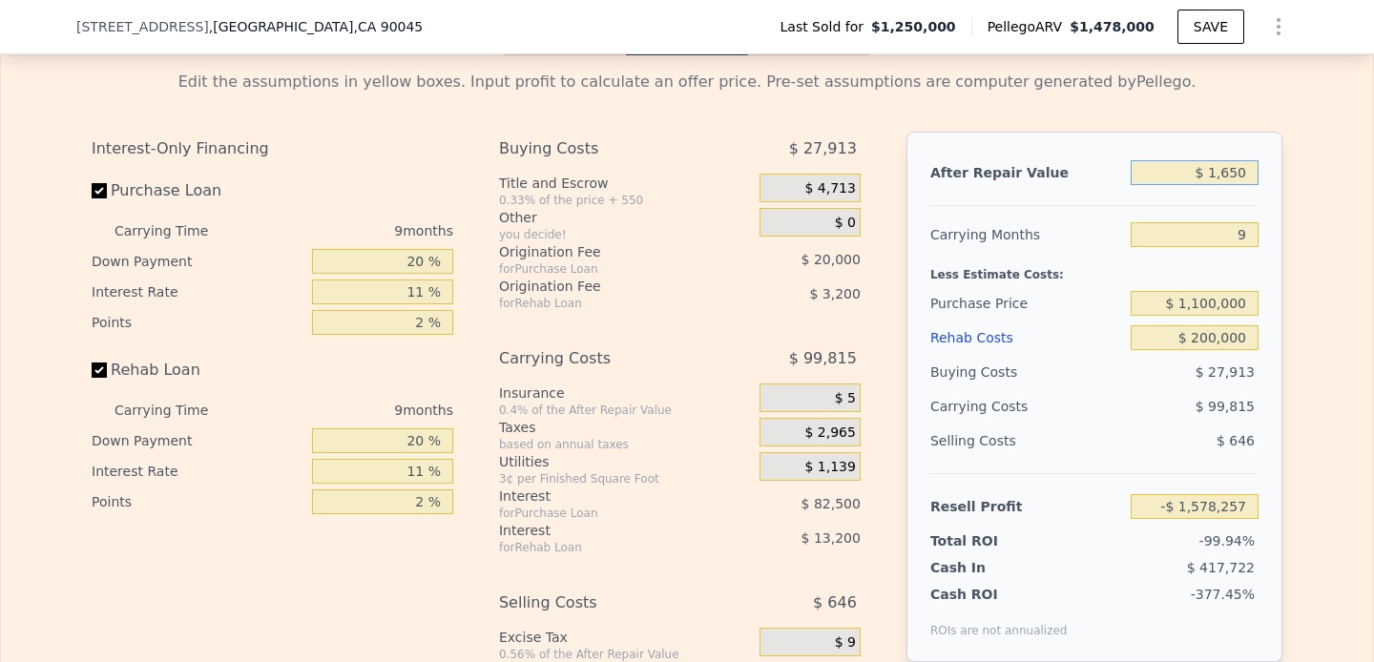
type input "-$ 1,576,724"
type input "$ 16,500"
type input "-$ 1,562,796"
type input "$ 165,000"
type input "-$ 1,423,491"
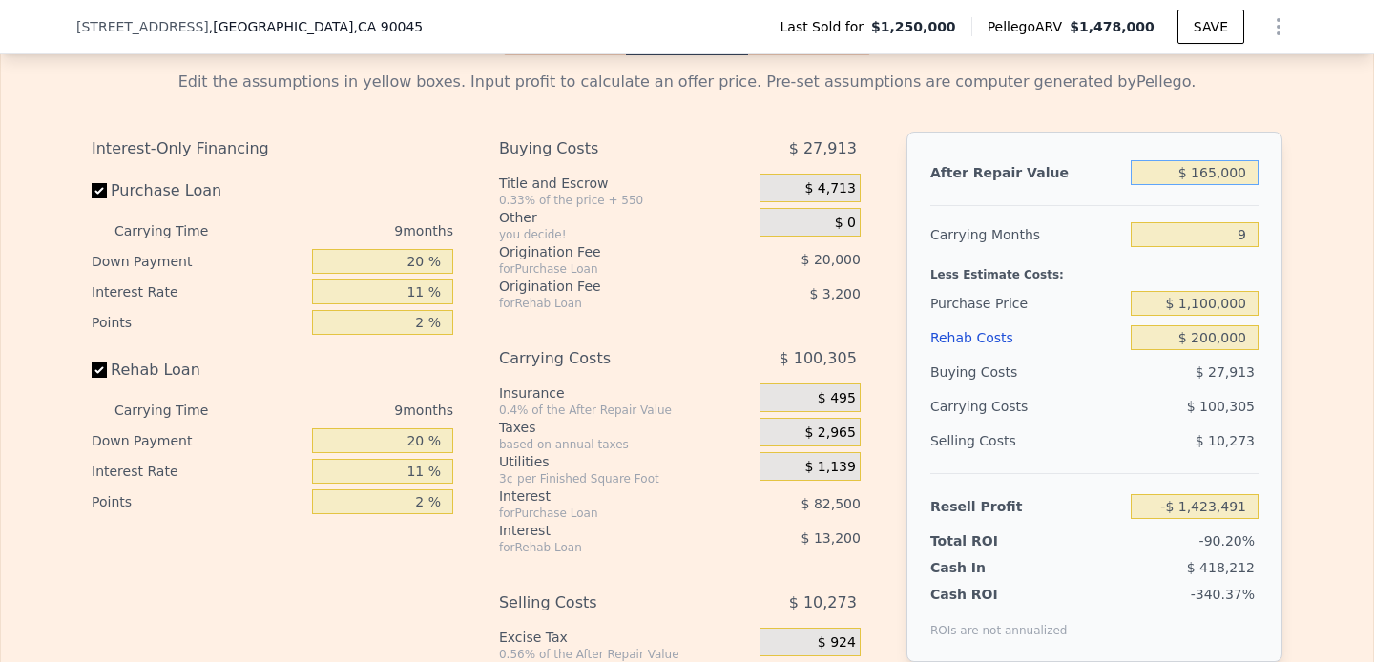
type input "$ 1,650,000"
type input "-$ 30,458"
type input "$ 1,650,000"
click at [1333, 227] on div "Edit the assumptions in yellow boxes. Input profit to calculate an offer price.…" at bounding box center [687, 410] width 1372 height 710
click at [1025, 429] on div "Selling Costs" at bounding box center [1026, 441] width 193 height 34
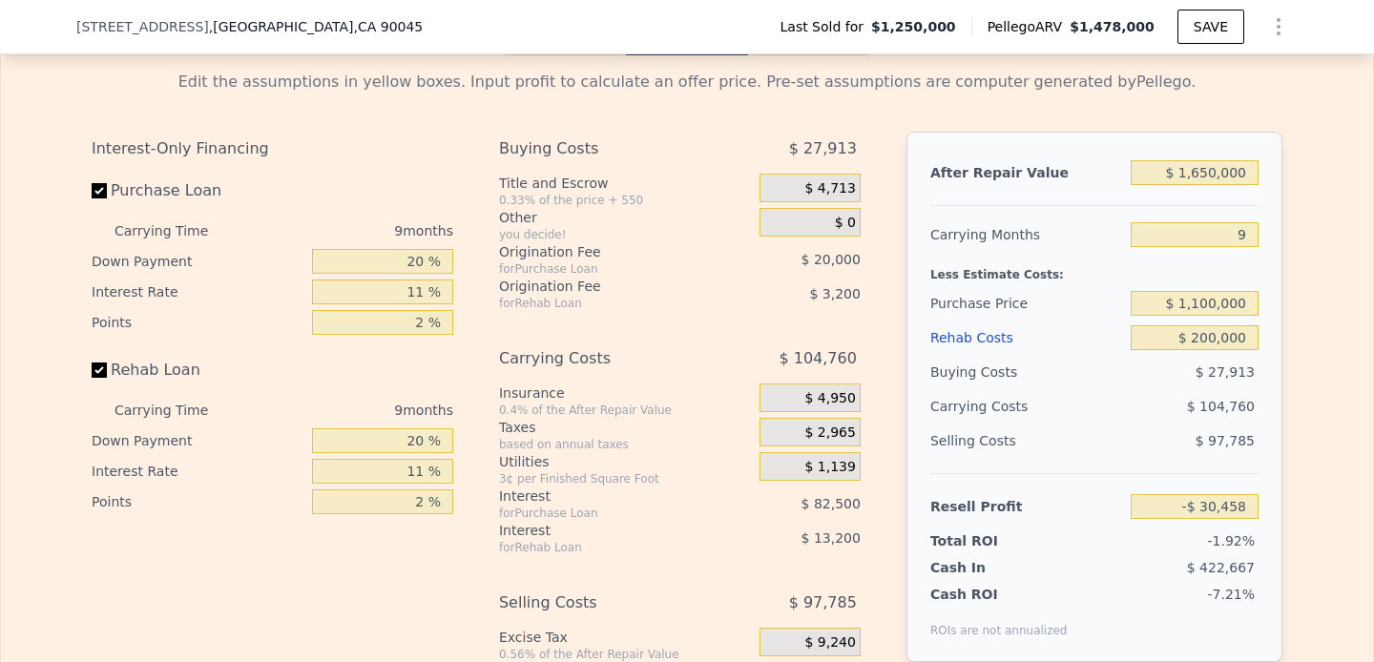
click at [1054, 443] on div "Selling Costs" at bounding box center [1026, 441] width 193 height 34
click at [1190, 329] on input "$ 200,000" at bounding box center [1195, 337] width 128 height 25
click at [1202, 303] on input "$ 1,100,000" at bounding box center [1195, 303] width 128 height 25
type input "$ 132,342"
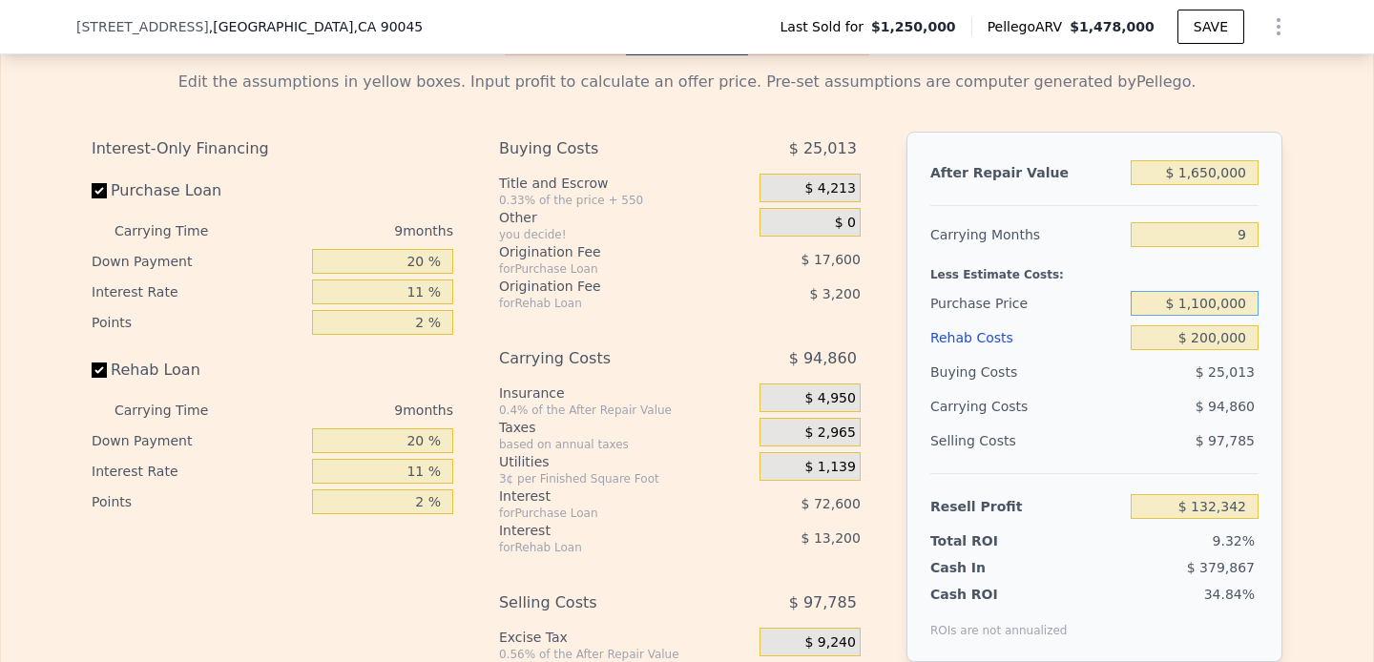
click at [1202, 303] on input "$ 1,100,000" at bounding box center [1195, 303] width 128 height 25
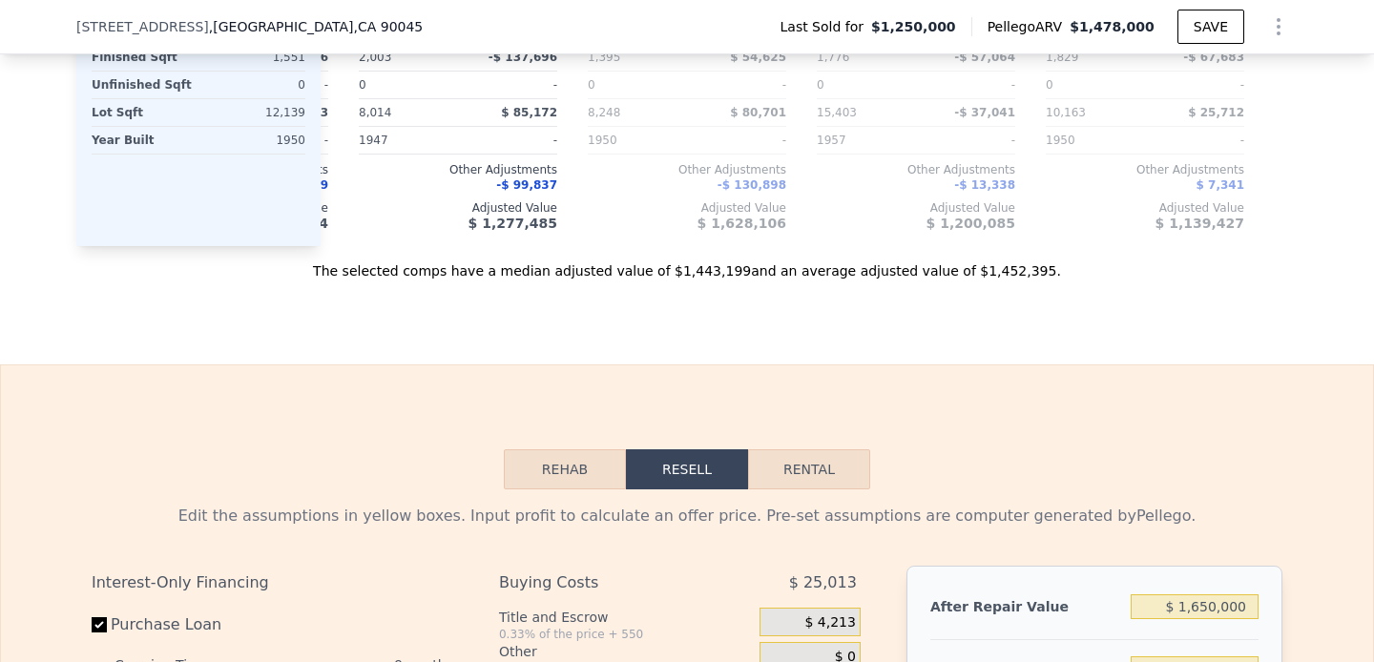
scroll to position [2587, 0]
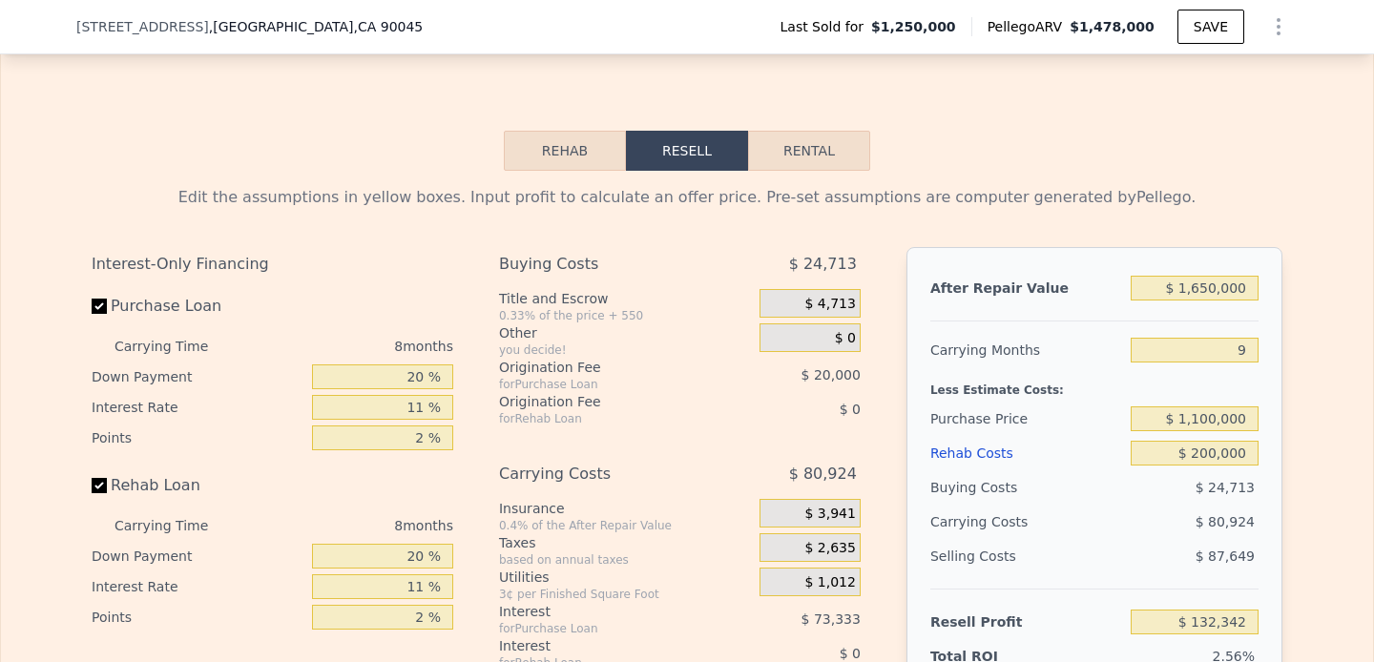
type input "$ 1,478,000"
type input "8"
type input "$ 0"
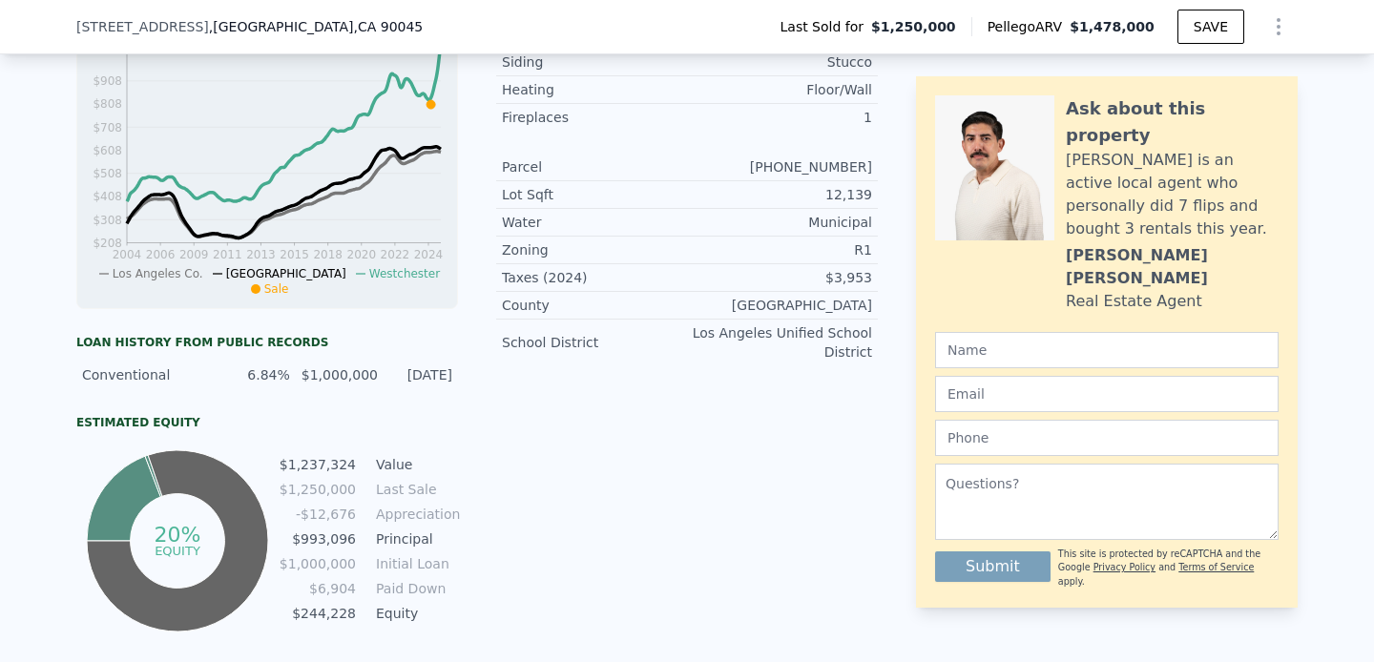
scroll to position [0, 0]
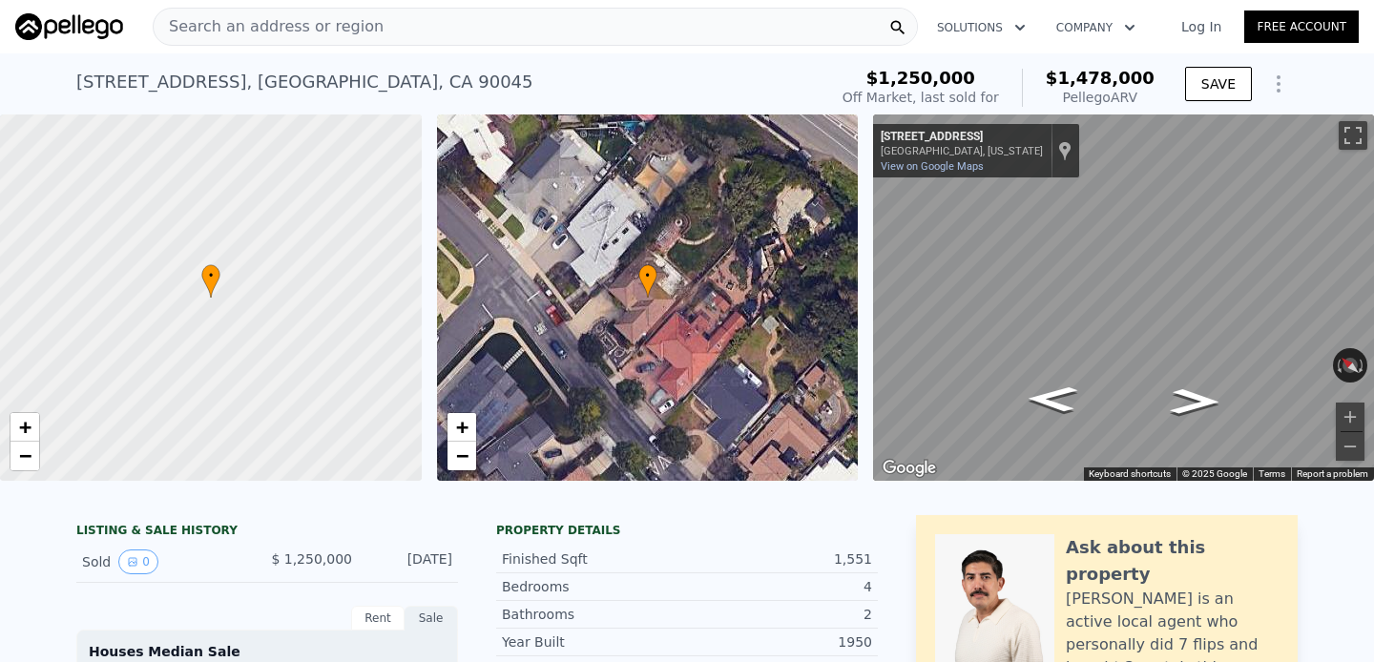
click at [1270, 25] on link "Free Account" at bounding box center [1301, 26] width 115 height 32
type input "$ 196,414"
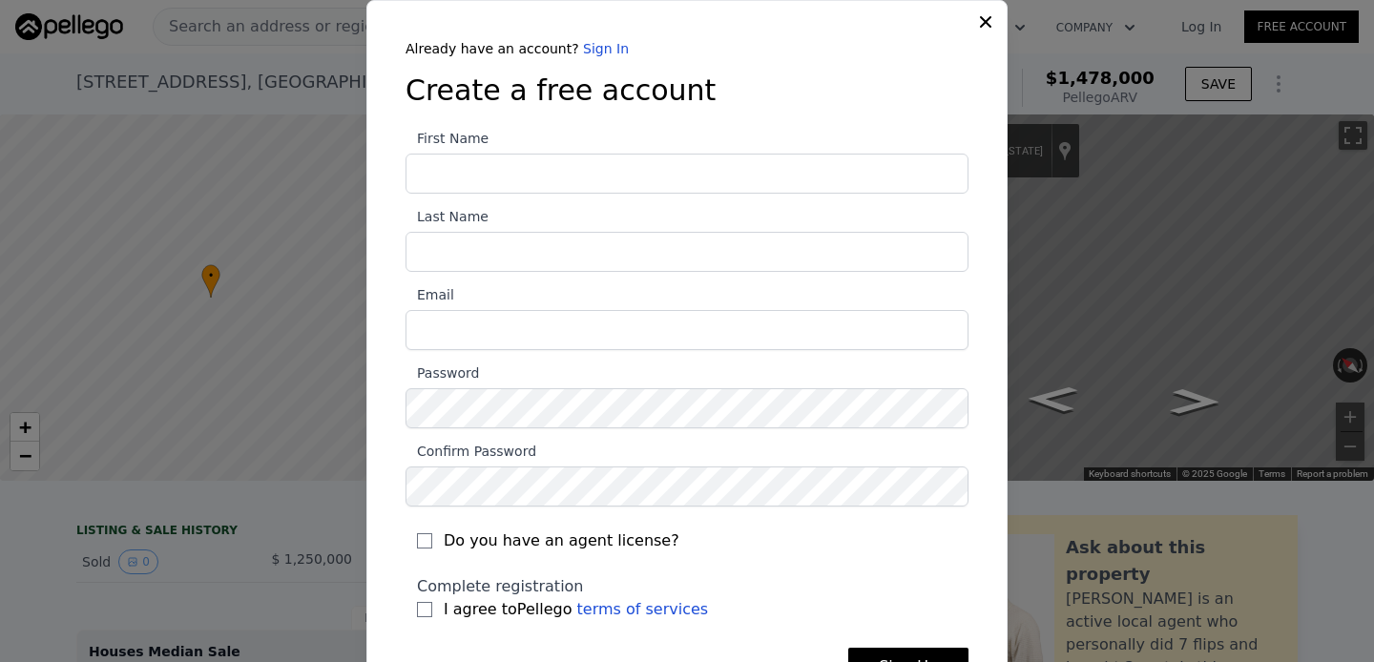
click at [651, 175] on input "First Name" at bounding box center [687, 174] width 563 height 40
type input "MIKITA"
type input "DASIUKOU"
type input "ndosyukov@gmail.com"
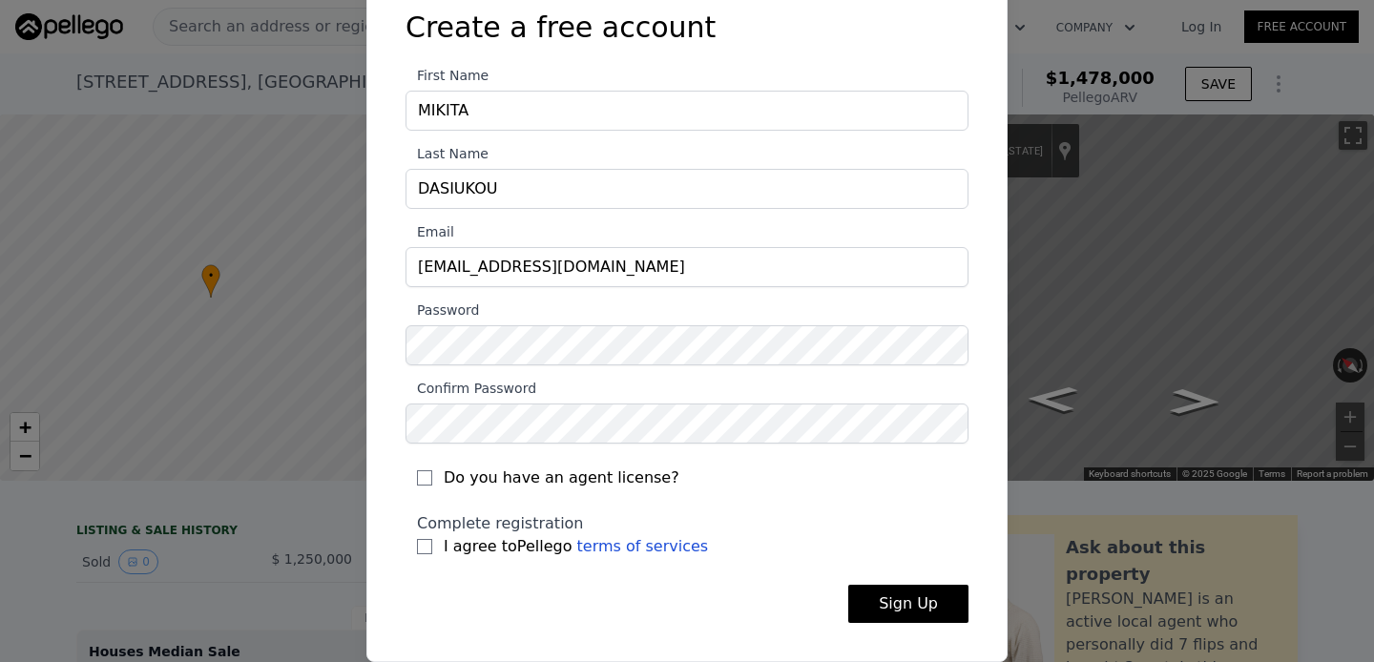
click at [428, 554] on label "I agree to Pellego terms of services" at bounding box center [687, 546] width 540 height 23
click at [428, 554] on input "I agree to Pellego terms of services" at bounding box center [424, 546] width 15 height 15
checkbox input "true"
click at [932, 599] on button "Sign Up" at bounding box center [908, 604] width 120 height 38
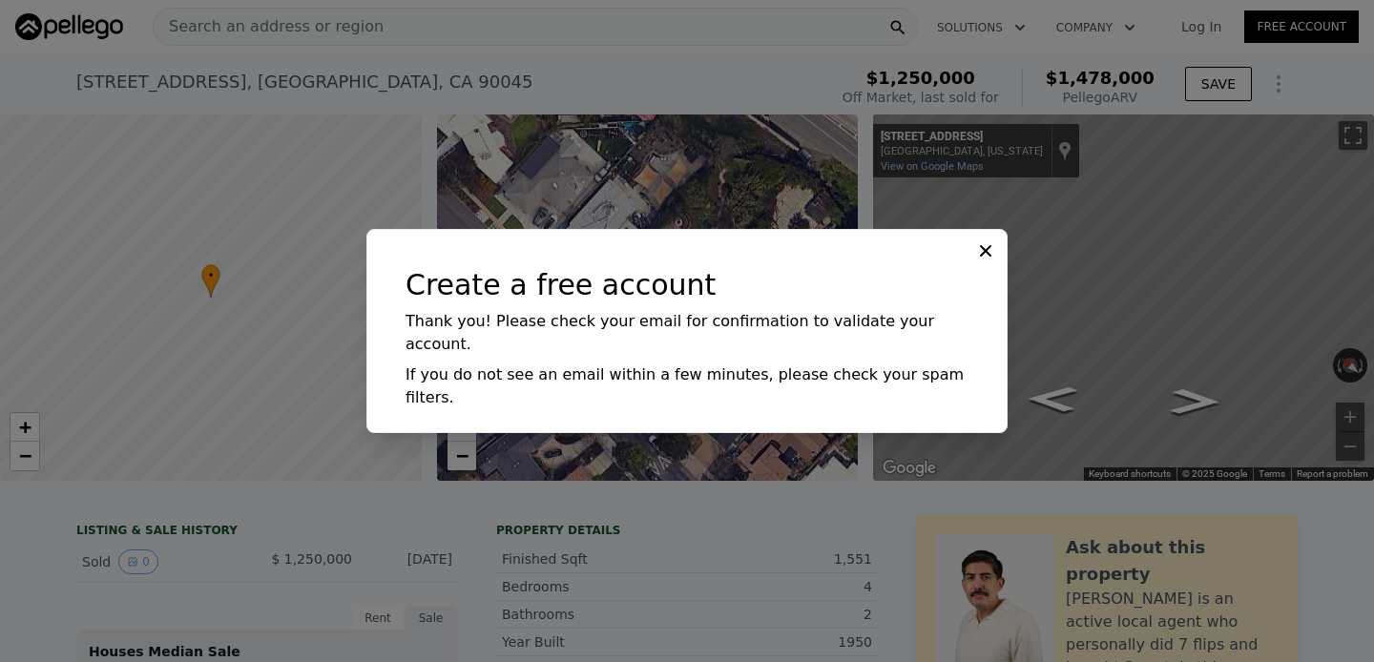
type input "$ 34,714"
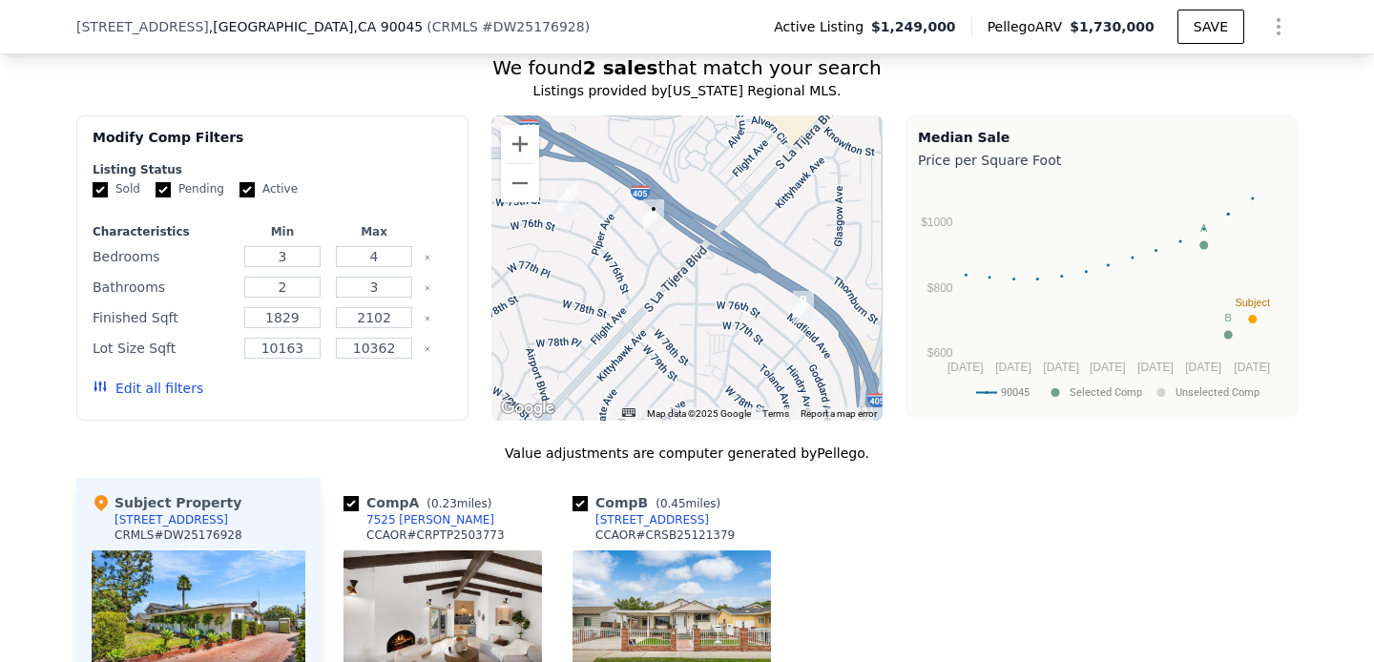
scroll to position [1650, 0]
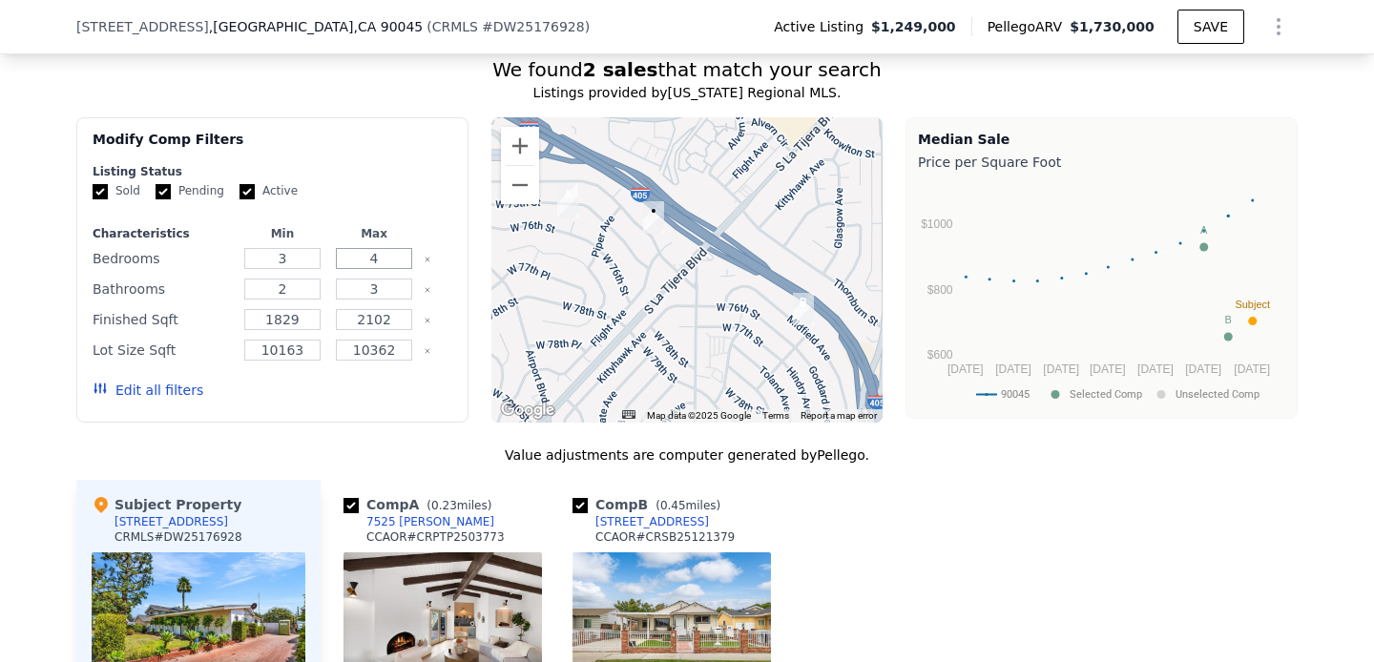
click at [366, 266] on input "4" at bounding box center [373, 258] width 75 height 21
type input "3"
type input "4"
click at [287, 317] on input "1829" at bounding box center [281, 319] width 75 height 21
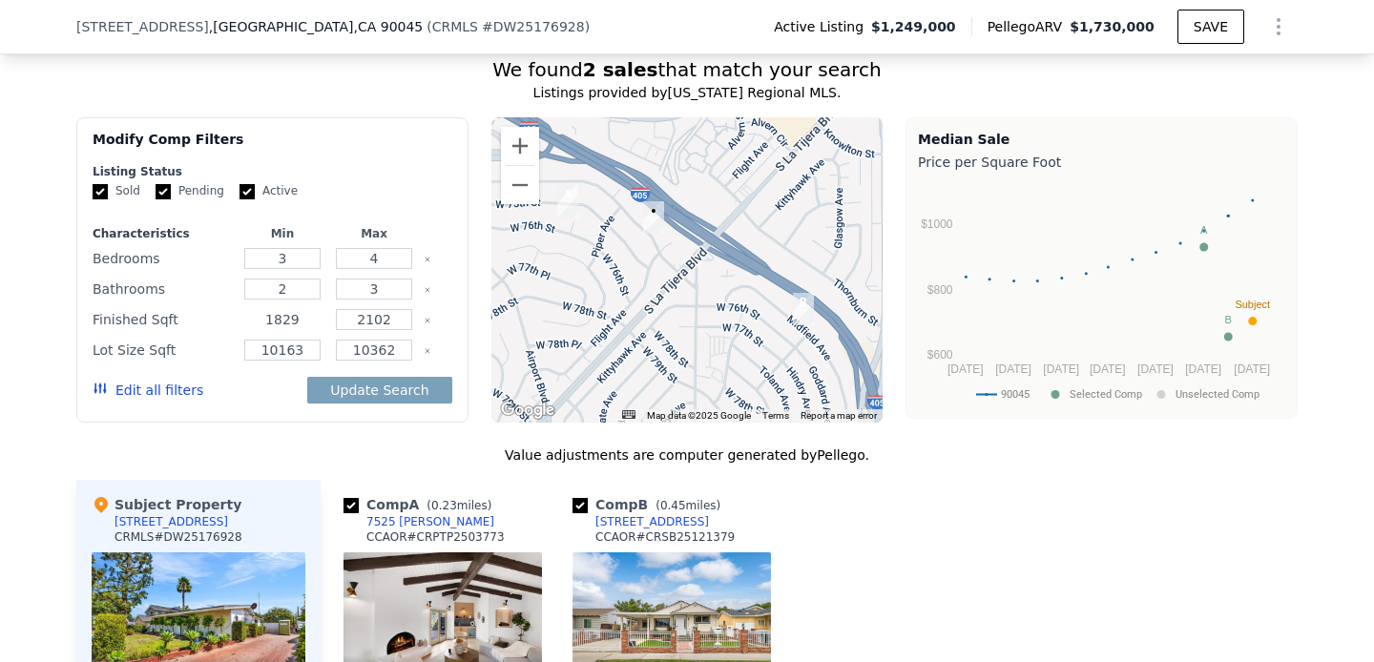
click at [287, 317] on input "1829" at bounding box center [281, 319] width 75 height 21
type input "1500"
click at [282, 359] on div "10163" at bounding box center [282, 350] width 84 height 27
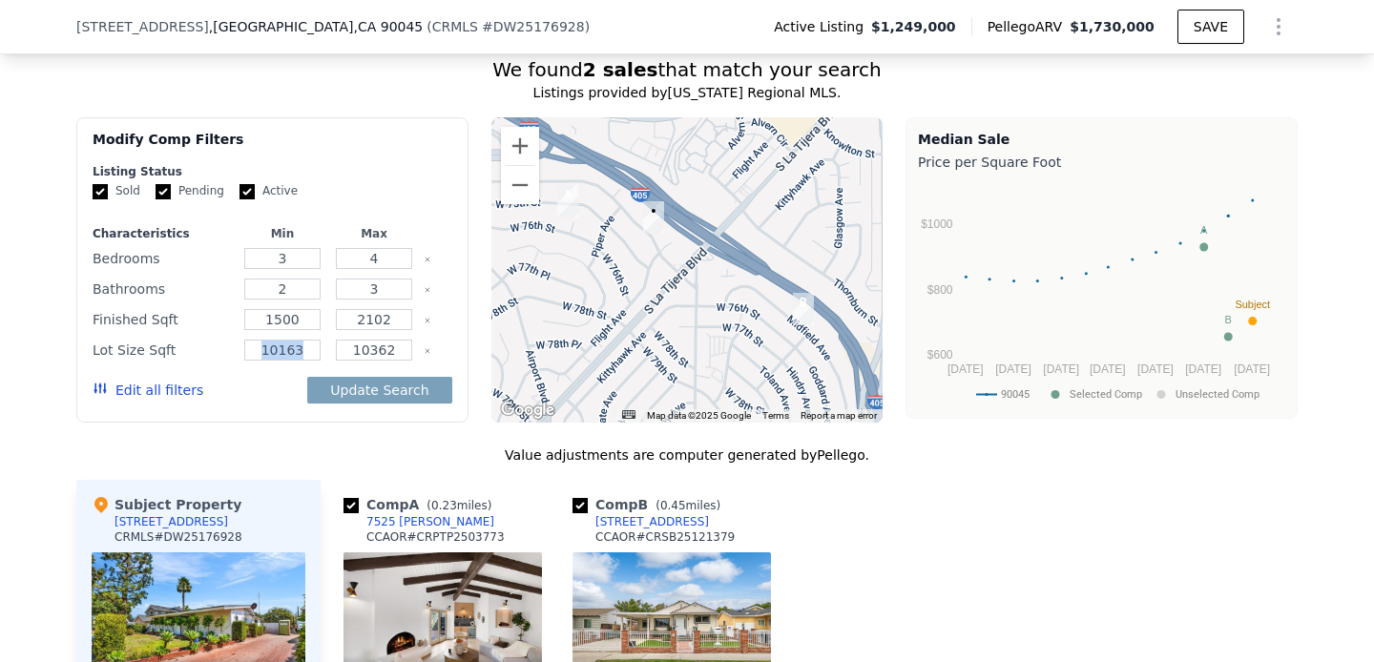
click at [282, 355] on input "10163" at bounding box center [281, 350] width 75 height 21
click at [282, 355] on input "101563" at bounding box center [281, 350] width 75 height 21
type input "5000"
click at [370, 354] on input "10362" at bounding box center [373, 350] width 75 height 21
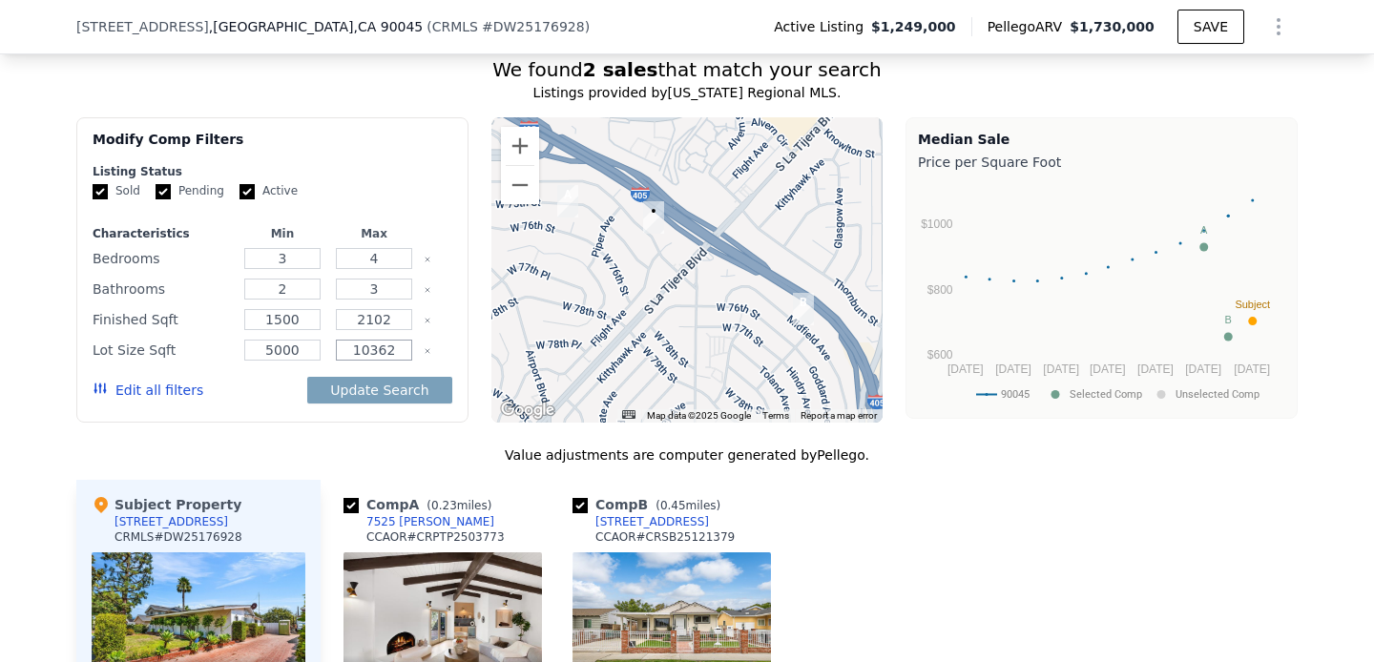
click at [370, 354] on input "10362" at bounding box center [373, 350] width 75 height 21
type input "15000"
click at [396, 389] on button "Update Search" at bounding box center [379, 390] width 144 height 27
checkbox input "false"
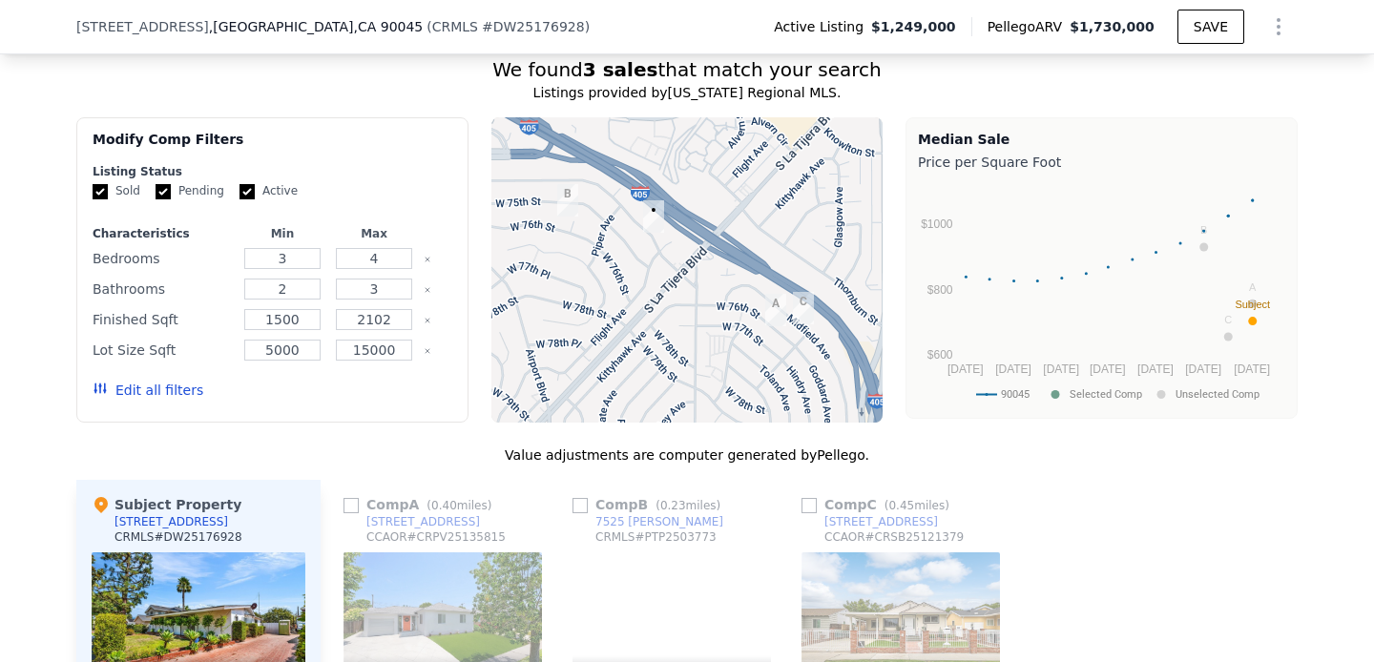
click at [184, 193] on label "Pending" at bounding box center [190, 191] width 69 height 16
click at [171, 193] on input "Pending" at bounding box center [163, 191] width 15 height 15
checkbox input "false"
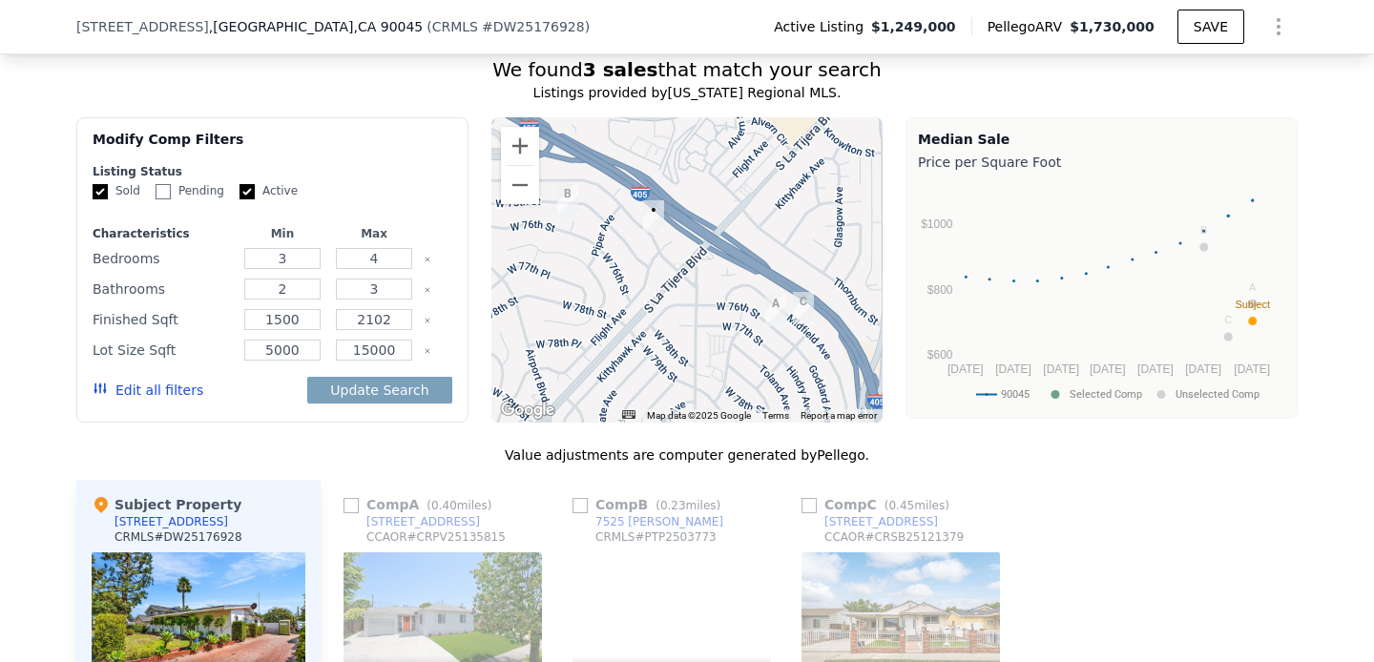
click at [240, 193] on input "Active" at bounding box center [247, 191] width 15 height 15
checkbox input "false"
click at [383, 390] on button "Update Search" at bounding box center [379, 390] width 144 height 27
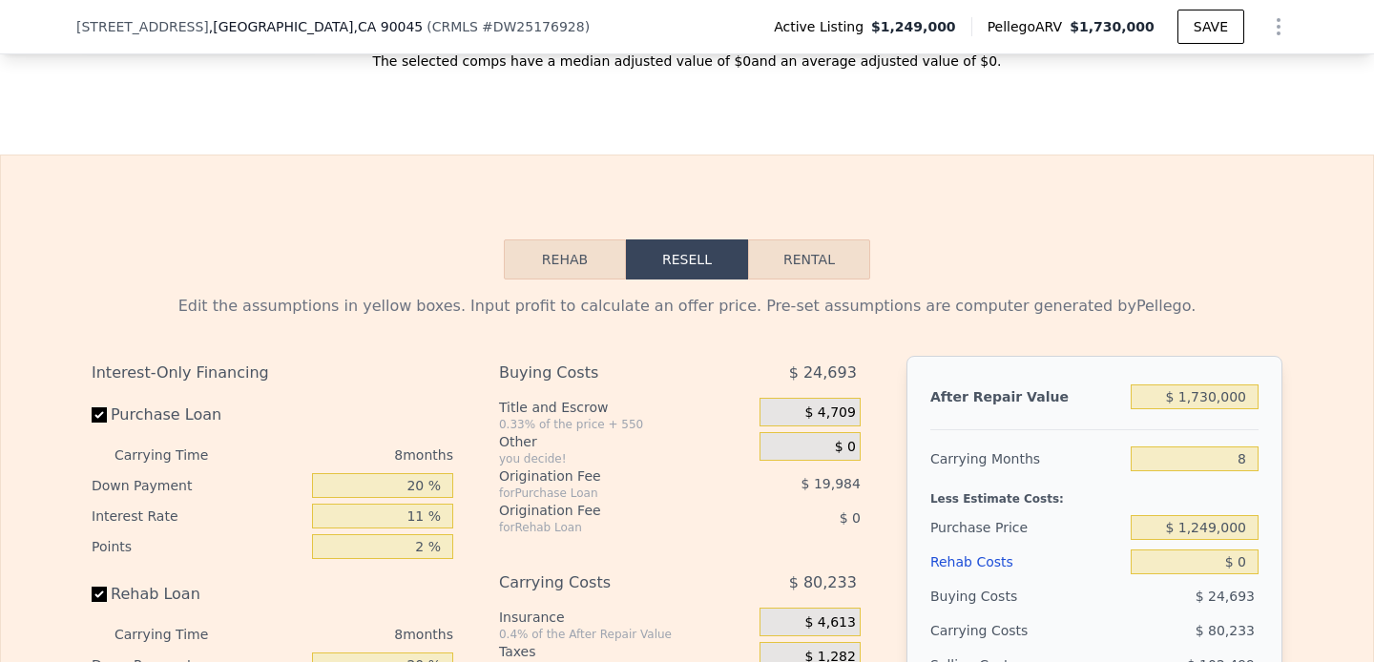
scroll to position [2723, 0]
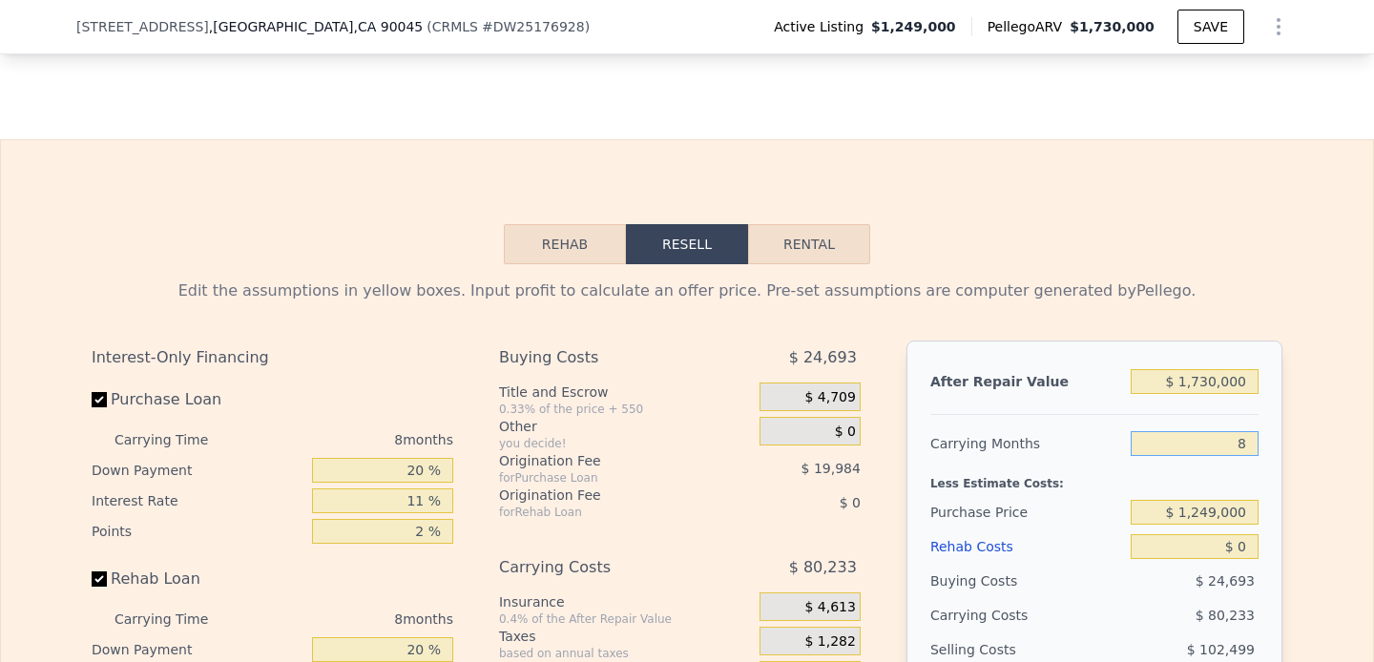
click at [1168, 445] on input "8" at bounding box center [1195, 443] width 128 height 25
type input "9"
type input "$ 263,545"
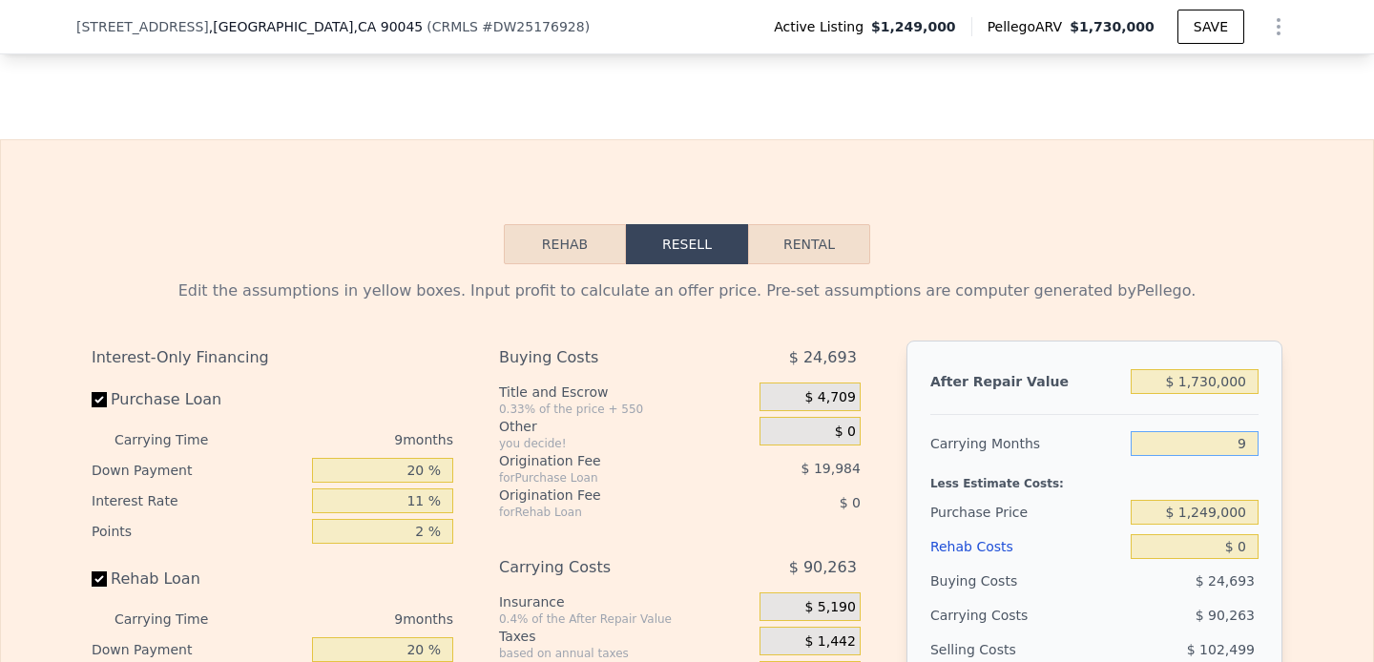
type input "9"
click at [1312, 466] on div "Edit the assumptions in yellow boxes. Input profit to calculate an offer price.…" at bounding box center [687, 619] width 1372 height 710
click at [1151, 546] on input "$ 0" at bounding box center [1195, 546] width 128 height 25
type input "$ 20"
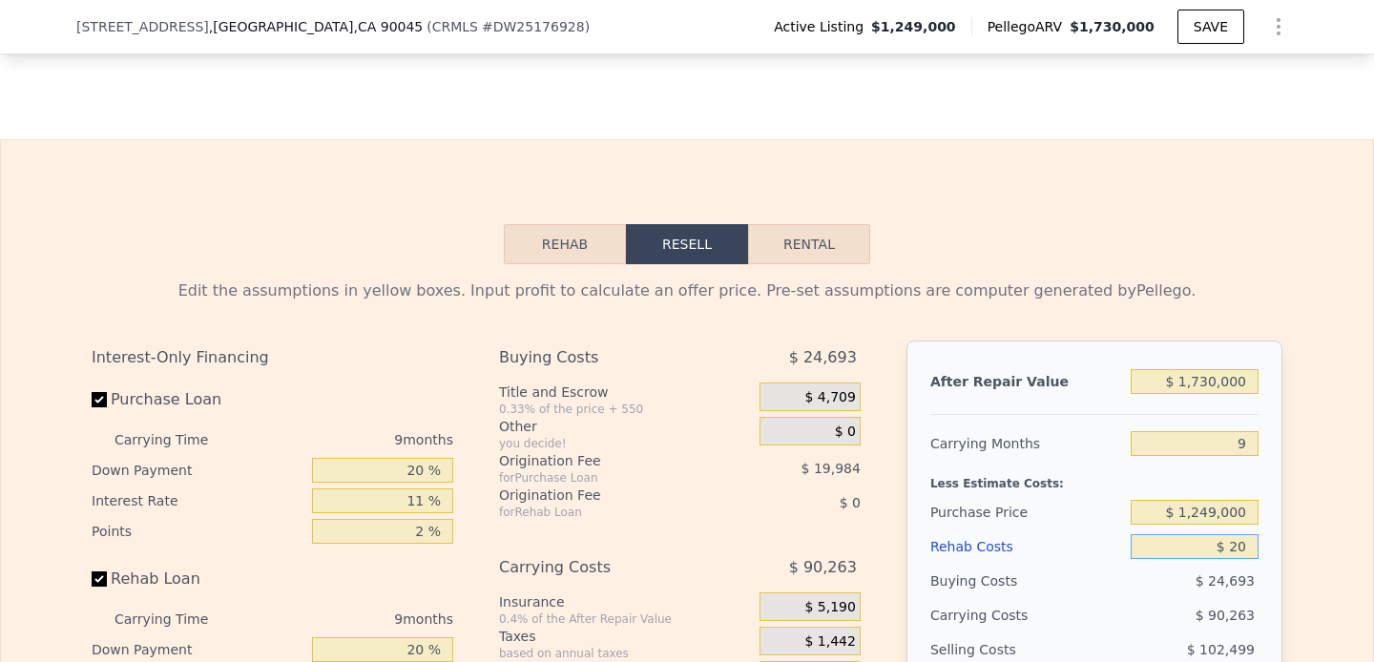
type input "$ 263,525"
type input "$ 200"
type input "$ 263,333"
type input "$ 2,000"
type input "$ 261,378"
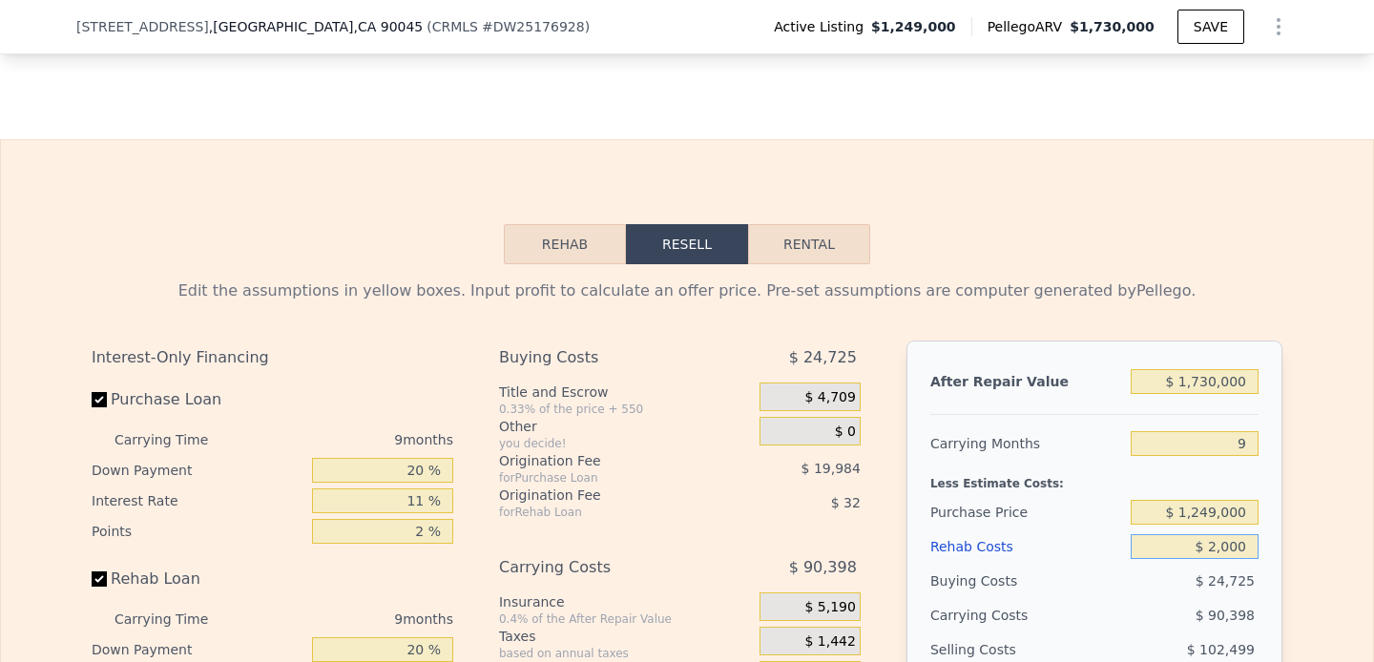
type input "$ 20,000"
type input "$ 241,902"
type input "$ 200,000"
type input "$ 47,142"
type input "$ 200,000"
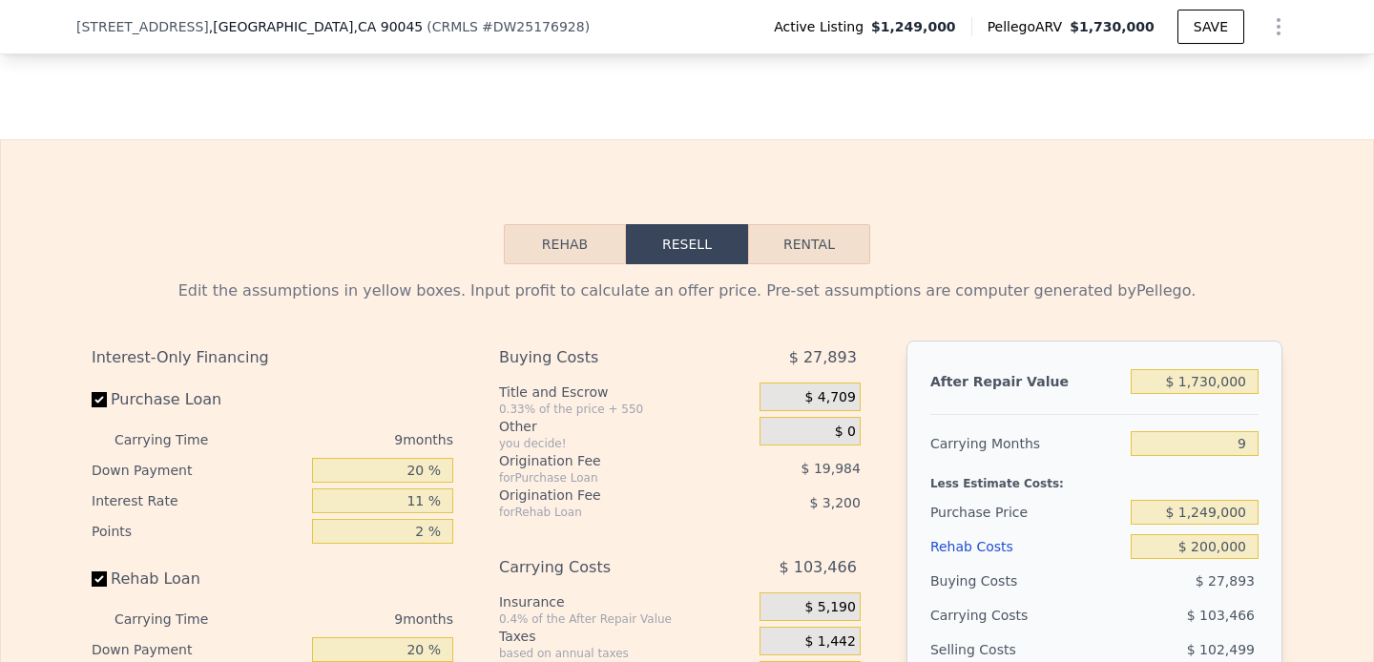
click at [1294, 566] on div "Edit the assumptions in yellow boxes. Input profit to calculate an offer price.…" at bounding box center [687, 619] width 1222 height 710
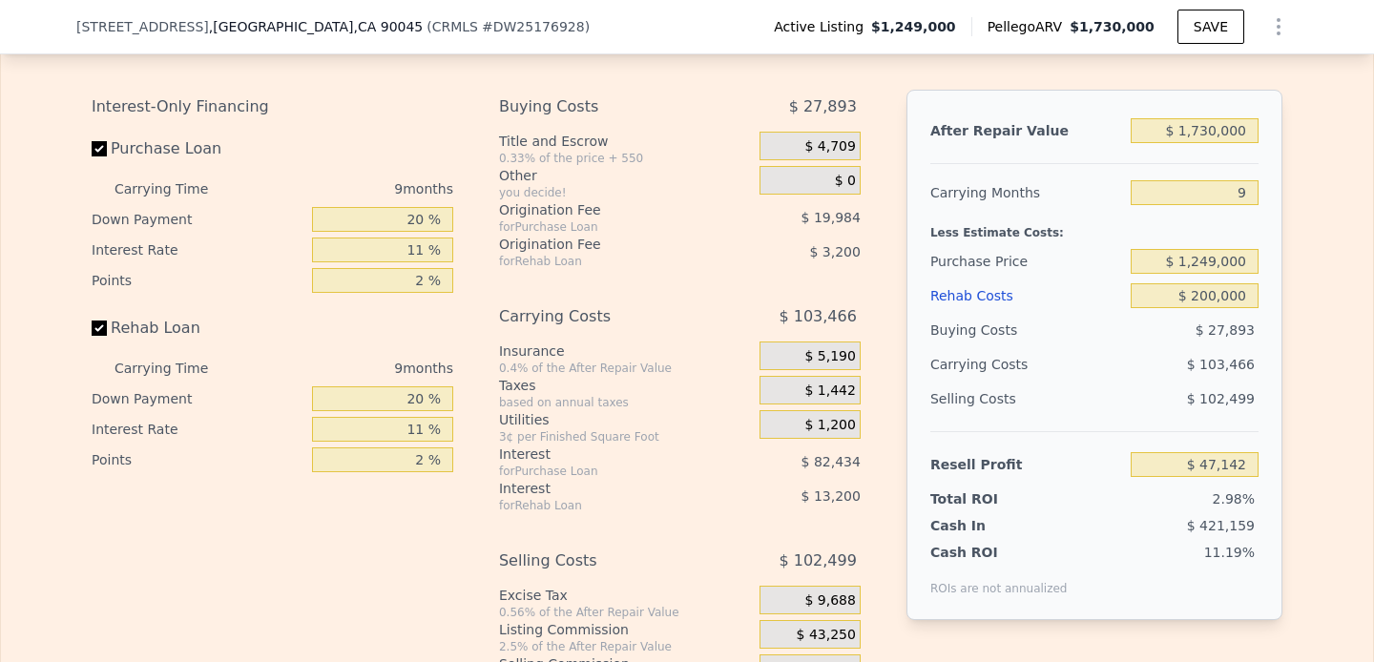
scroll to position [2941, 0]
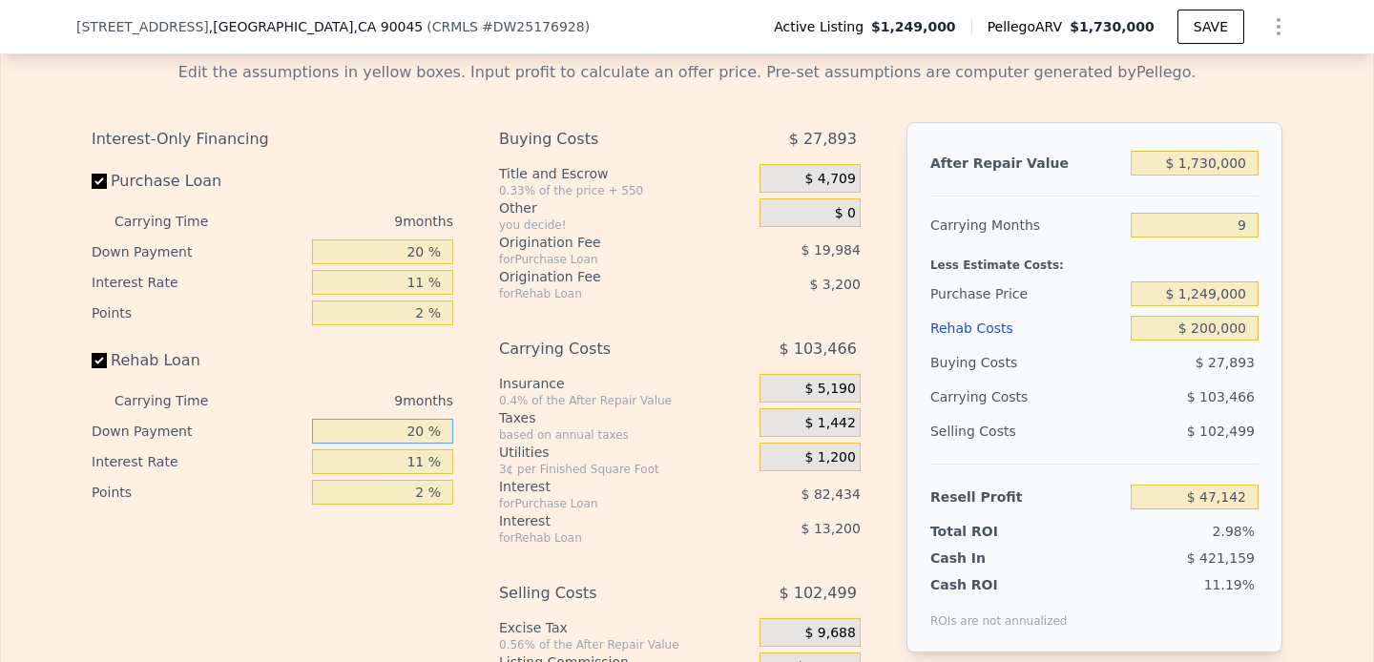
click at [411, 431] on input "20 %" at bounding box center [382, 431] width 141 height 25
type input "0 %"
type input "$ 43,048"
type input "0 %"
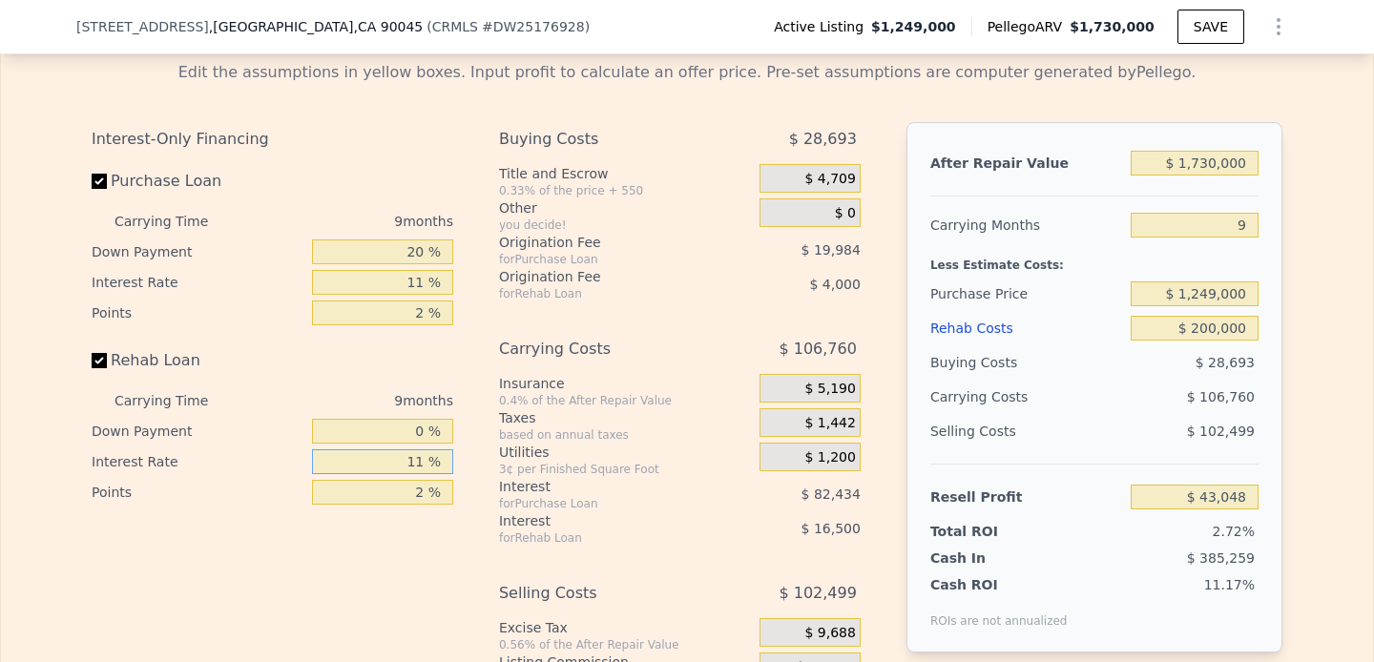
click at [418, 460] on input "11 %" at bounding box center [382, 461] width 141 height 25
type input "0 %"
type input "$ 59,545"
type input "0 %"
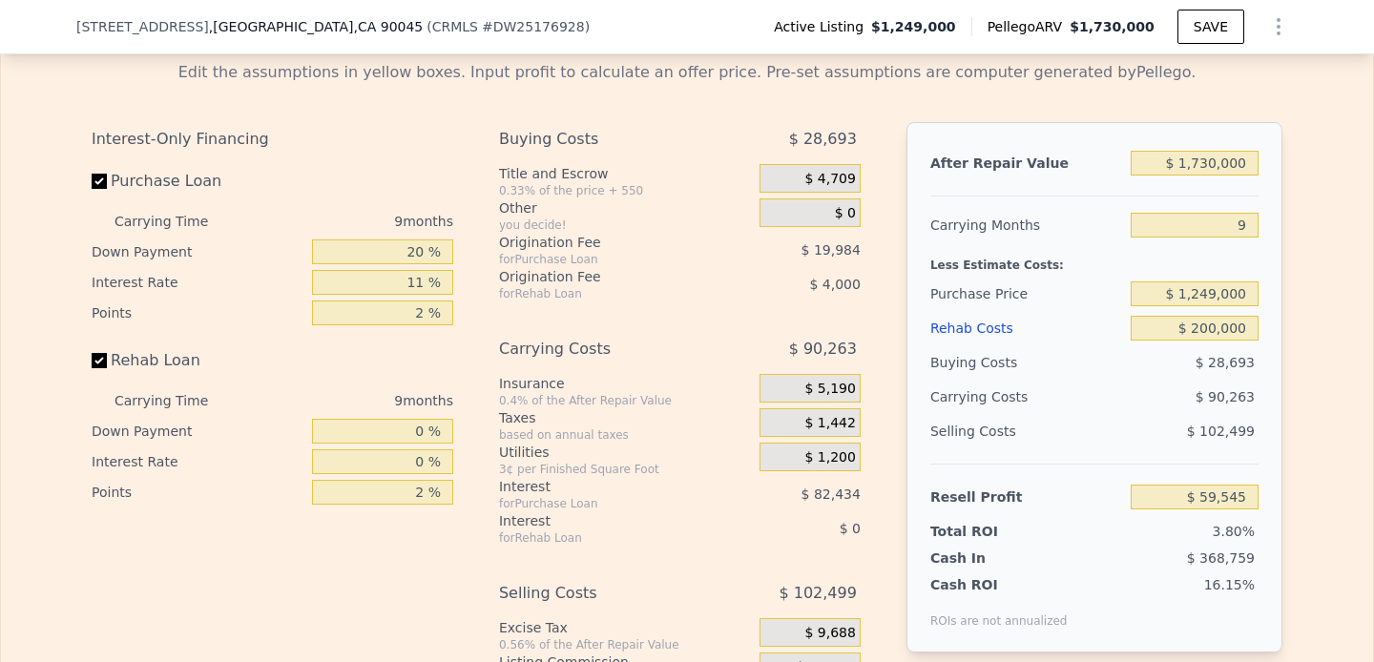
click at [412, 503] on div "2 %" at bounding box center [382, 492] width 141 height 31
click at [428, 482] on input "2 %" at bounding box center [382, 492] width 141 height 25
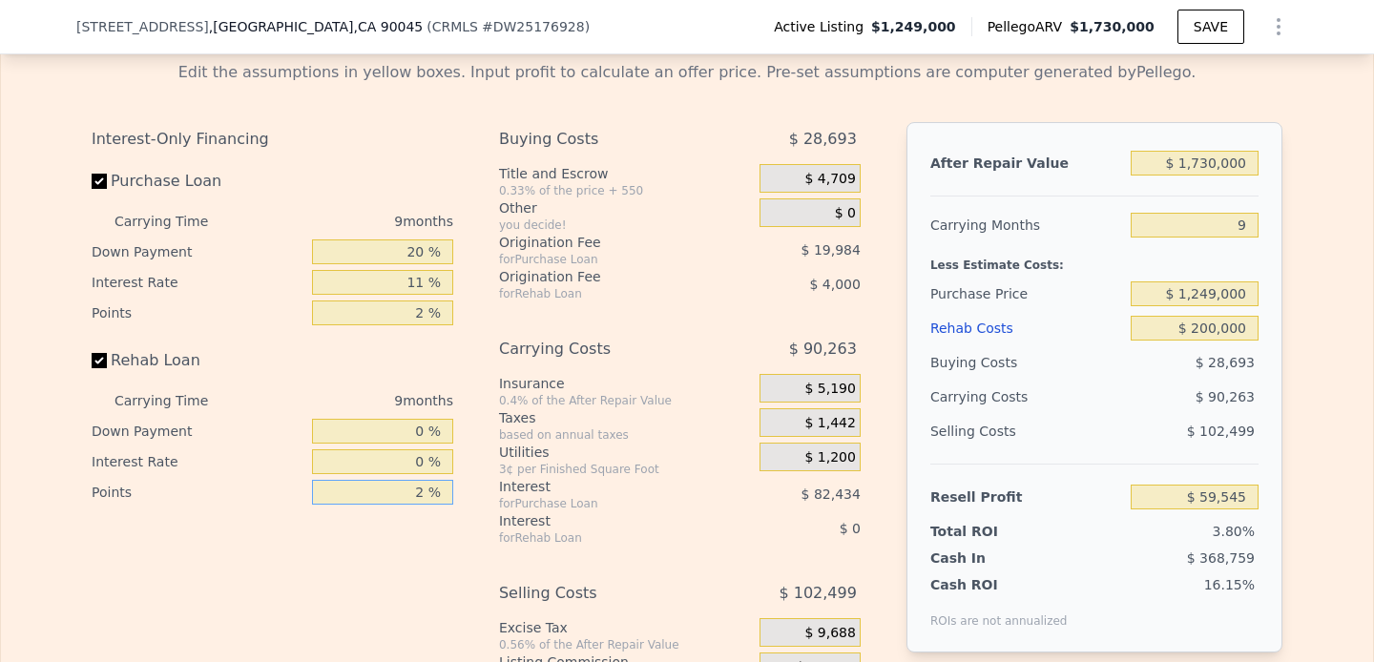
type input "0 %"
type input "$ 63,545"
type input "0 %"
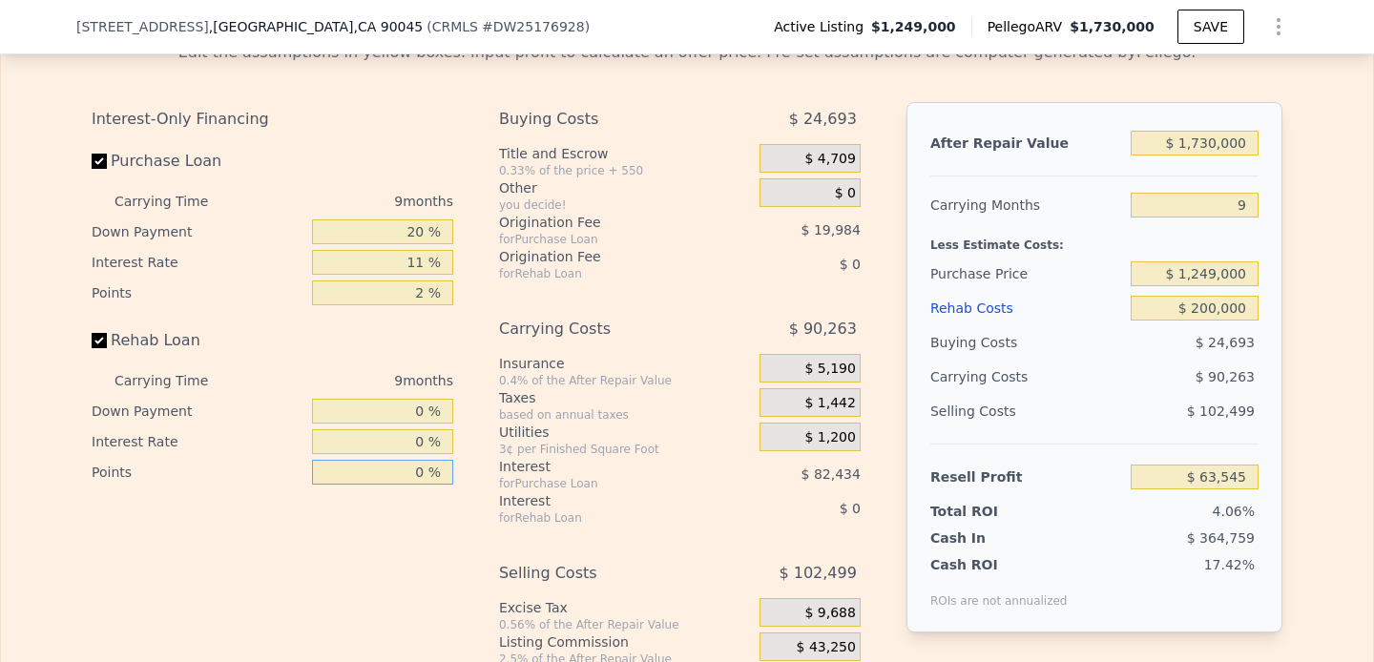
scroll to position [2944, 0]
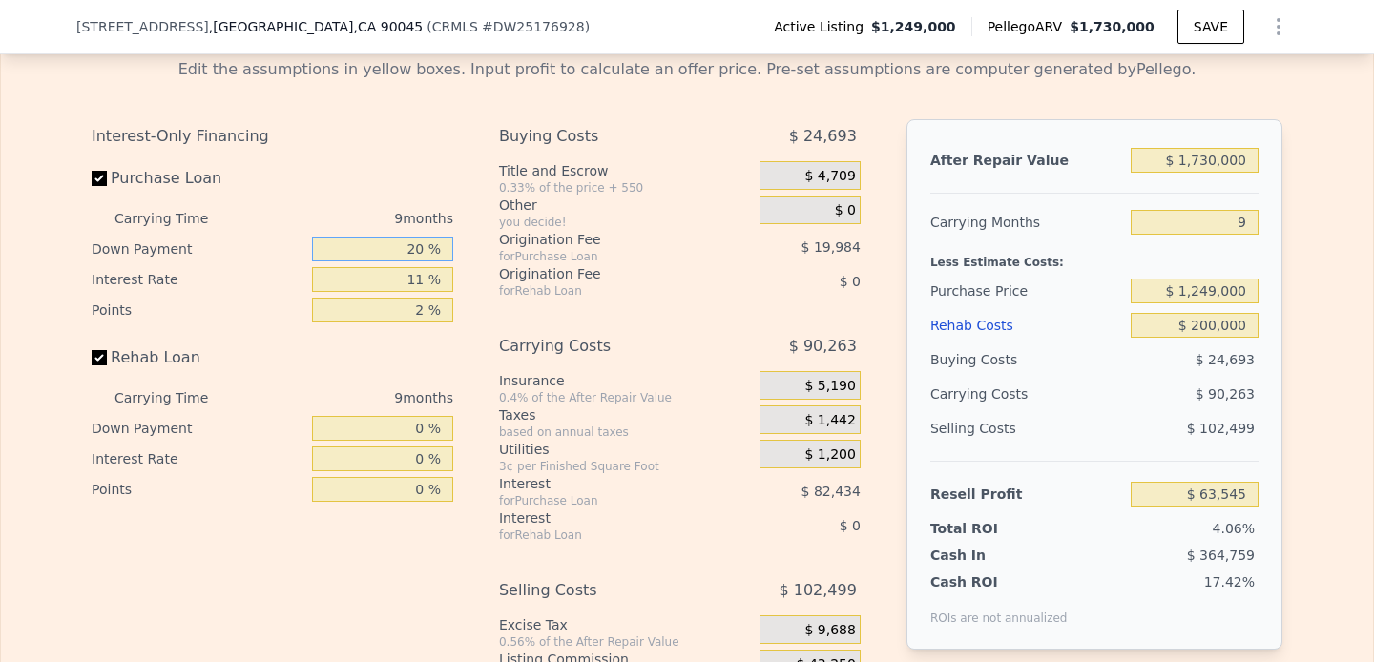
click at [418, 247] on input "20 %" at bounding box center [382, 249] width 141 height 25
type input "1 %"
type input "$ 39,215"
type input "10 %"
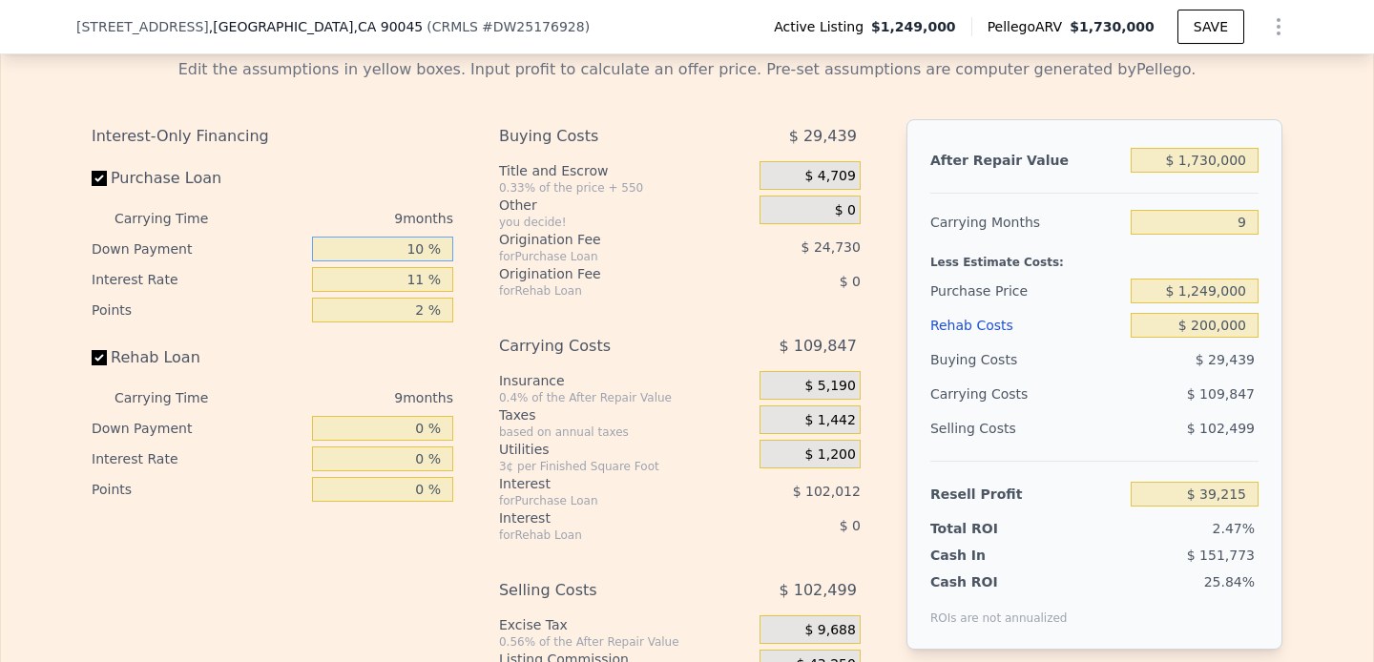
type input "$ 50,742"
type input "10 %"
click at [390, 287] on input "11 %" at bounding box center [382, 279] width 141 height 25
type input "11.5 %"
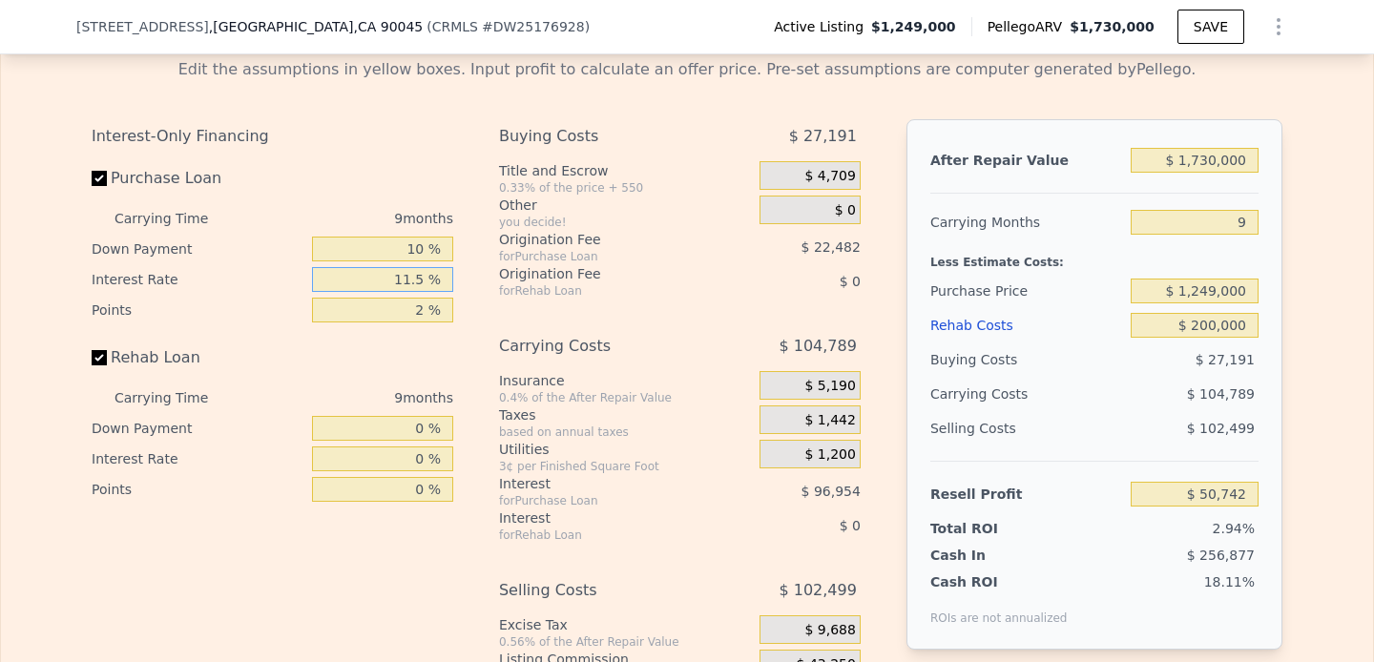
type input "$ 46,521"
type input "11. %"
type input "$ 50,742"
type input "1 %"
type input "$ 135,045"
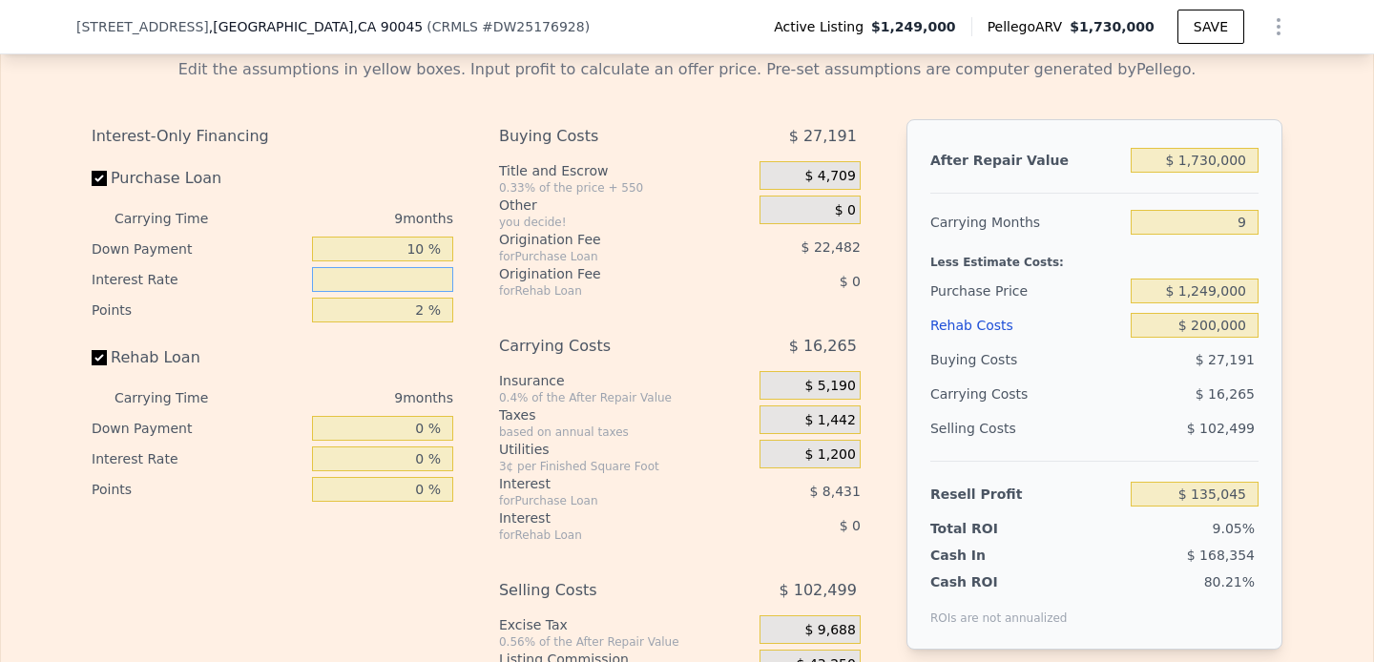
type input "6 %"
type input "$ 92,889"
type input "6.5 %"
type input "$ 88,677"
type input "6.5 %"
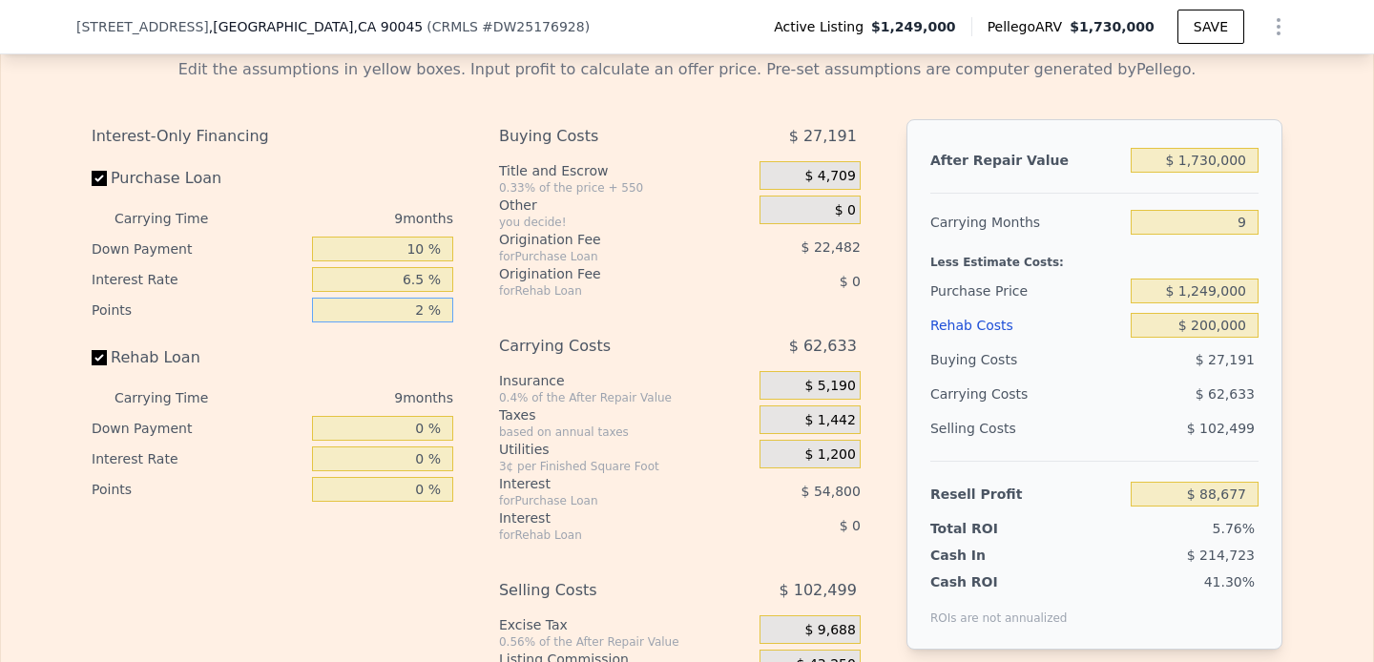
type input "0 %"
type input "$ 111,159"
type input "0 %"
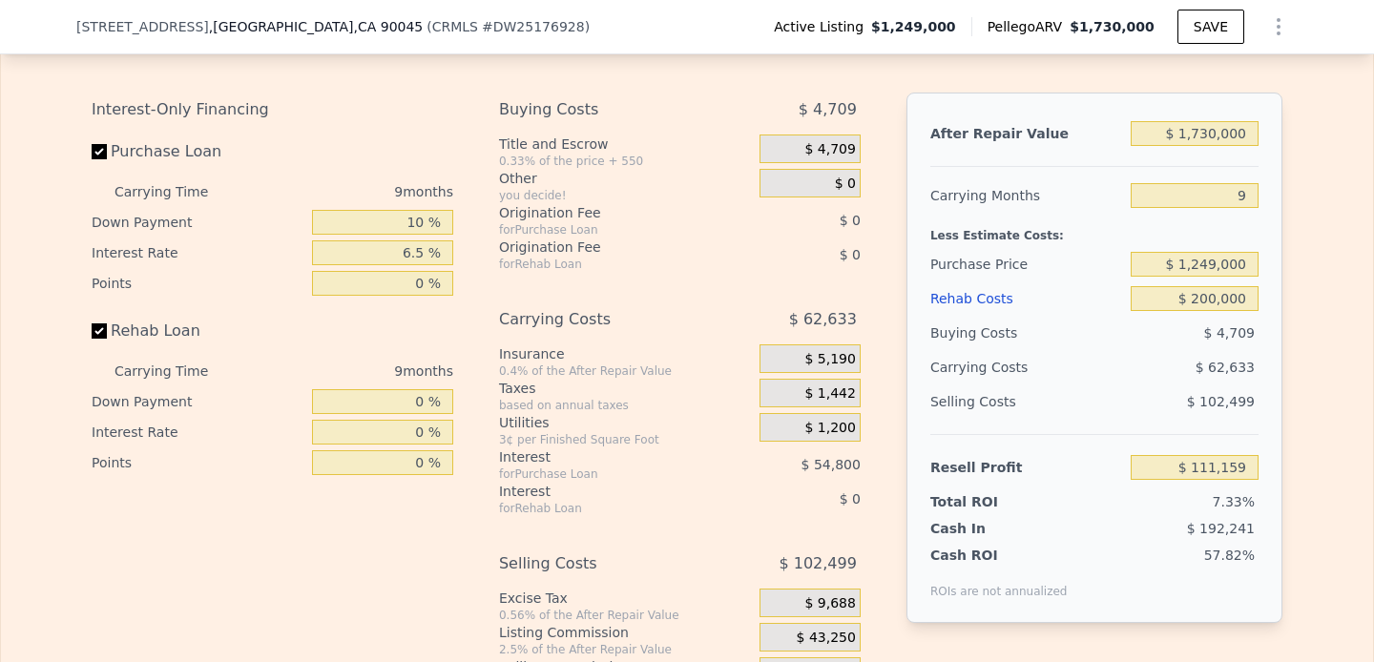
click at [1017, 450] on div "Resell Profit" at bounding box center [1026, 467] width 193 height 34
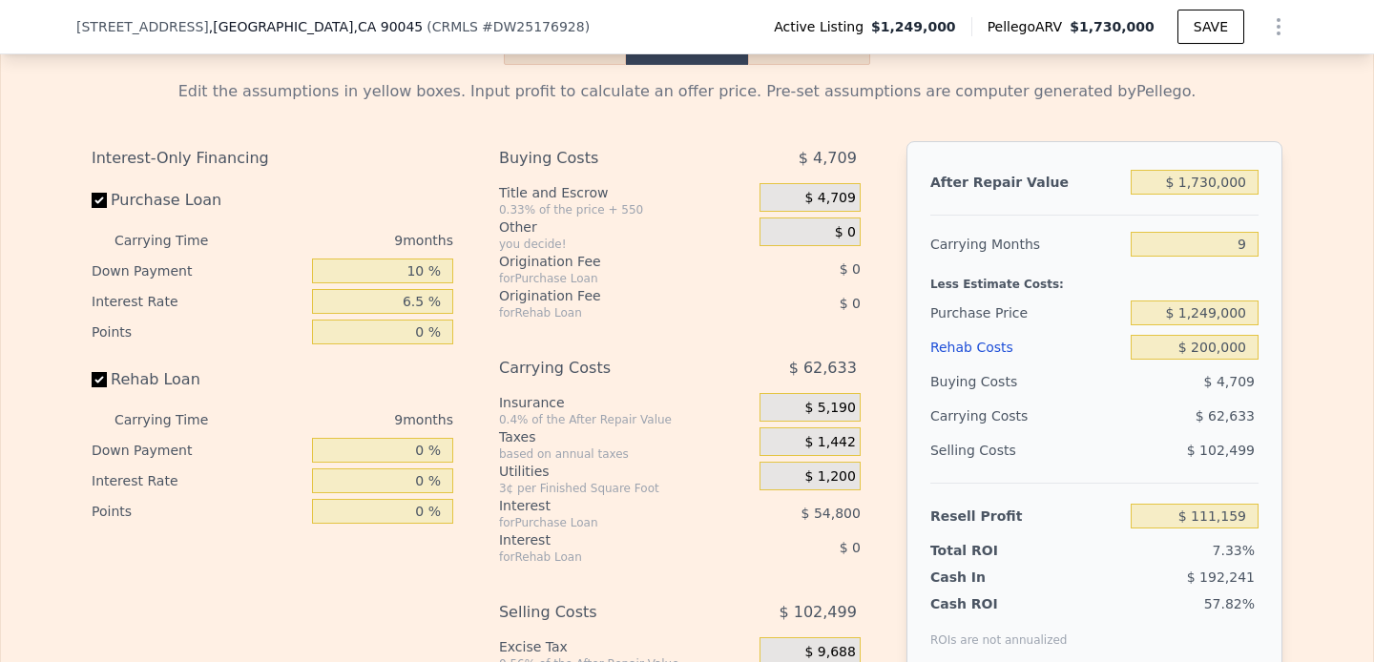
scroll to position [2921, 0]
click at [1222, 185] on input "$ 1,730,000" at bounding box center [1195, 183] width 128 height 25
type input "$ 1"
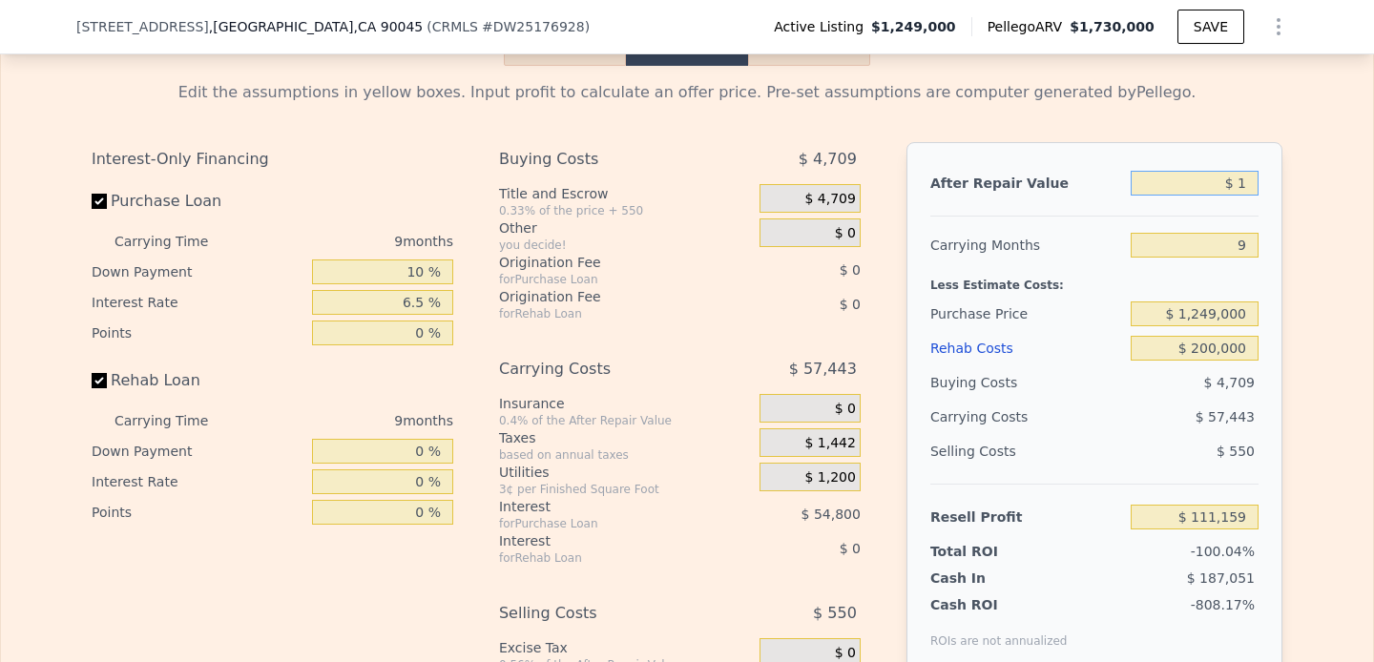
type input "-$ 1,511,701"
type input "$ 16"
type input "-$ 1,511,686"
type input "$ 1,650"
type input "-$ 1,510,153"
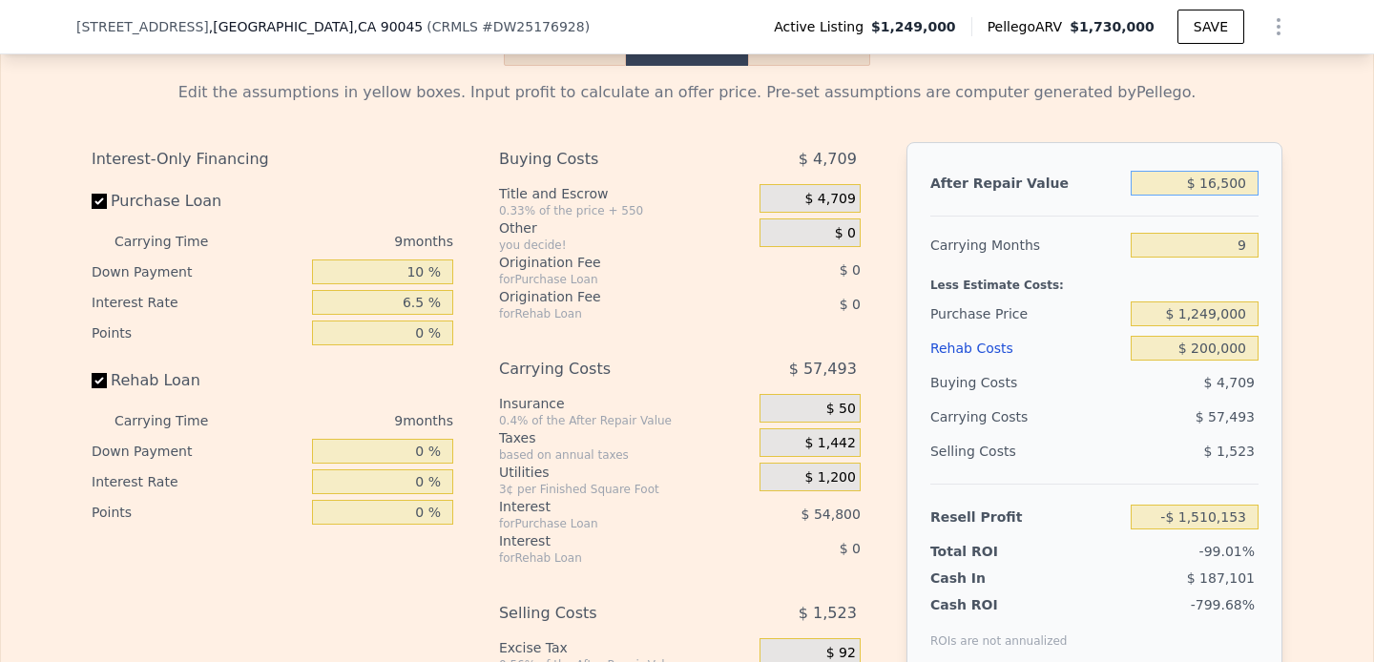
type input "$ 165,000"
type input "-$ 1,356,920"
type input "$ 1,650,000"
type input "$ 36,113"
type input "$ 1,650,000"
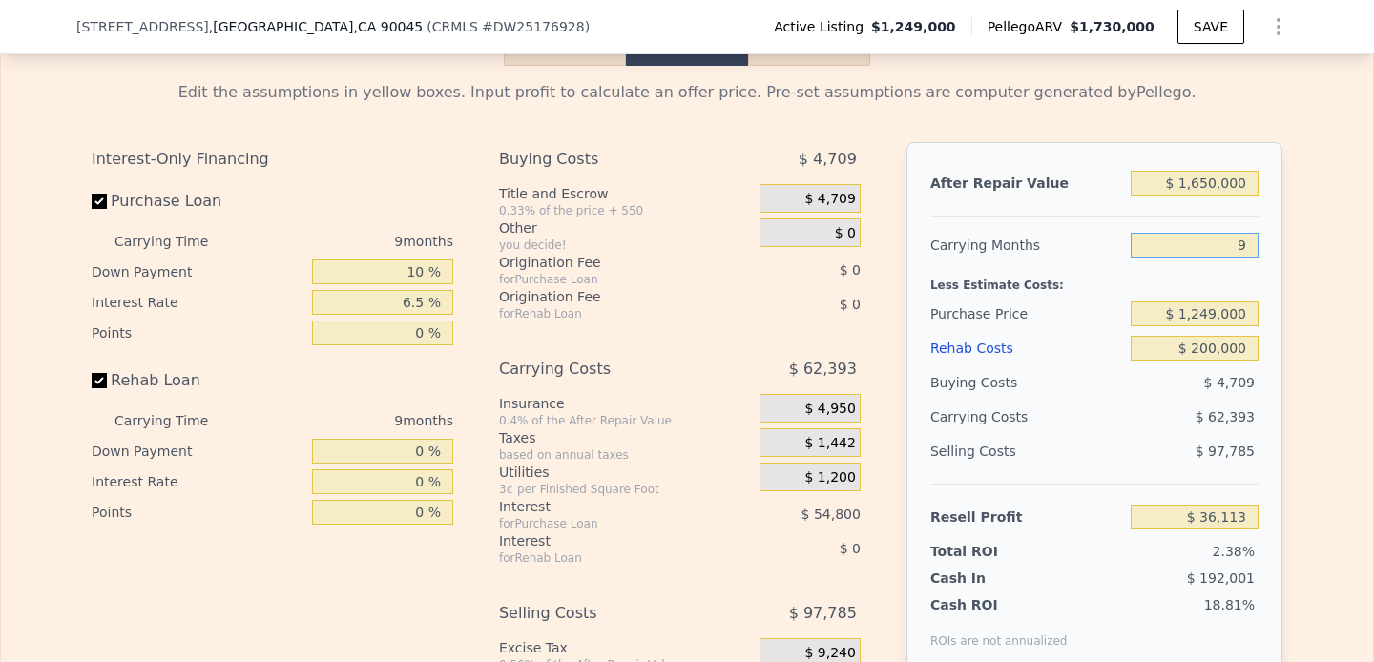
click at [1228, 240] on input "9" at bounding box center [1195, 245] width 128 height 25
click at [1309, 244] on div "Edit the assumptions in yellow boxes. Input profit to calculate an offer price.…" at bounding box center [687, 421] width 1372 height 710
click at [1224, 311] on input "$ 1,249,000" at bounding box center [1195, 314] width 128 height 25
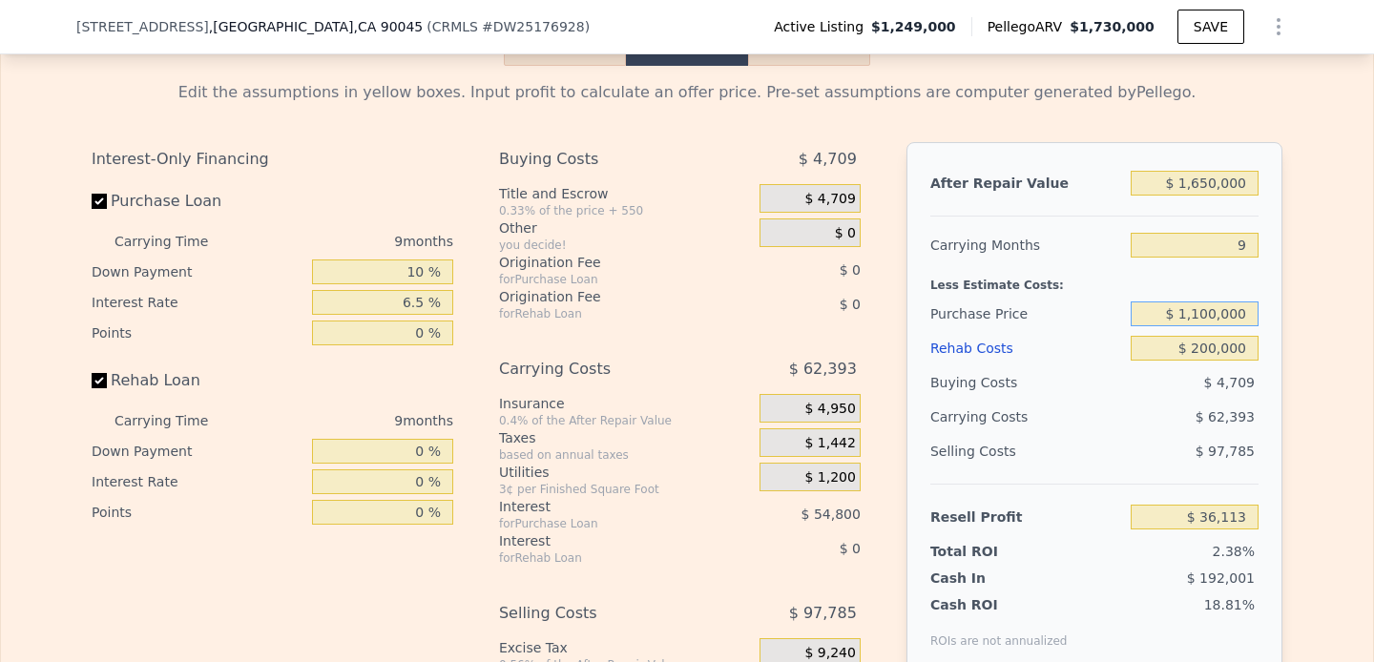
type input "$ 1,100,000"
type input "$ 192,143"
click at [1224, 315] on input "$ 1,100,000" at bounding box center [1195, 314] width 128 height 25
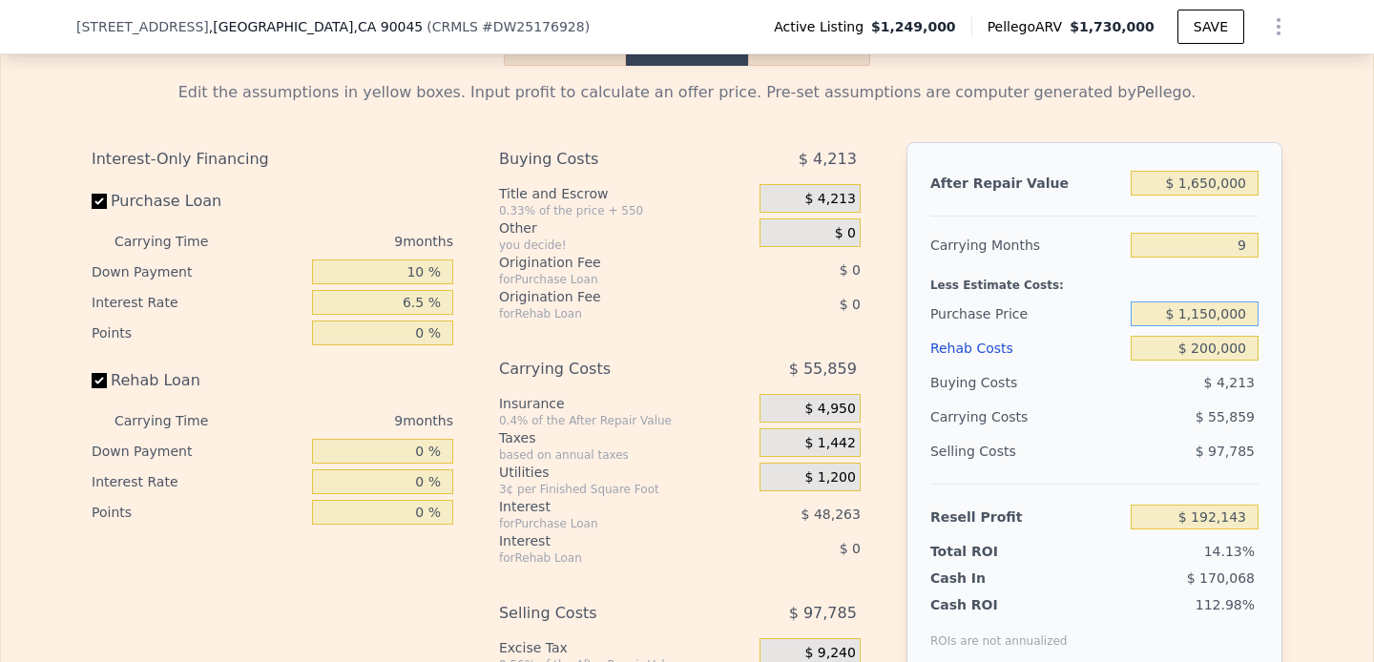
type input "$ 1,150,000"
type input "$ 139,789"
click at [1255, 348] on input "$ 200,000" at bounding box center [1195, 348] width 128 height 25
click at [1284, 354] on div "Edit the assumptions in yellow boxes. Input profit to calculate an offer price.…" at bounding box center [687, 421] width 1222 height 710
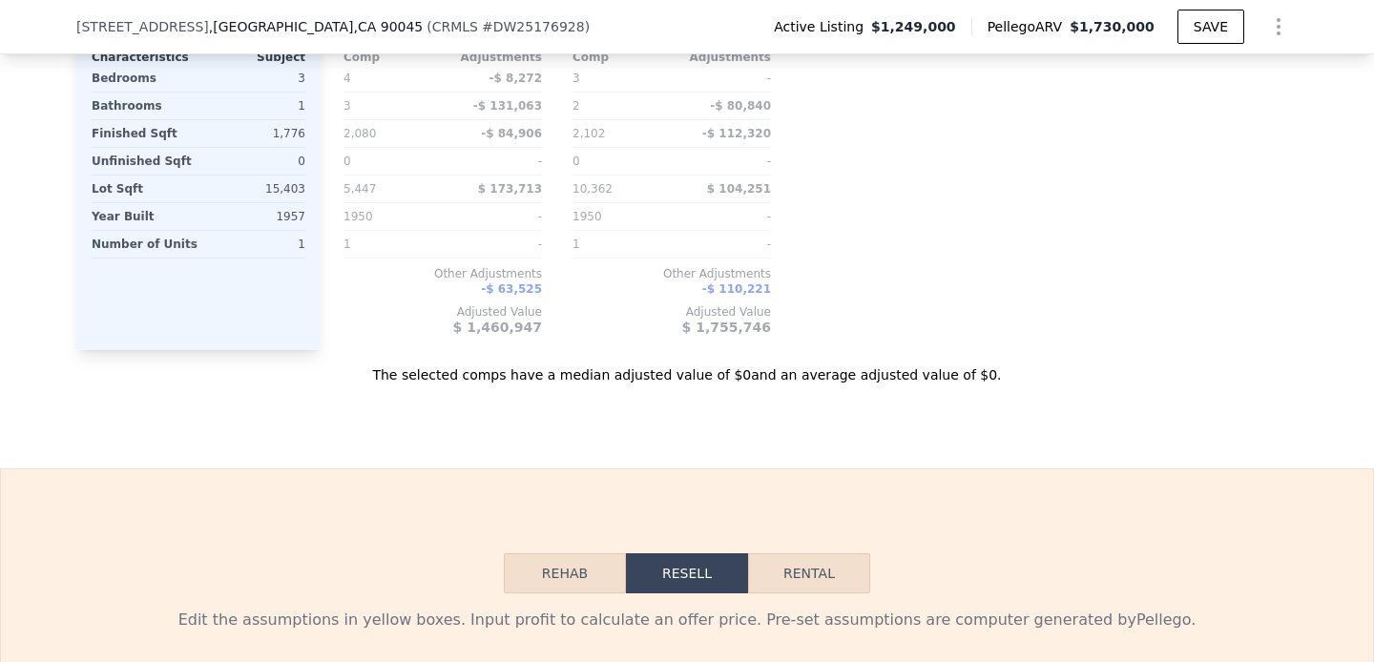
scroll to position [2344, 0]
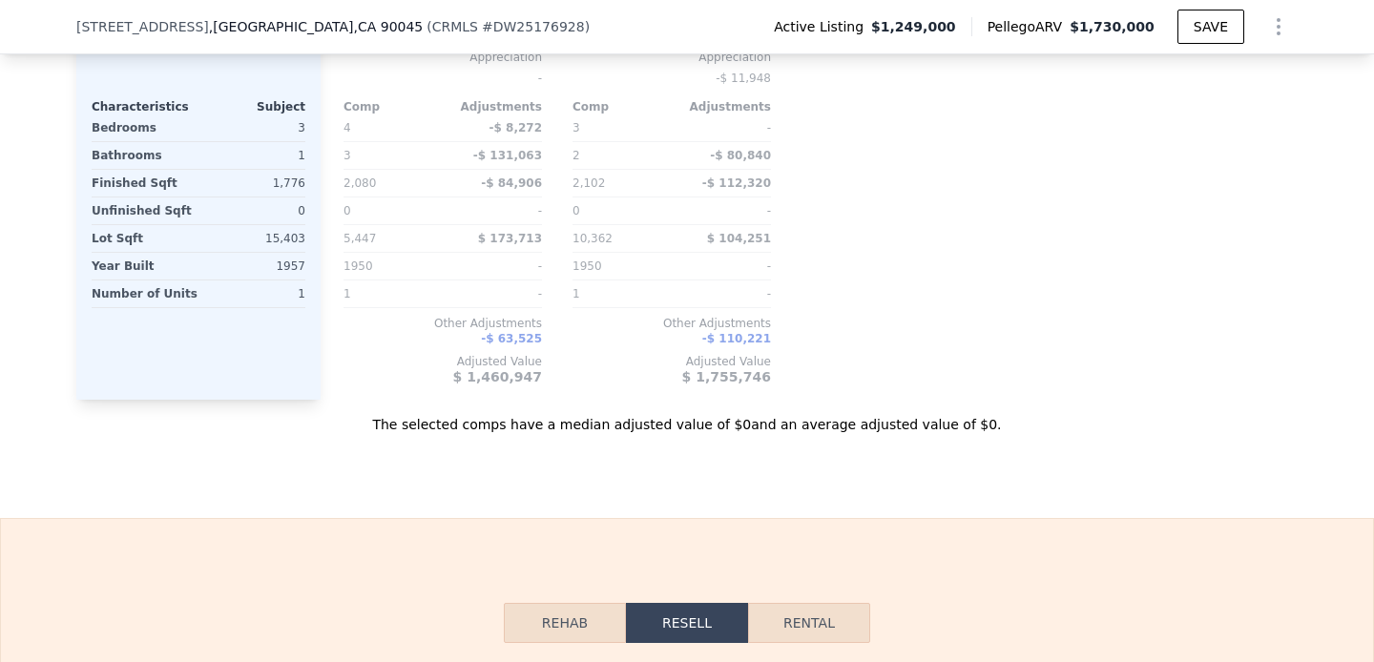
click at [482, 23] on span "# DW25176928" at bounding box center [533, 26] width 103 height 15
drag, startPoint x: 330, startPoint y: 28, endPoint x: 62, endPoint y: 23, distance: 268.2
click at [62, 23] on div "5723 W 74th St , Los Angeles , CA 90045 ( CRMLS # DW25176928 ) Active Listing $…" at bounding box center [687, 27] width 1374 height 54
copy div "5723 W 74th St , Los Angeles , CA 90045"
